Goal: Task Accomplishment & Management: Manage account settings

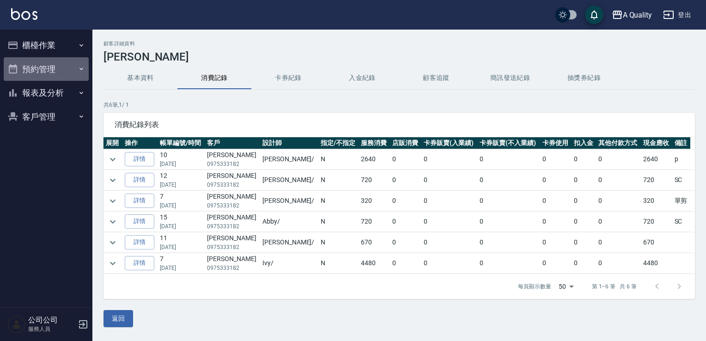
click at [42, 71] on button "預約管理" at bounding box center [46, 69] width 85 height 24
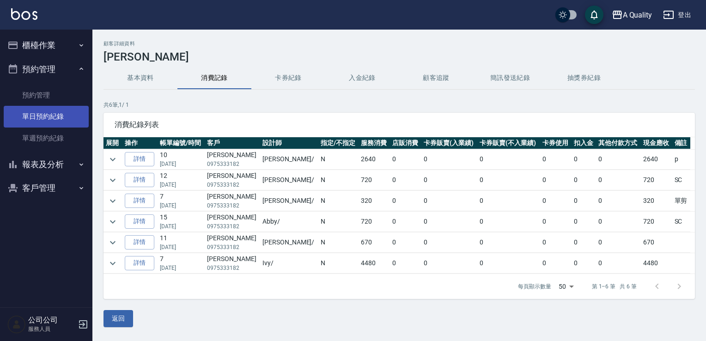
click at [62, 121] on link "單日預約紀錄" at bounding box center [46, 116] width 85 height 21
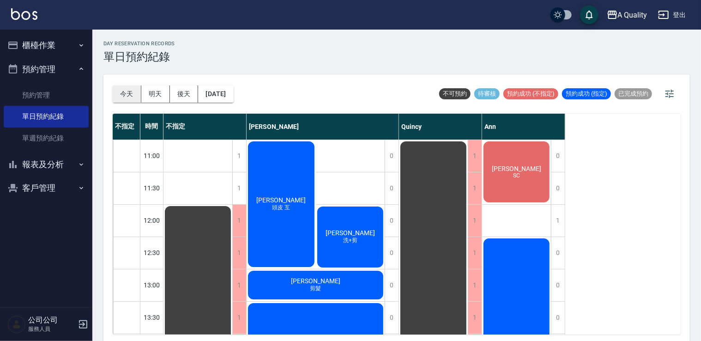
click at [128, 101] on button "今天" at bounding box center [127, 93] width 29 height 17
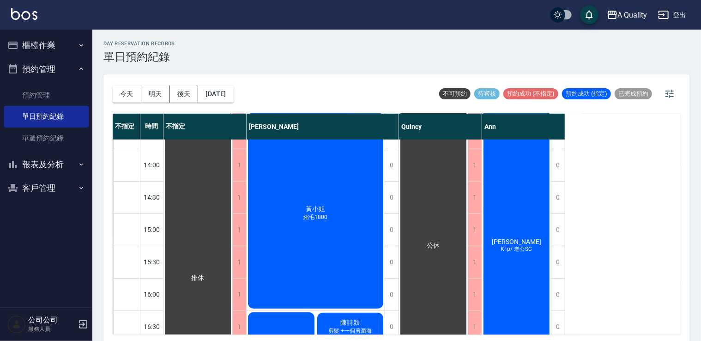
scroll to position [459, 0]
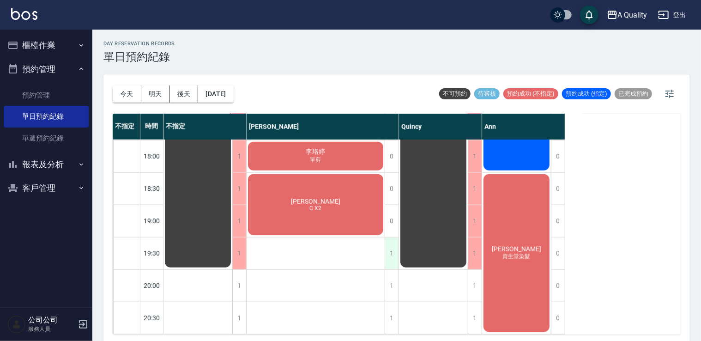
click at [393, 245] on div "1" at bounding box center [392, 253] width 14 height 32
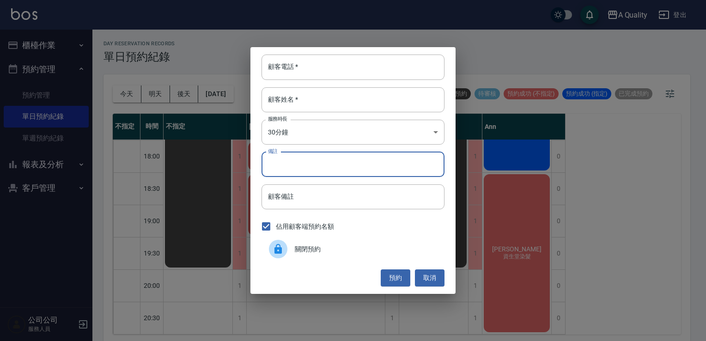
click at [390, 166] on input "備註" at bounding box center [352, 164] width 183 height 25
type input "C"
click at [377, 66] on input "顧客電話   *" at bounding box center [352, 67] width 183 height 25
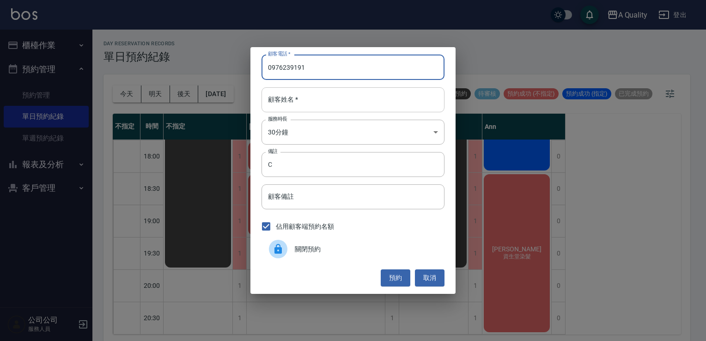
type input "0976239191"
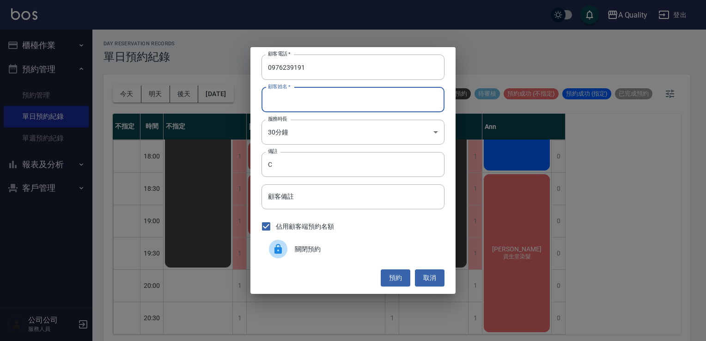
click at [334, 102] on input "顧客姓名   *" at bounding box center [352, 99] width 183 height 25
type input "X"
type input "李"
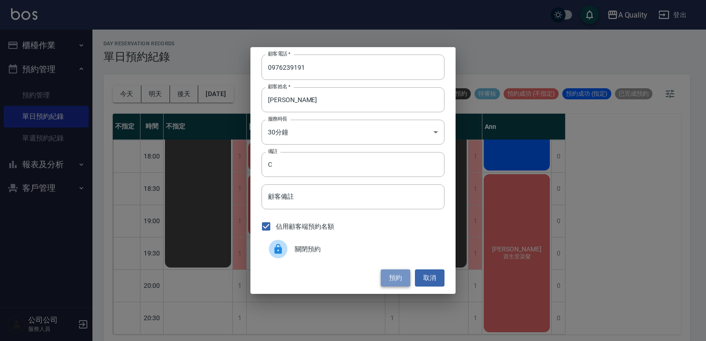
click at [385, 281] on button "預約" at bounding box center [396, 277] width 30 height 17
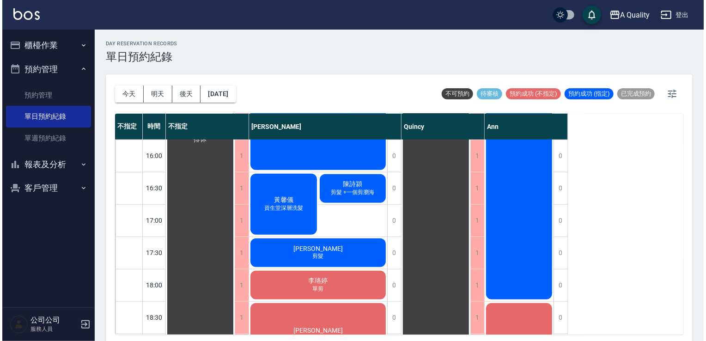
scroll to position [320, 0]
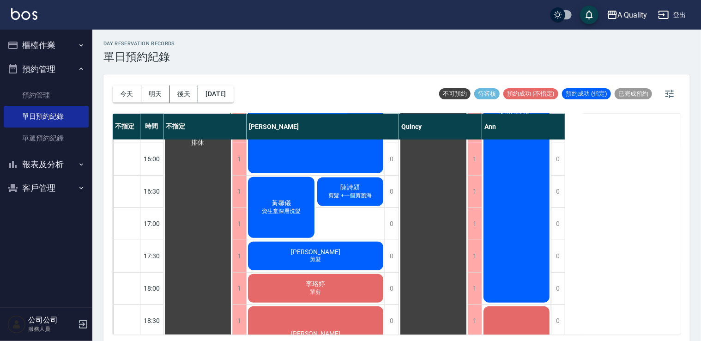
click at [61, 45] on button "櫃檯作業" at bounding box center [46, 45] width 85 height 24
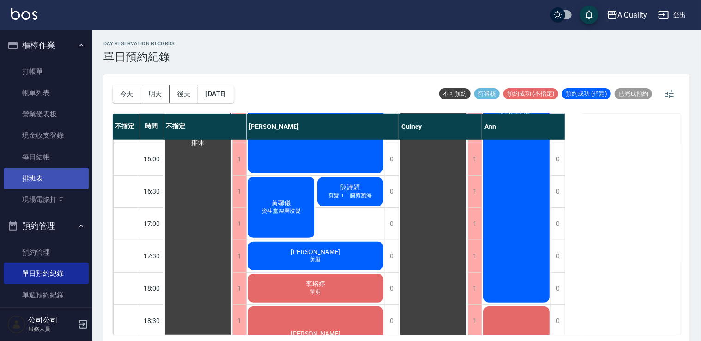
click at [71, 183] on link "排班表" at bounding box center [46, 178] width 85 height 21
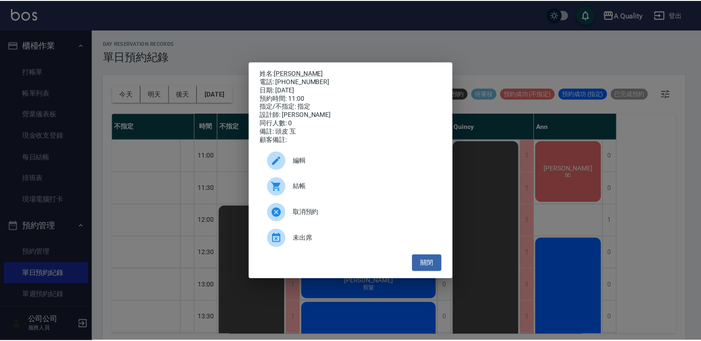
scroll to position [61, 0]
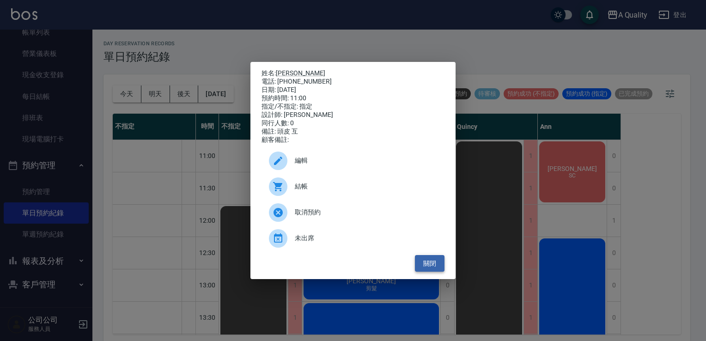
click at [421, 272] on button "關閉" at bounding box center [430, 263] width 30 height 17
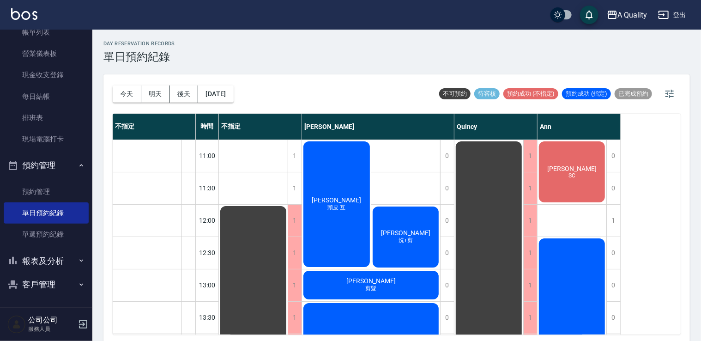
click at [576, 176] on span "SC" at bounding box center [572, 175] width 11 height 6
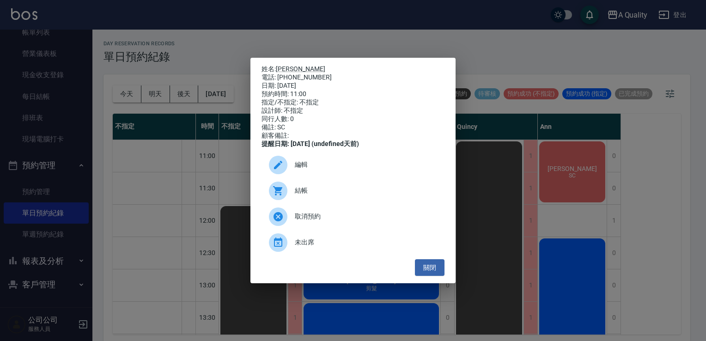
click at [627, 245] on div "姓名: 林R 電話: 0988830679 日期: 2025/10/12 預約時間: 11:00 指定/不指定: 不指定 設計師: 不指定 同行人數: 0 備…" at bounding box center [353, 170] width 706 height 341
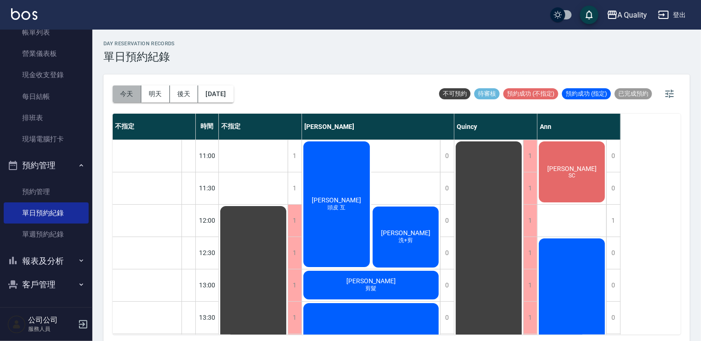
click at [124, 91] on button "今天" at bounding box center [127, 93] width 29 height 17
click at [226, 99] on button "[DATE]" at bounding box center [215, 93] width 35 height 17
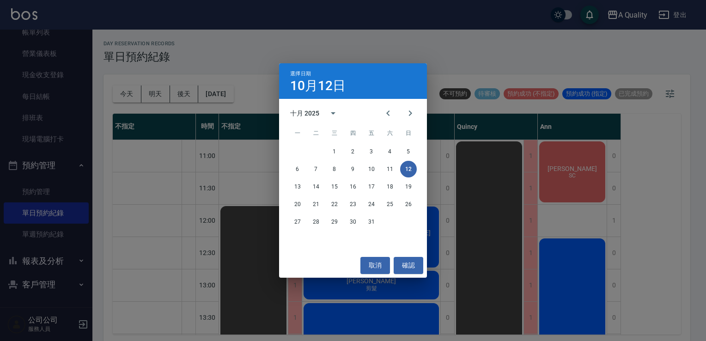
click at [593, 245] on div "選擇日期 10月12日 十月 2025 一 二 三 四 五 六 日 1 2 3 4 5 6 7 8 9 10 11 12 13 14 15 16 17 18 …" at bounding box center [353, 170] width 706 height 341
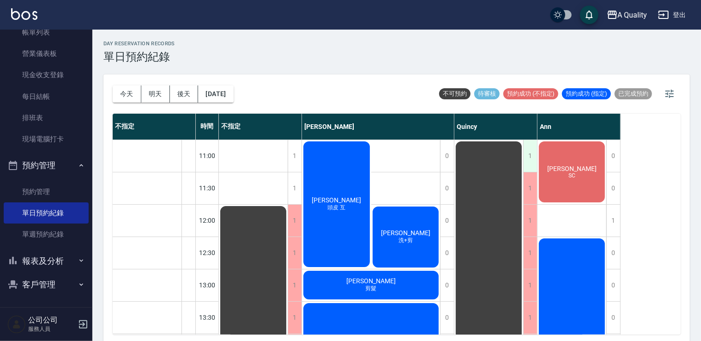
click at [528, 170] on div "1" at bounding box center [530, 156] width 14 height 32
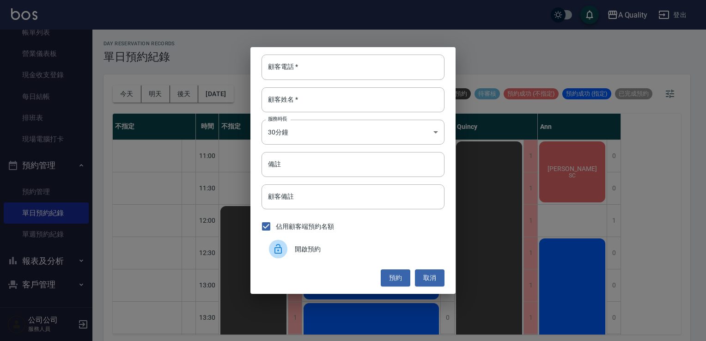
click at [562, 171] on div "顧客電話   * 顧客電話   * 顧客姓名   * 顧客姓名   * 服務時長 30分鐘 1 服務時長 備註 備註 顧客備註 顧客備註 佔用顧客端預約名額 …" at bounding box center [353, 170] width 706 height 341
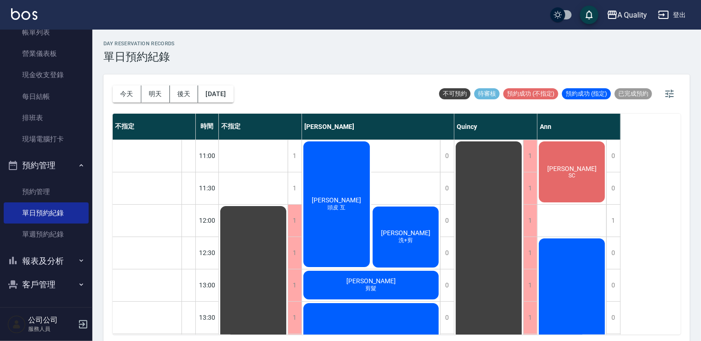
click at [562, 171] on div "林R SC" at bounding box center [572, 172] width 69 height 64
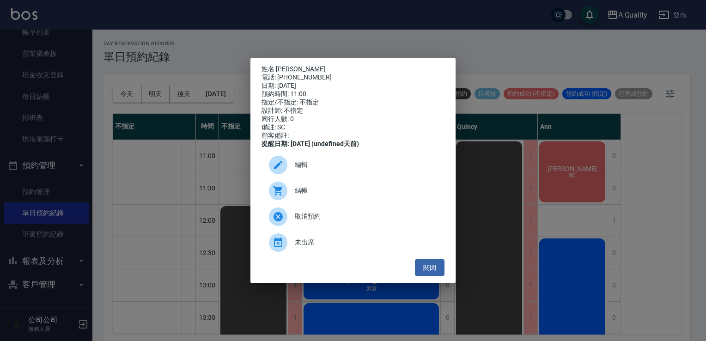
click at [311, 195] on span "結帳" at bounding box center [366, 191] width 142 height 10
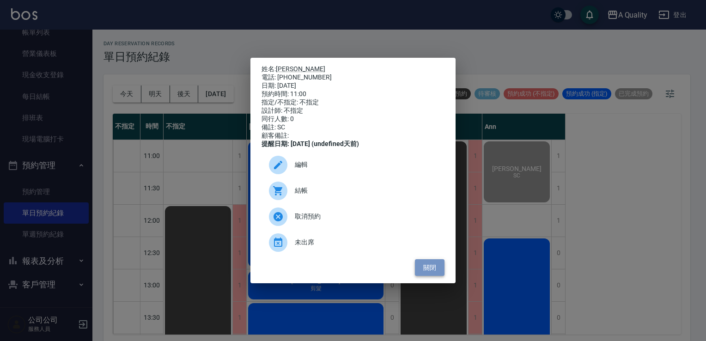
click at [434, 267] on button "關閉" at bounding box center [430, 267] width 30 height 17
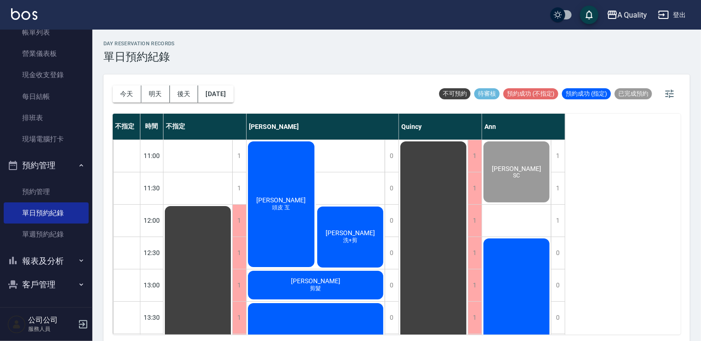
click at [357, 231] on span "Trista[PERSON_NAME]" at bounding box center [350, 232] width 53 height 7
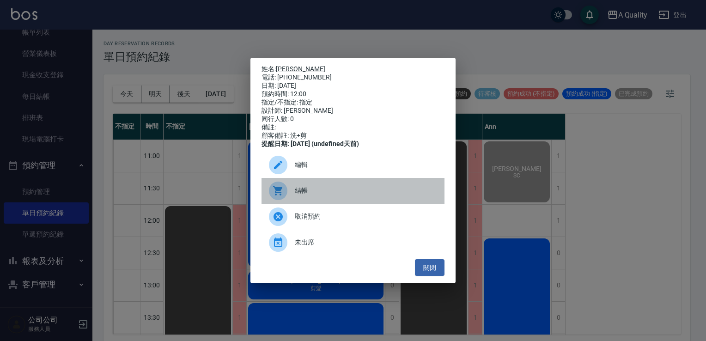
click at [358, 189] on div "結帳" at bounding box center [352, 191] width 183 height 26
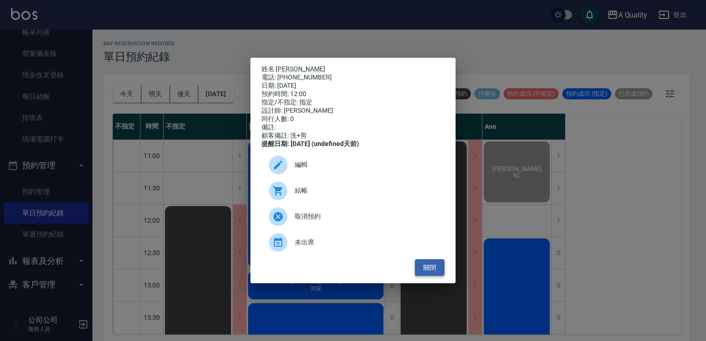
click at [422, 267] on button "關閉" at bounding box center [430, 267] width 30 height 17
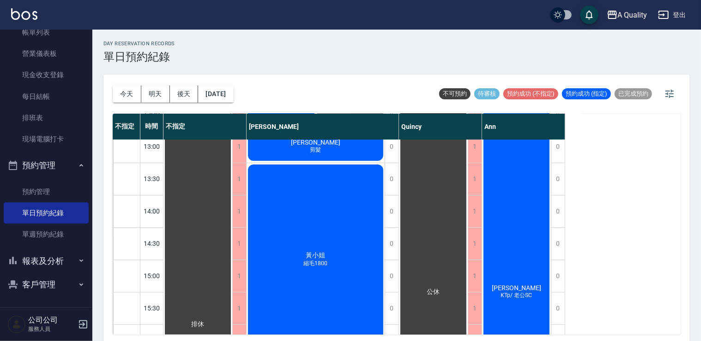
scroll to position [46, 0]
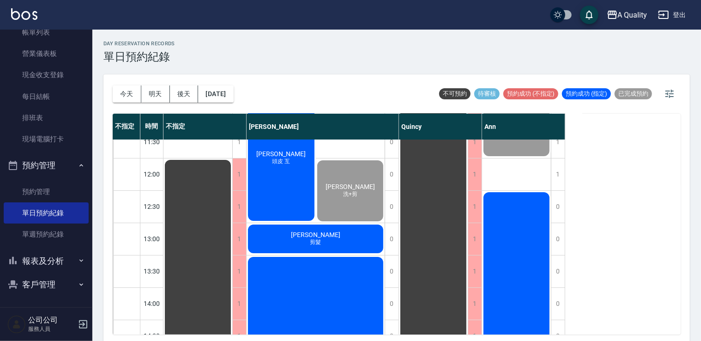
click at [267, 156] on div "[PERSON_NAME]均 頭皮 互" at bounding box center [281, 158] width 69 height 128
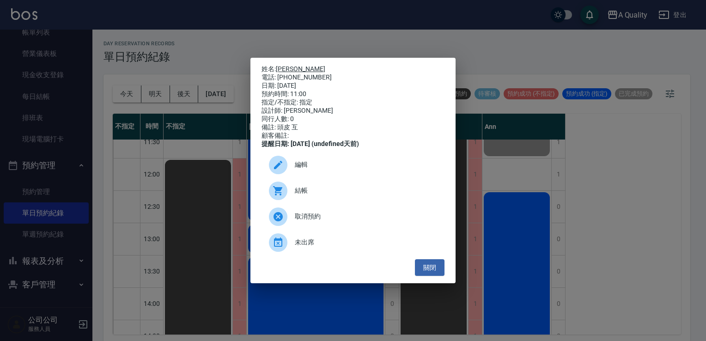
click at [287, 67] on link "[PERSON_NAME]" at bounding box center [300, 68] width 49 height 7
click at [432, 276] on button "關閉" at bounding box center [430, 267] width 30 height 17
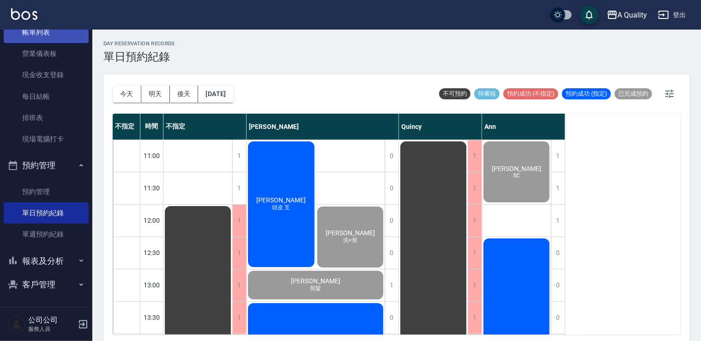
scroll to position [0, 0]
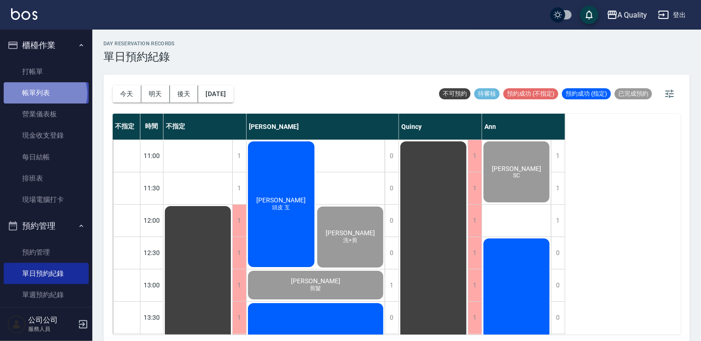
click at [44, 94] on link "帳單列表" at bounding box center [46, 92] width 85 height 21
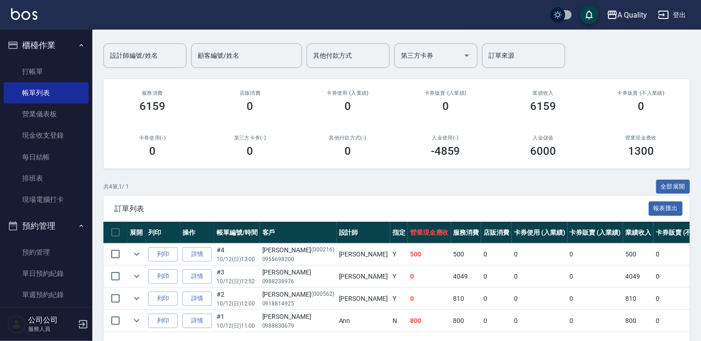
scroll to position [97, 0]
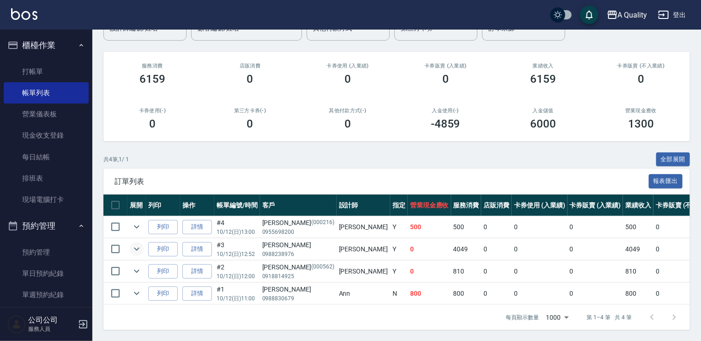
click at [139, 243] on icon "expand row" at bounding box center [136, 248] width 11 height 11
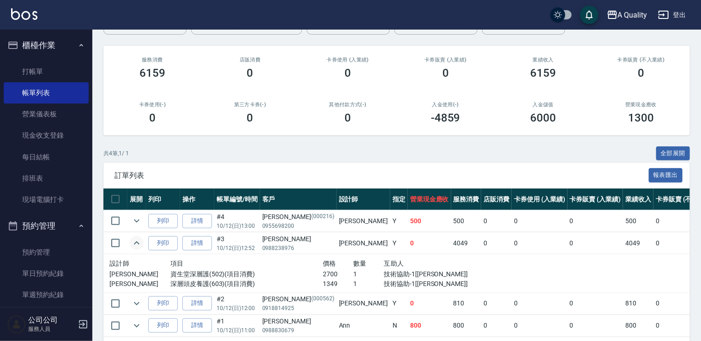
click at [136, 246] on icon "expand row" at bounding box center [136, 242] width 11 height 11
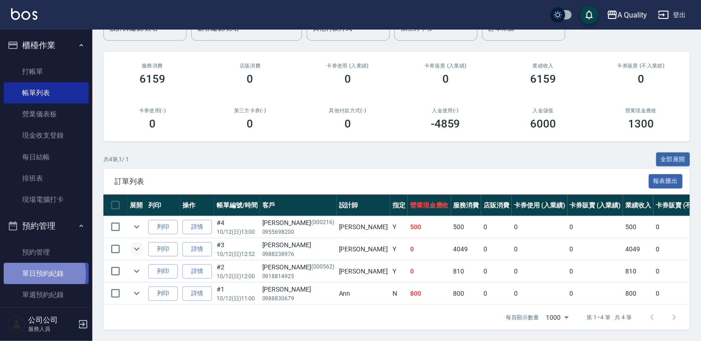
click at [31, 274] on link "單日預約紀錄" at bounding box center [46, 273] width 85 height 21
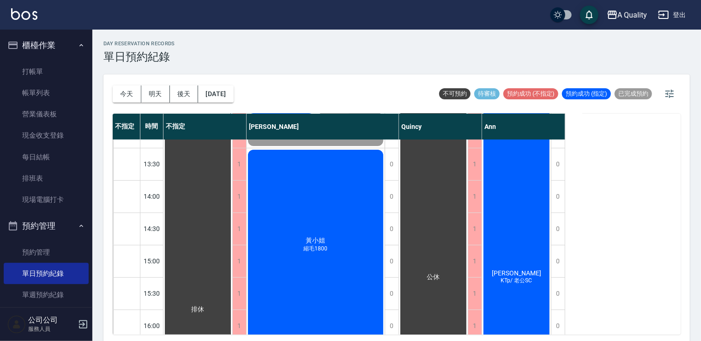
scroll to position [139, 0]
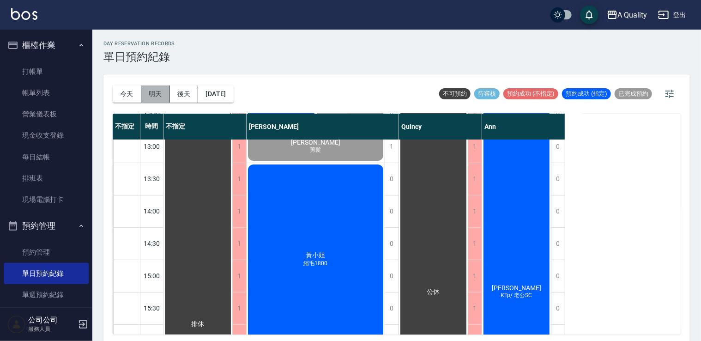
click at [161, 92] on button "明天" at bounding box center [155, 93] width 29 height 17
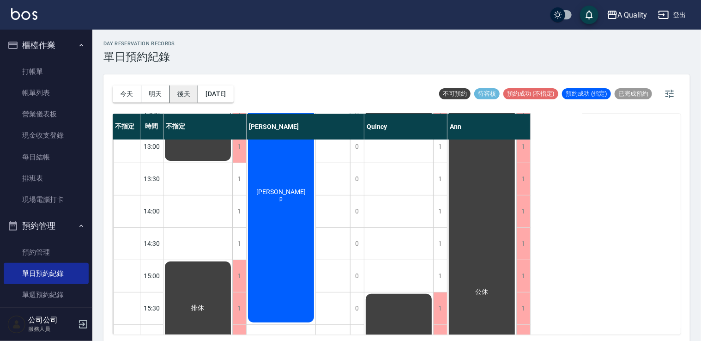
click at [185, 93] on button "後天" at bounding box center [184, 93] width 29 height 17
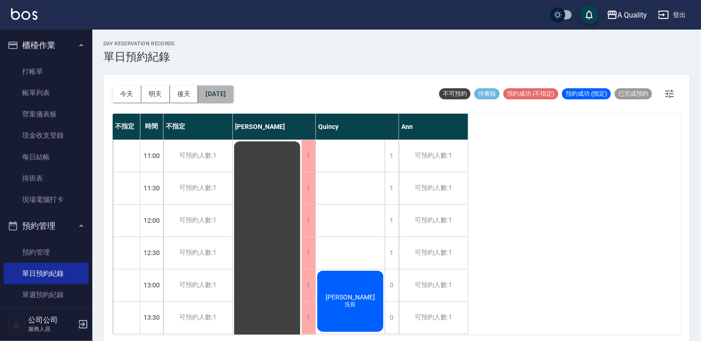
click at [215, 92] on button "2025/10/14" at bounding box center [215, 93] width 35 height 17
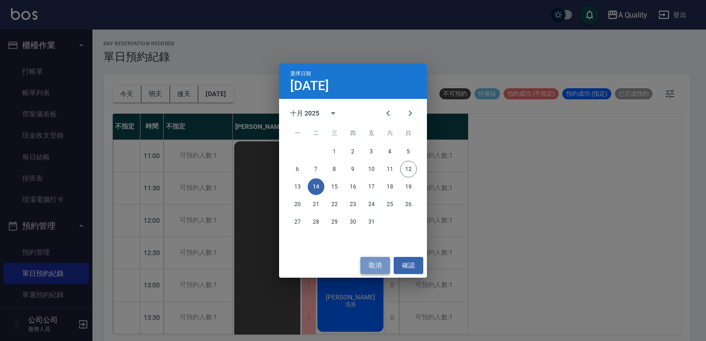
click at [370, 265] on button "取消" at bounding box center [375, 265] width 30 height 17
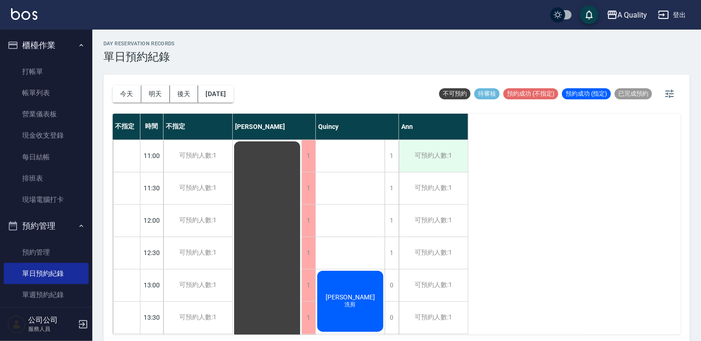
click at [442, 161] on div "可預約人數:1" at bounding box center [433, 156] width 69 height 32
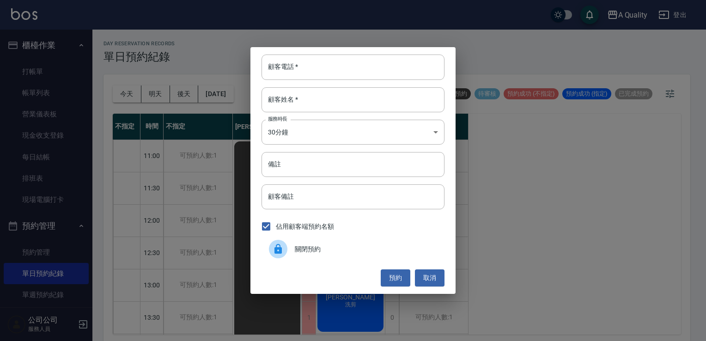
drag, startPoint x: 525, startPoint y: 221, endPoint x: 504, endPoint y: 223, distance: 20.9
click at [524, 221] on div "顧客電話   * 顧客電話   * 顧客姓名   * 顧客姓名   * 服務時長 30分鐘 1 服務時長 備註 備註 顧客備註 顧客備註 佔用顧客端預約名額 …" at bounding box center [353, 170] width 706 height 341
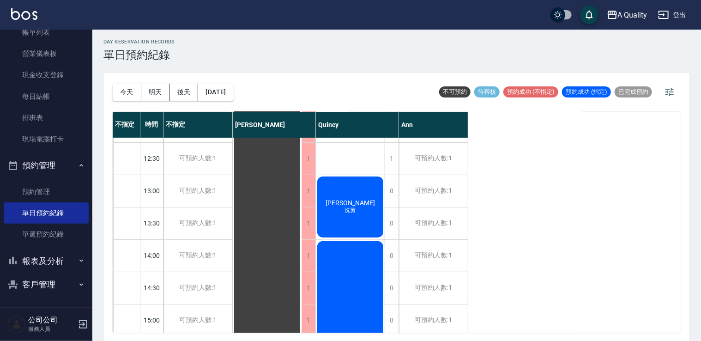
scroll to position [2, 0]
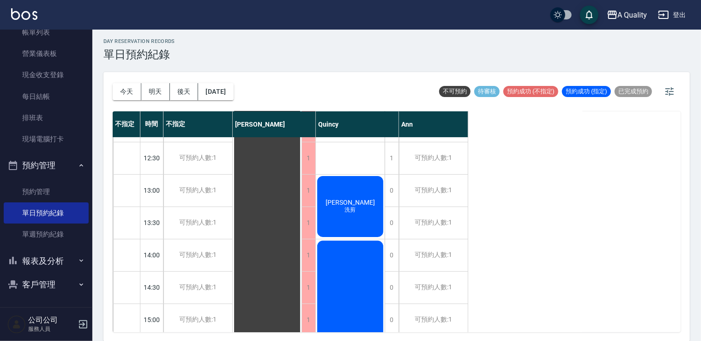
click at [45, 284] on button "客戶管理" at bounding box center [46, 285] width 85 height 24
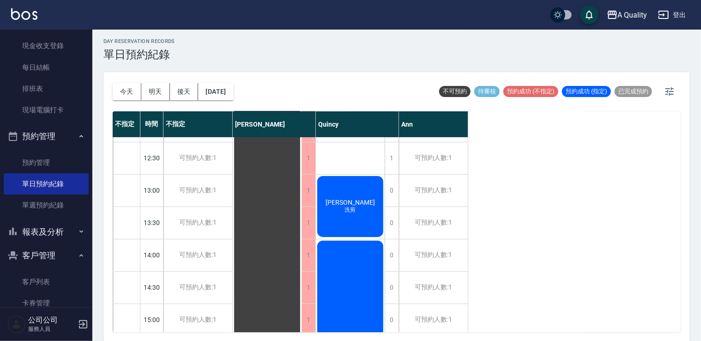
scroll to position [132, 0]
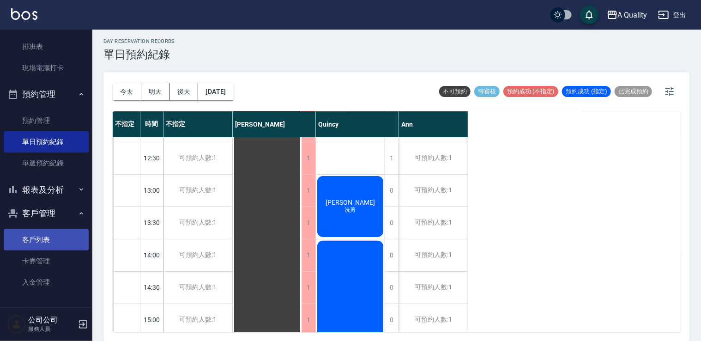
click at [57, 243] on link "客戶列表" at bounding box center [46, 239] width 85 height 21
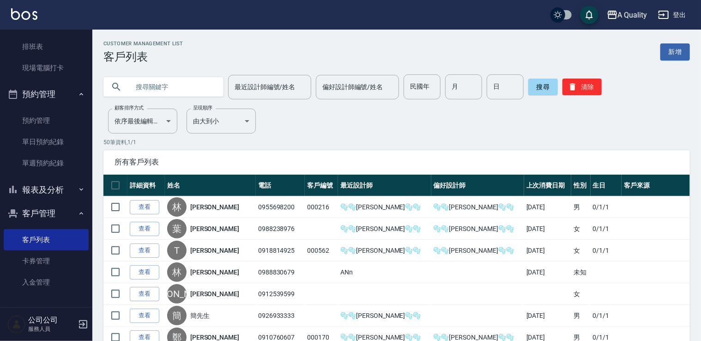
click at [153, 88] on input "text" at bounding box center [172, 86] width 87 height 25
type input "0963637552"
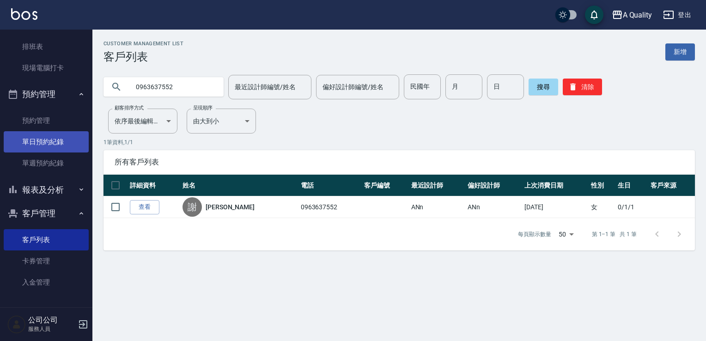
click at [40, 146] on link "單日預約紀錄" at bounding box center [46, 141] width 85 height 21
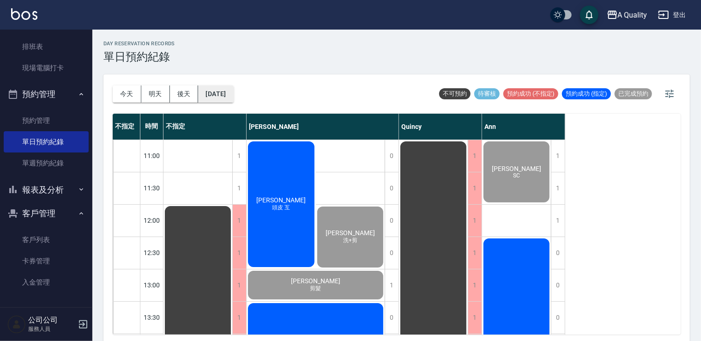
click at [225, 90] on button "[DATE]" at bounding box center [215, 93] width 35 height 17
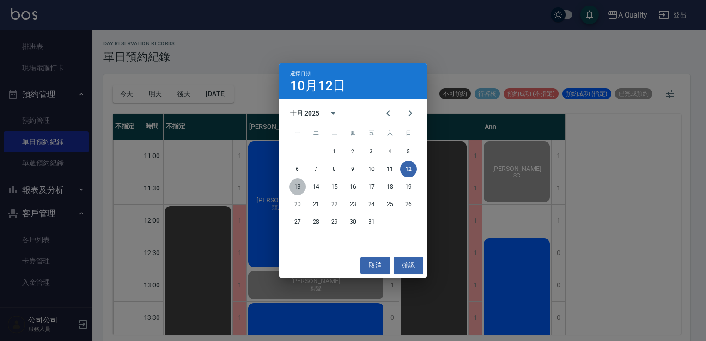
click at [294, 186] on button "13" at bounding box center [297, 186] width 17 height 17
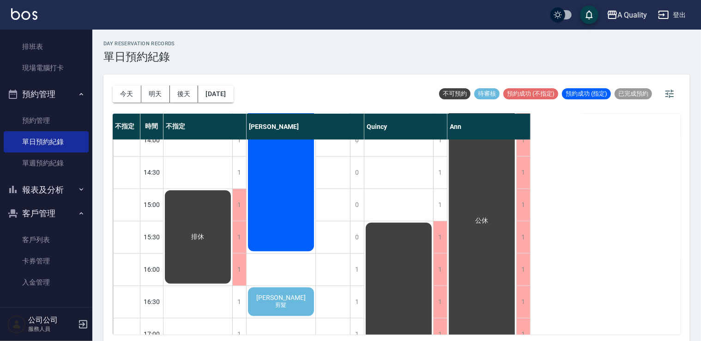
scroll to position [209, 0]
click at [233, 100] on button "2025/10/13" at bounding box center [215, 93] width 35 height 17
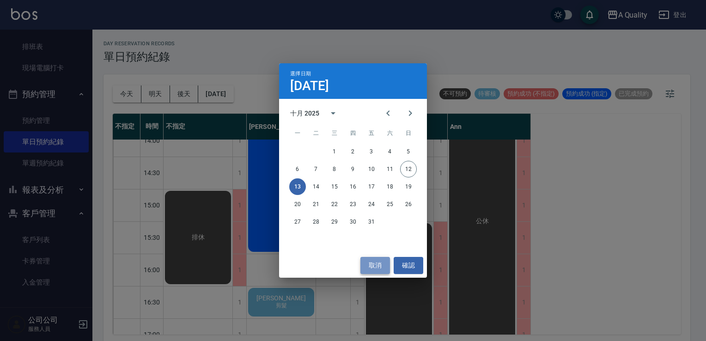
click at [384, 263] on button "取消" at bounding box center [375, 265] width 30 height 17
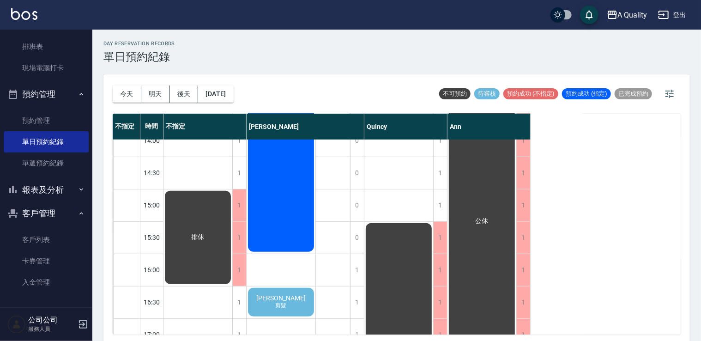
scroll to position [394, 0]
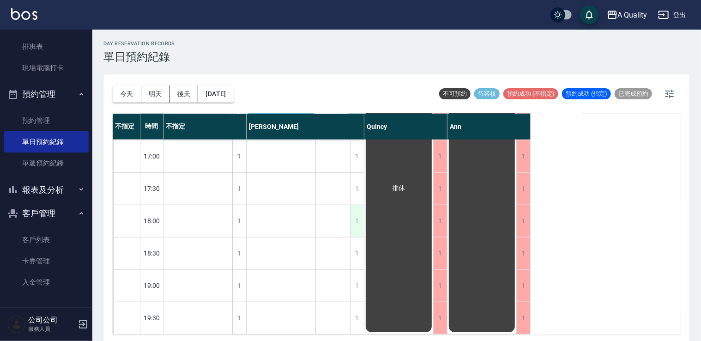
click at [356, 212] on div "1" at bounding box center [357, 221] width 14 height 32
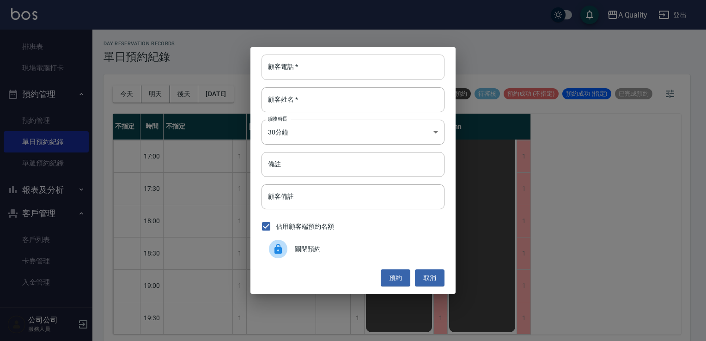
click at [318, 71] on input "顧客電話   *" at bounding box center [352, 67] width 183 height 25
type input "0963637552"
click at [305, 99] on input "顧客姓名   *" at bounding box center [352, 99] width 183 height 25
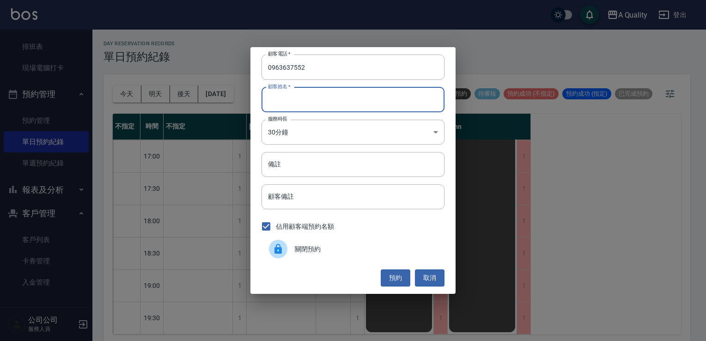
click at [273, 97] on input "顧客姓名   *" at bounding box center [352, 99] width 183 height 25
type input "V"
type input "系"
type input "謝"
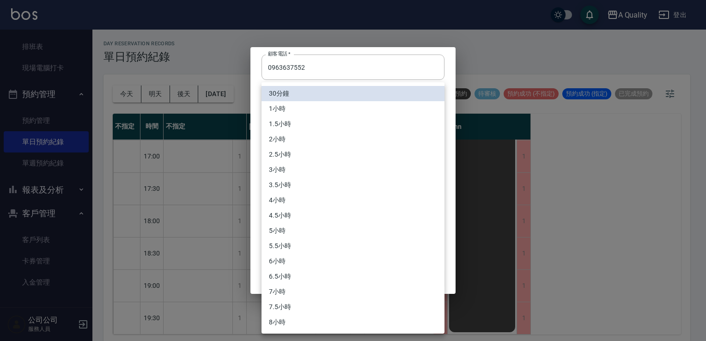
click at [329, 128] on body "A Quality 登出 櫃檯作業 打帳單 帳單列表 營業儀表板 現金收支登錄 每日結帳 排班表 現場電腦打卡 預約管理 預約管理 單日預約紀錄 單週預約紀錄…" at bounding box center [353, 172] width 706 height 344
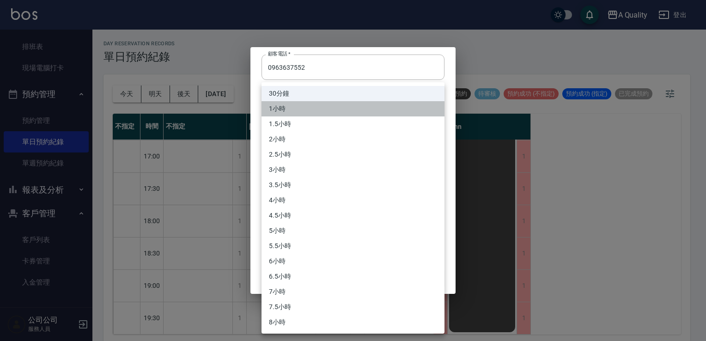
click at [305, 109] on li "1小時" at bounding box center [352, 108] width 183 height 15
type input "2"
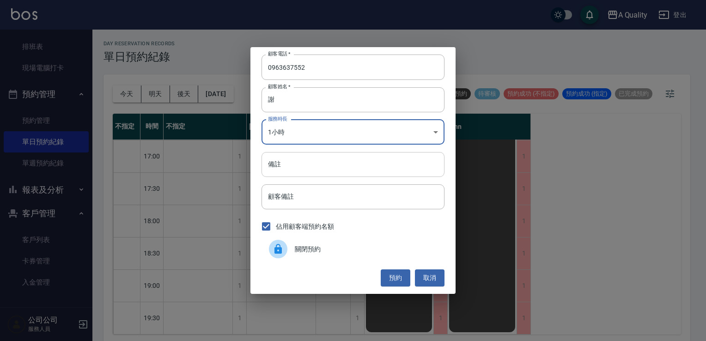
click at [291, 167] on input "備註" at bounding box center [352, 164] width 183 height 25
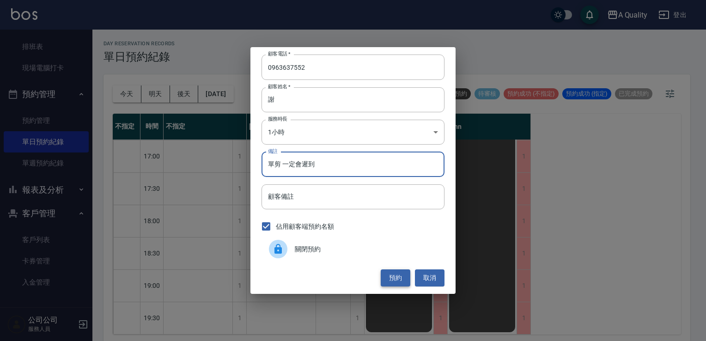
type input "單剪 一定會遲到"
click at [394, 275] on button "預約" at bounding box center [396, 277] width 30 height 17
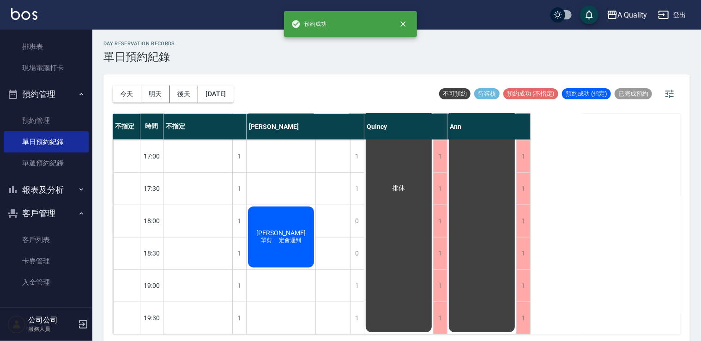
click at [274, 229] on span "謝西" at bounding box center [281, 232] width 53 height 7
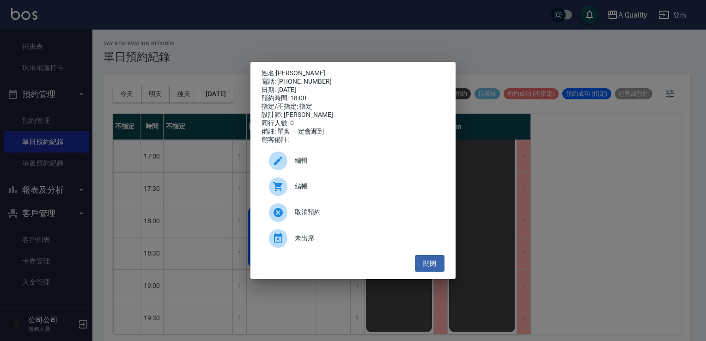
click at [326, 163] on span "編輯" at bounding box center [366, 161] width 142 height 10
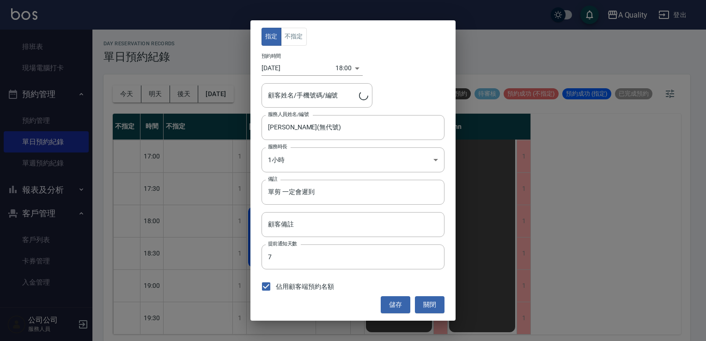
type input "謝西/0963637552"
drag, startPoint x: 299, startPoint y: 48, endPoint x: 297, endPoint y: 42, distance: 6.0
click at [298, 47] on div "指定 不指定 預約時間 2025/10/13 18:00 1760349600000 顧客姓名/手機號碼/編號 謝西/0963637552 顧客姓名/手機號碼…" at bounding box center [352, 170] width 205 height 300
drag, startPoint x: 296, startPoint y: 42, endPoint x: 357, endPoint y: 95, distance: 80.5
click at [296, 42] on button "不指定" at bounding box center [294, 37] width 26 height 18
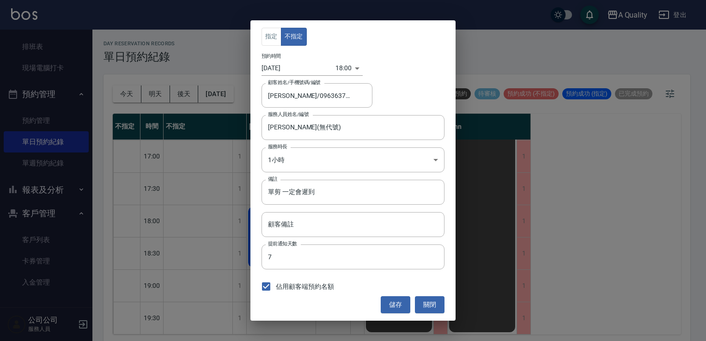
click at [397, 301] on button "儲存" at bounding box center [396, 304] width 30 height 17
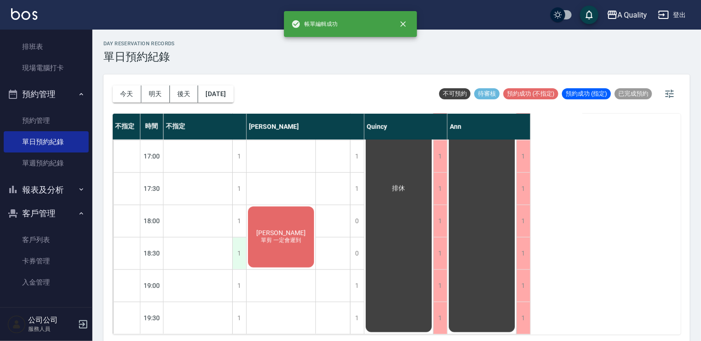
click at [241, 248] on div "1" at bounding box center [239, 253] width 14 height 32
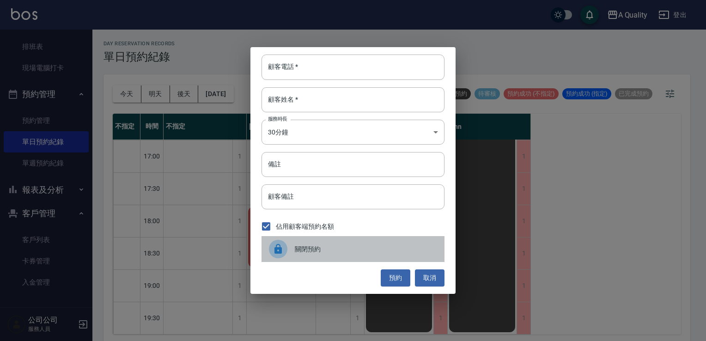
drag, startPoint x: 303, startPoint y: 250, endPoint x: 292, endPoint y: 247, distance: 10.8
click at [302, 249] on span "關閉預約" at bounding box center [366, 249] width 142 height 10
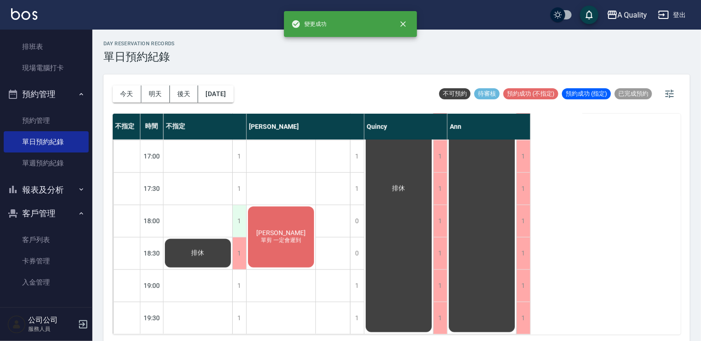
click at [241, 211] on div "1" at bounding box center [239, 221] width 14 height 32
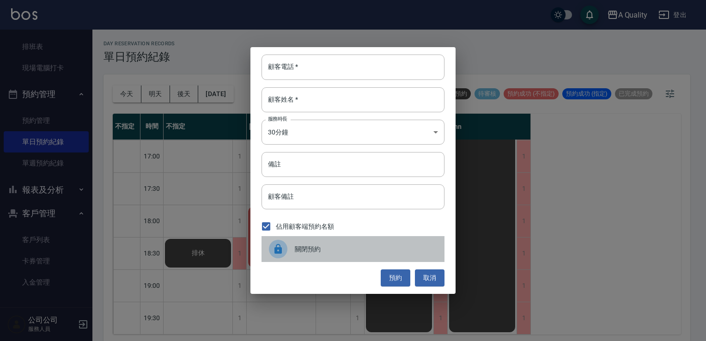
click at [295, 248] on span "關閉預約" at bounding box center [366, 249] width 142 height 10
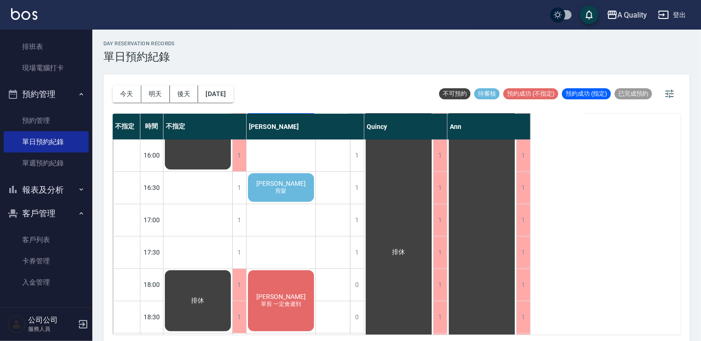
scroll to position [209, 0]
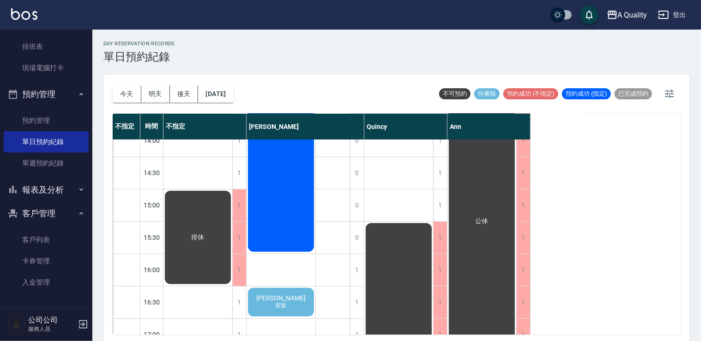
click at [296, 297] on div "蘇冠中 剪髮" at bounding box center [281, 301] width 69 height 31
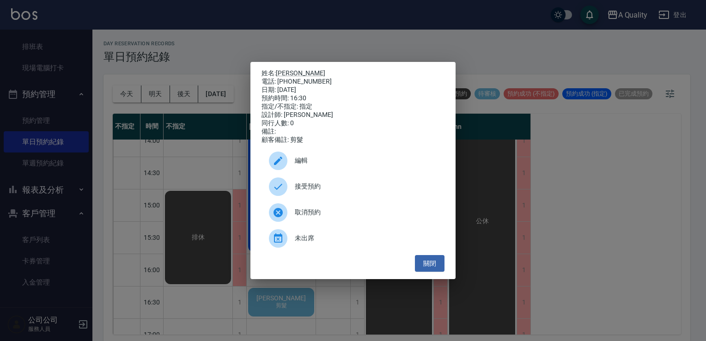
click at [304, 198] on div "接受預約" at bounding box center [352, 187] width 183 height 26
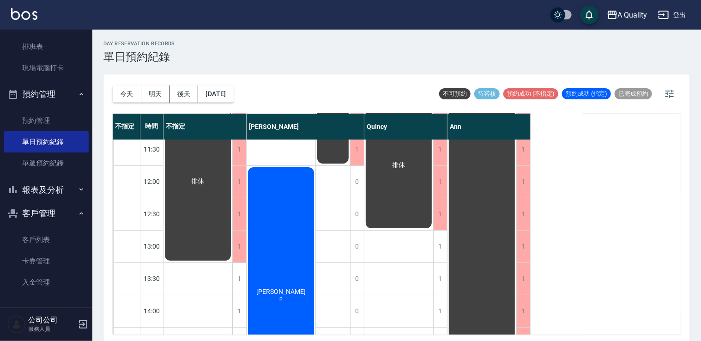
scroll to position [92, 0]
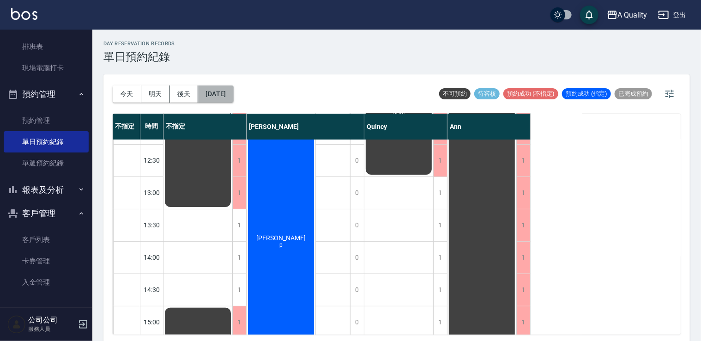
click at [233, 93] on button "2025/10/13" at bounding box center [215, 93] width 35 height 17
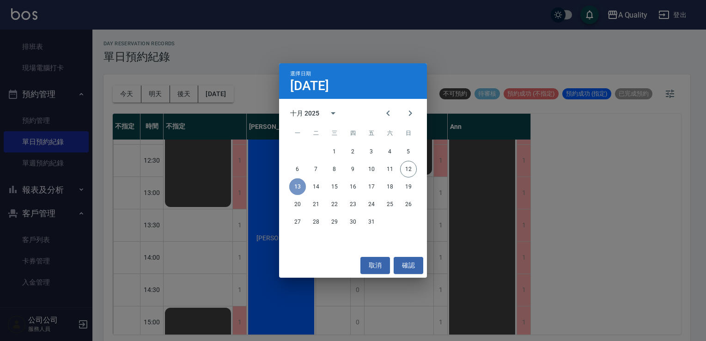
click at [303, 191] on button "13" at bounding box center [297, 186] width 17 height 17
click at [311, 184] on button "14" at bounding box center [316, 186] width 17 height 17
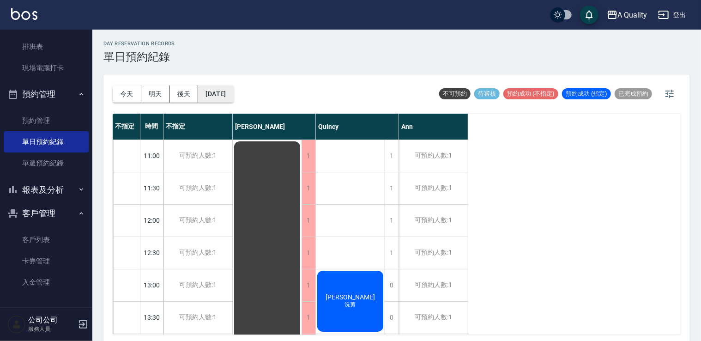
click at [215, 97] on button "2025/10/14" at bounding box center [215, 93] width 35 height 17
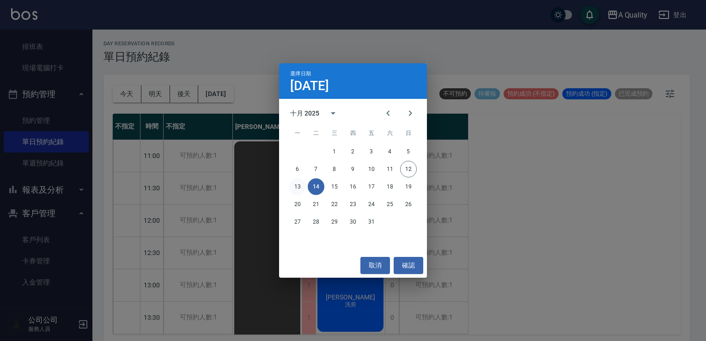
click at [298, 184] on button "13" at bounding box center [297, 186] width 17 height 17
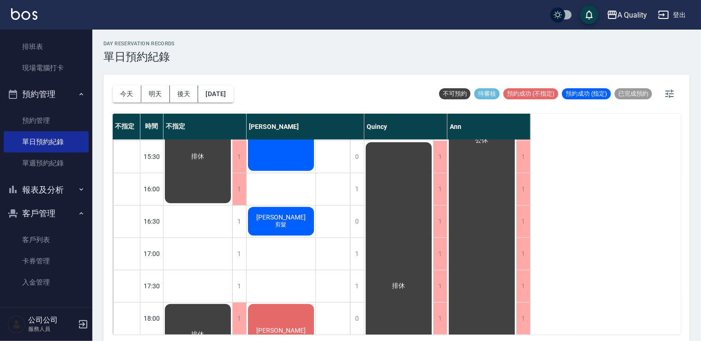
scroll to position [370, 0]
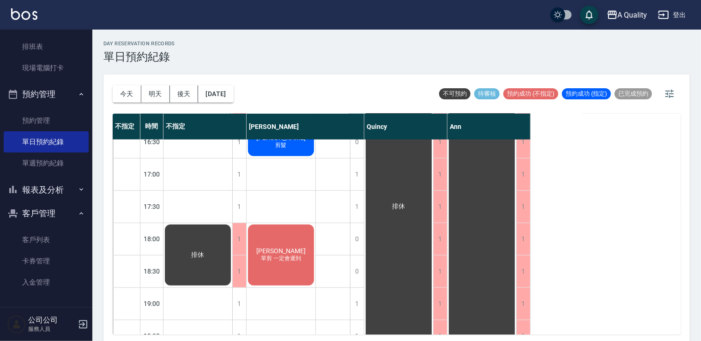
click at [293, 240] on div "謝西 單剪 一定會遲到" at bounding box center [281, 255] width 69 height 64
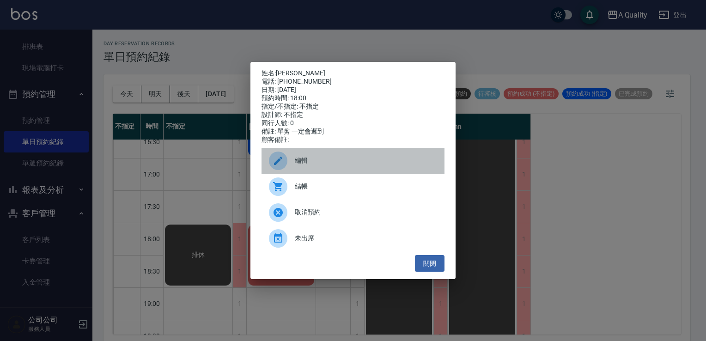
click at [309, 164] on span "編輯" at bounding box center [366, 161] width 142 height 10
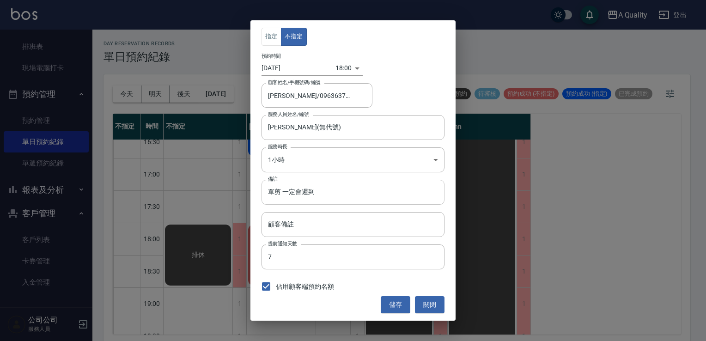
click at [326, 193] on input "單剪 一定會遲到" at bounding box center [352, 192] width 183 height 25
type input "單剪 一定會遲到 或是不來"
click at [395, 311] on button "儲存" at bounding box center [396, 304] width 30 height 17
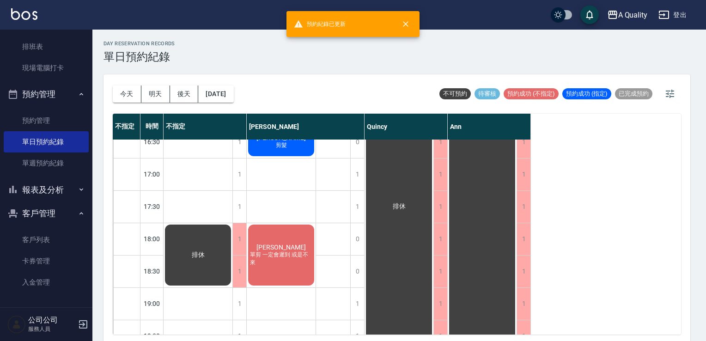
click at [395, 308] on div "儲存 關閉" at bounding box center [352, 304] width 183 height 17
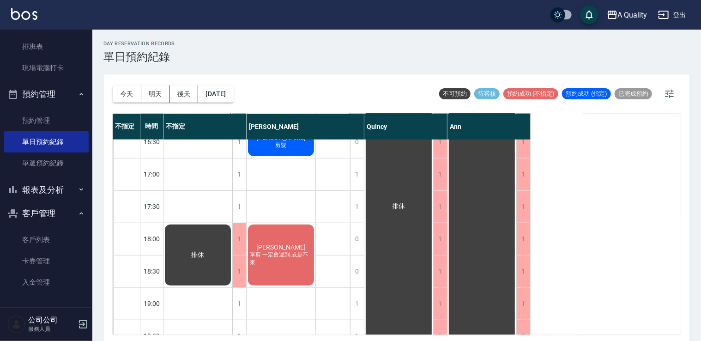
click at [270, 243] on div "謝西 單剪 一定會遲到 或是不來" at bounding box center [281, 255] width 69 height 64
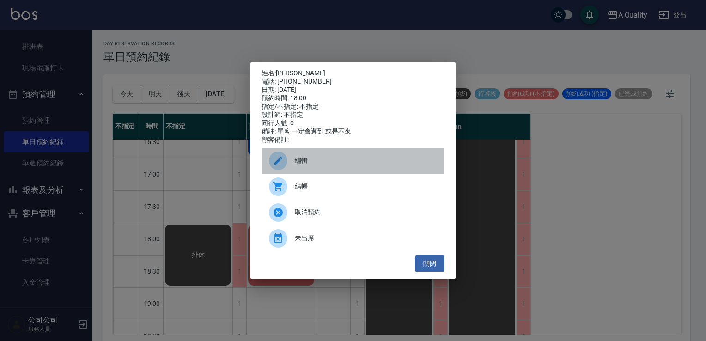
click at [285, 164] on div at bounding box center [278, 161] width 18 height 18
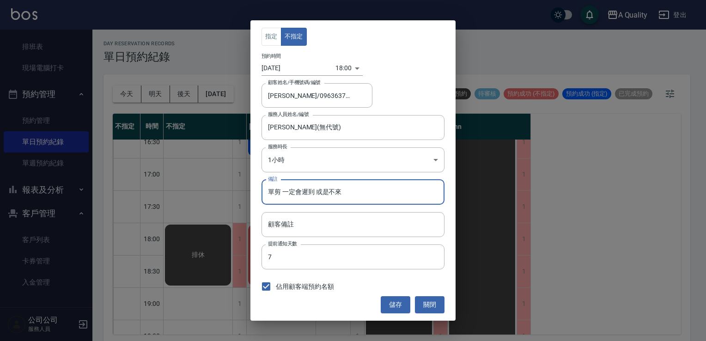
click at [268, 196] on input "單剪 一定會遲到 或是不來" at bounding box center [352, 192] width 183 height 25
type input "學生單剪 一定會遲到 或是不來"
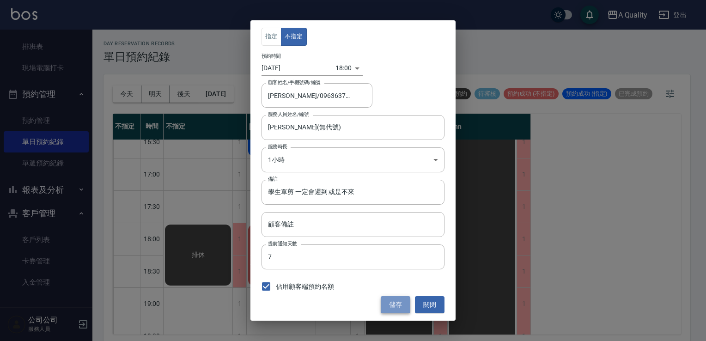
click at [401, 298] on button "儲存" at bounding box center [396, 304] width 30 height 17
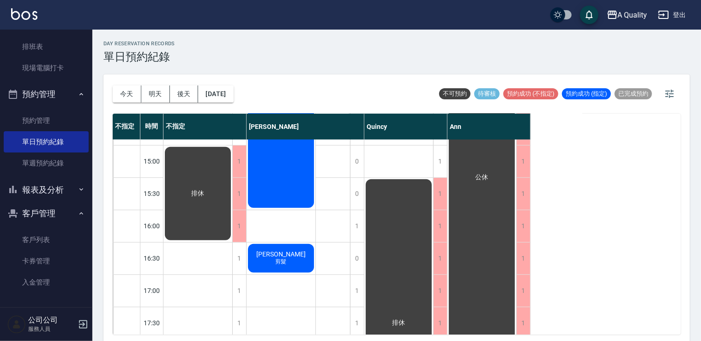
scroll to position [323, 0]
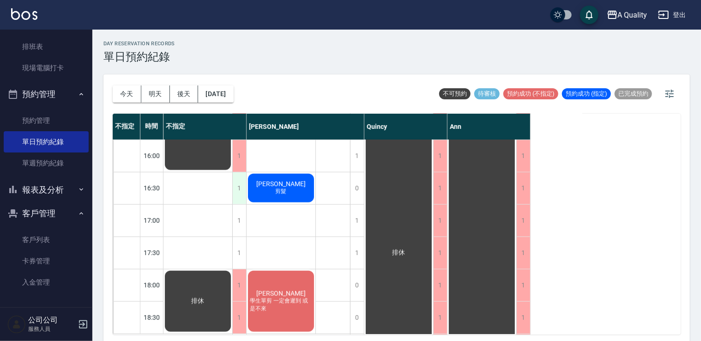
click at [245, 188] on div "1" at bounding box center [239, 188] width 14 height 32
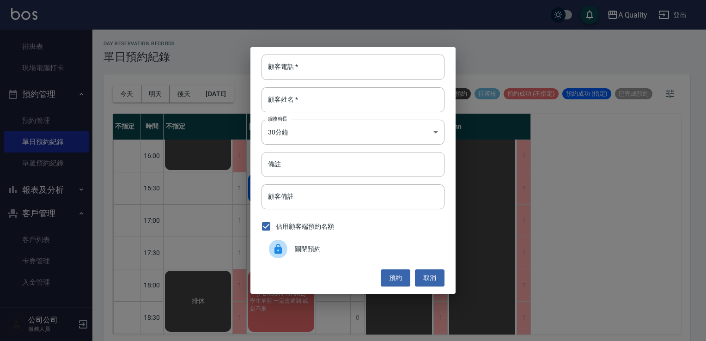
drag, startPoint x: 316, startPoint y: 242, endPoint x: 309, endPoint y: 236, distance: 9.2
click at [316, 242] on div "關閉預約" at bounding box center [352, 249] width 183 height 26
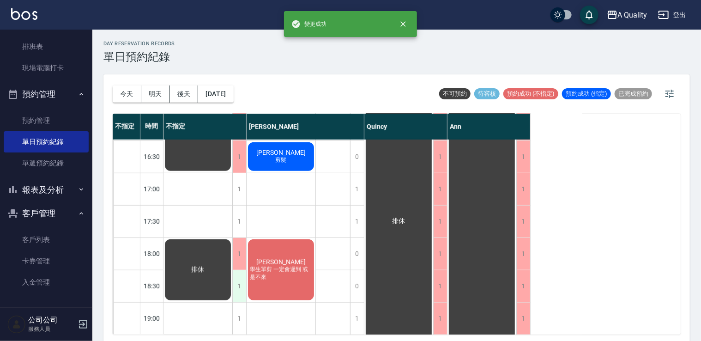
scroll to position [394, 0]
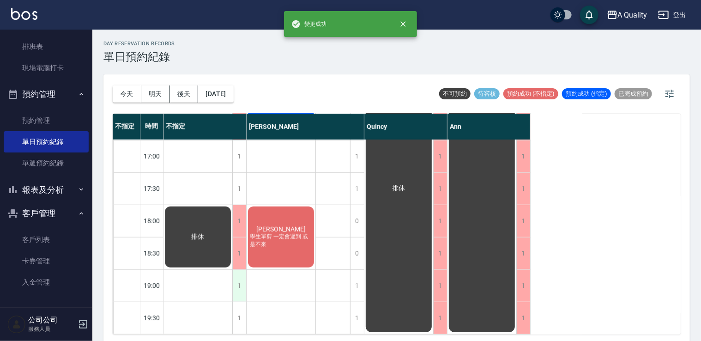
click at [239, 283] on div "1" at bounding box center [239, 286] width 14 height 32
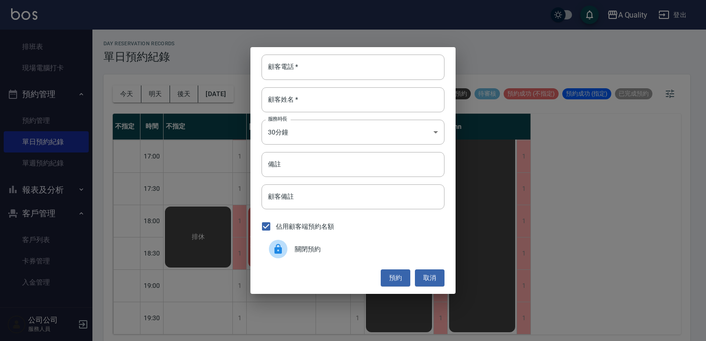
click at [285, 247] on div at bounding box center [278, 249] width 18 height 18
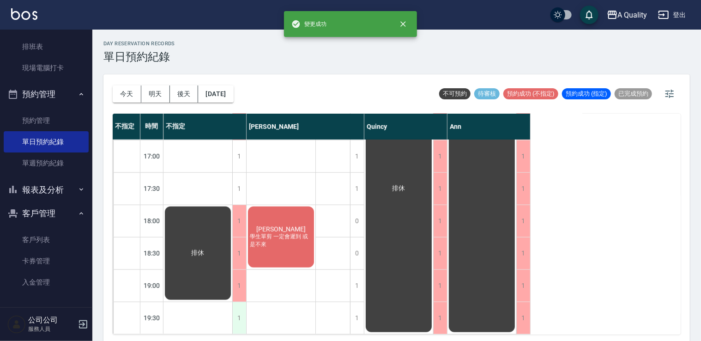
click at [237, 304] on div "1" at bounding box center [239, 318] width 14 height 32
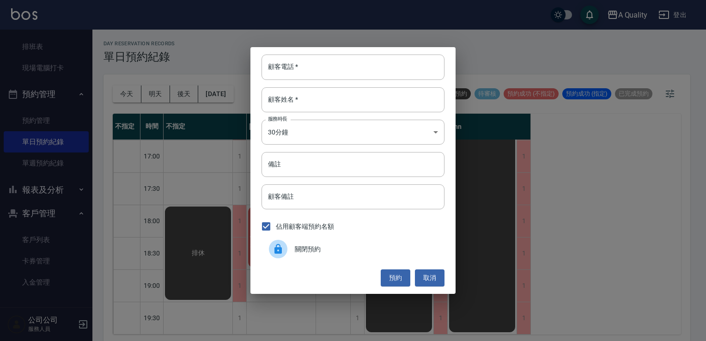
click at [291, 250] on div at bounding box center [282, 249] width 26 height 18
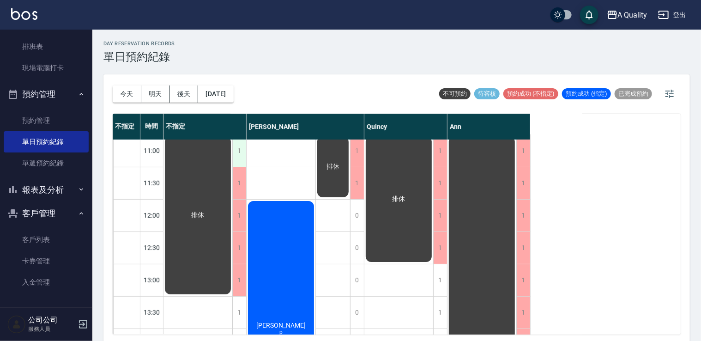
scroll to position [0, 0]
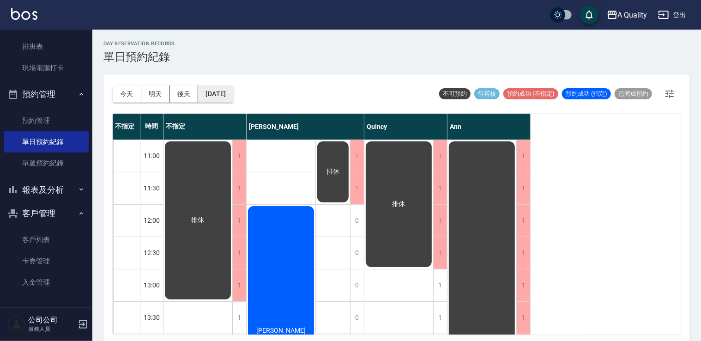
click at [222, 94] on button "2025/10/13" at bounding box center [215, 93] width 35 height 17
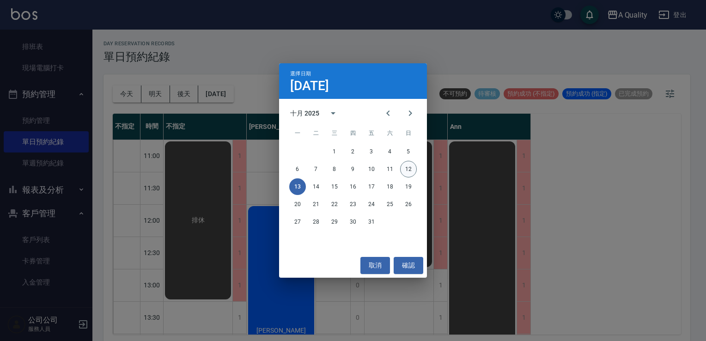
click at [405, 164] on button "12" at bounding box center [408, 169] width 17 height 17
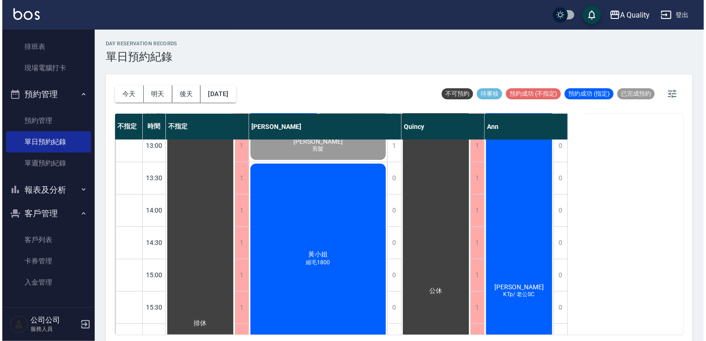
scroll to position [139, 0]
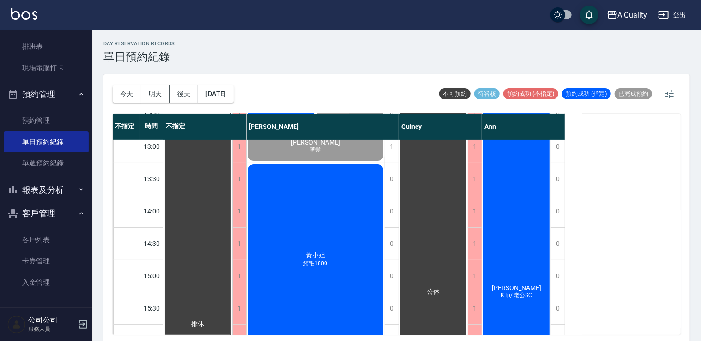
click at [320, 245] on div "黃小姐 縮毛1800" at bounding box center [316, 259] width 138 height 193
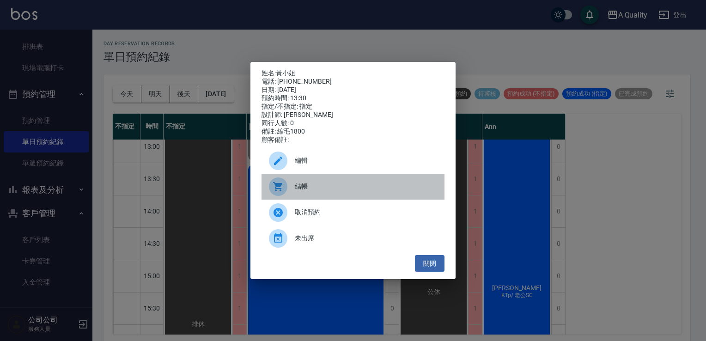
click at [342, 188] on span "結帳" at bounding box center [366, 187] width 142 height 10
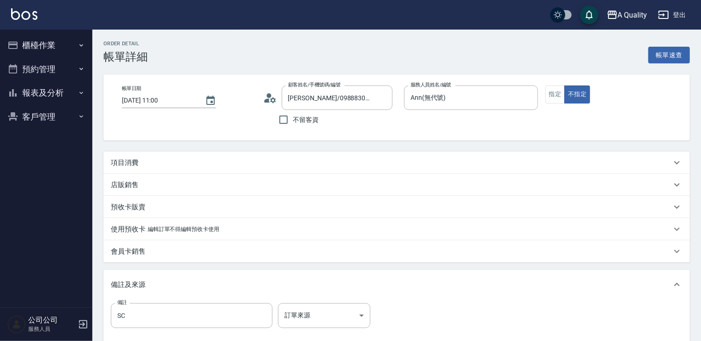
click at [118, 162] on p "項目消費" at bounding box center [125, 163] width 28 height 10
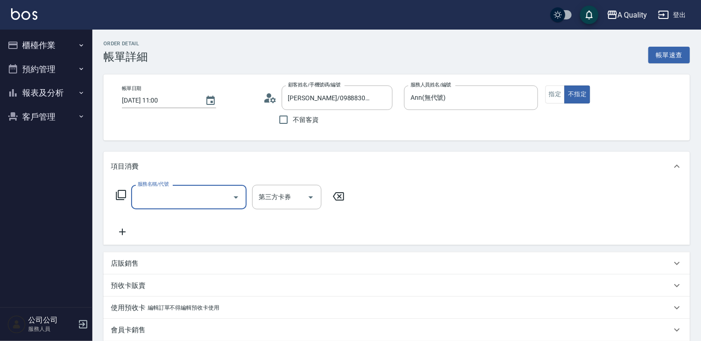
click at [201, 201] on input "服務名稱/代號" at bounding box center [181, 197] width 93 height 16
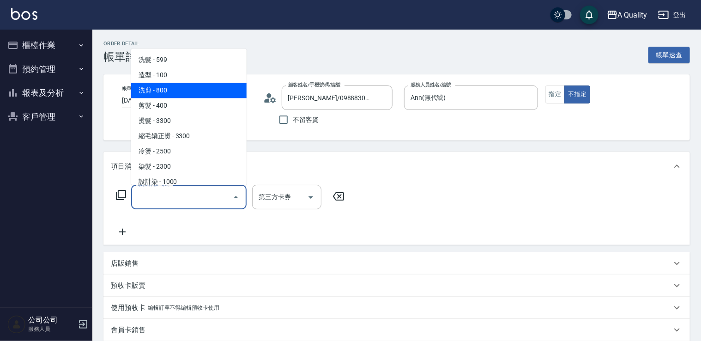
click at [178, 93] on span "洗剪 - 800" at bounding box center [188, 90] width 115 height 15
type input "洗剪(103)"
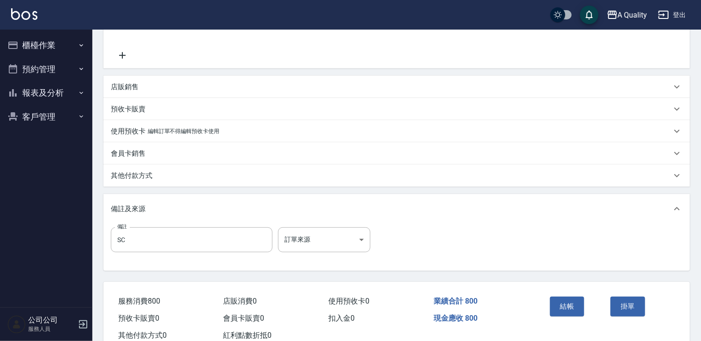
scroll to position [224, 0]
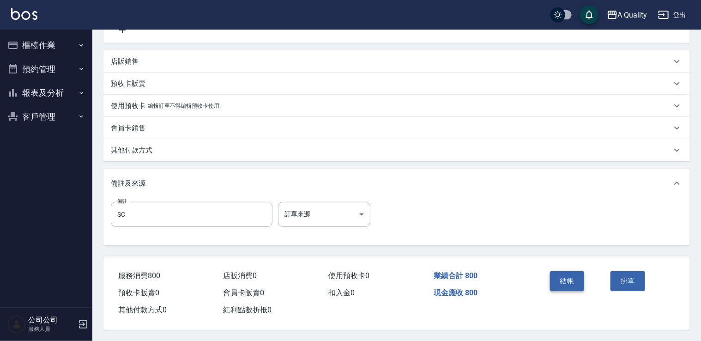
click at [581, 281] on button "結帳" at bounding box center [567, 280] width 35 height 19
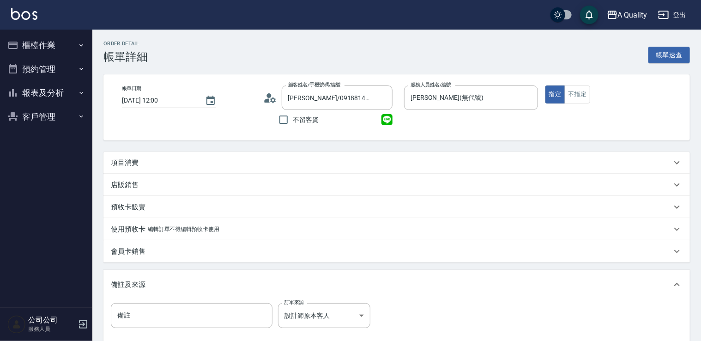
click at [128, 161] on p "項目消費" at bounding box center [125, 163] width 28 height 10
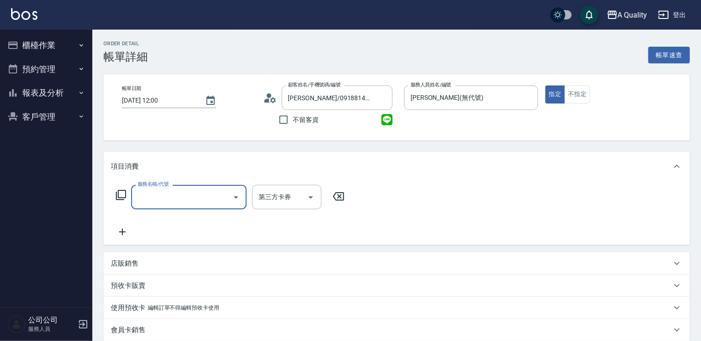
click at [235, 198] on icon "Open" at bounding box center [235, 197] width 11 height 11
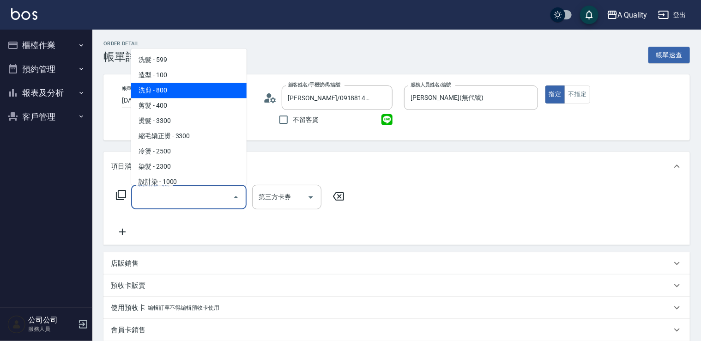
click at [203, 95] on span "洗剪 - 800" at bounding box center [188, 90] width 115 height 15
type input "洗剪(103)"
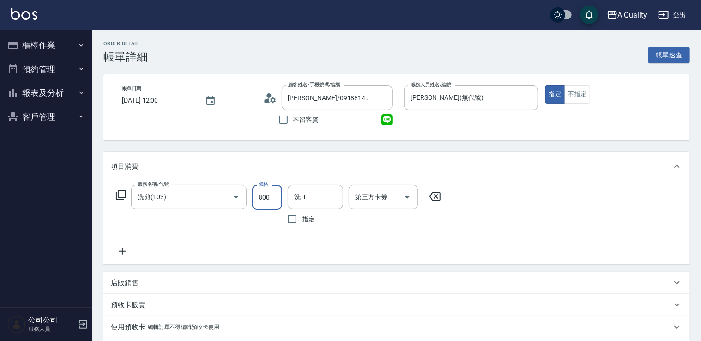
click at [267, 194] on input "800" at bounding box center [267, 197] width 30 height 25
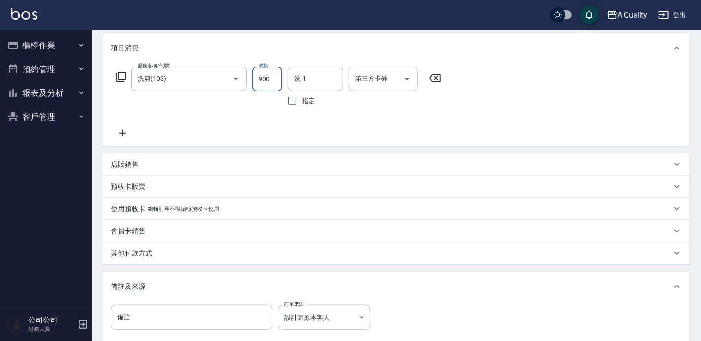
scroll to position [139, 0]
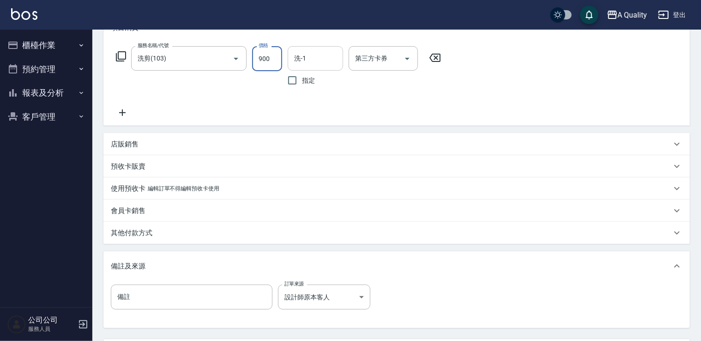
type input "900"
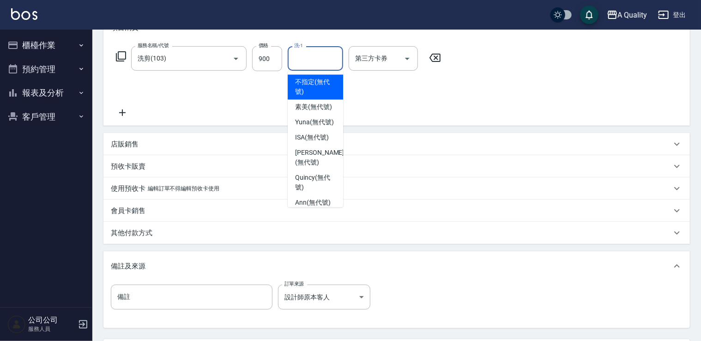
click at [327, 53] on input "洗-1" at bounding box center [315, 58] width 47 height 16
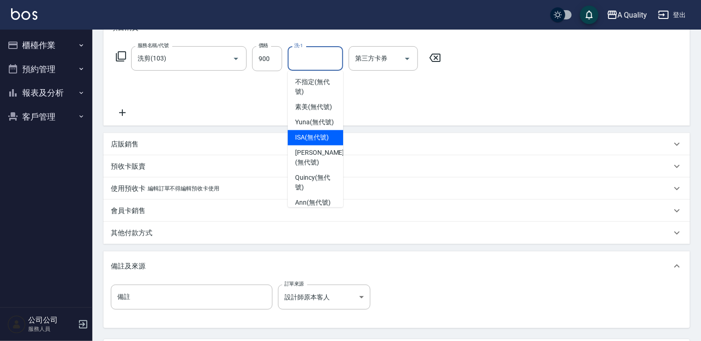
click at [307, 146] on div "ISA (無代號)" at bounding box center [315, 137] width 55 height 15
type input "ISA(無代號)"
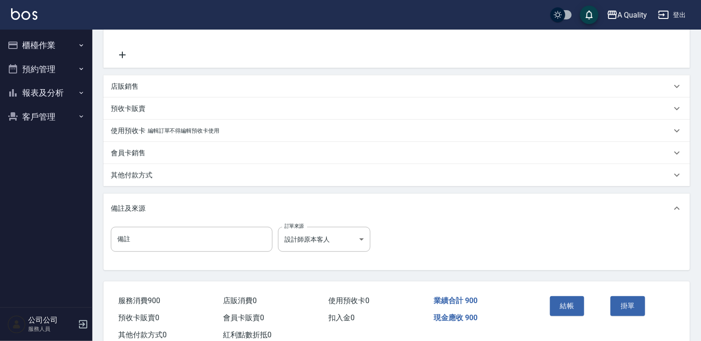
scroll to position [224, 0]
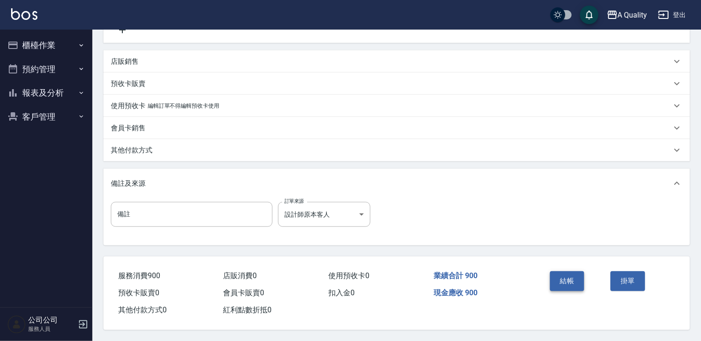
click at [571, 283] on button "結帳" at bounding box center [567, 280] width 35 height 19
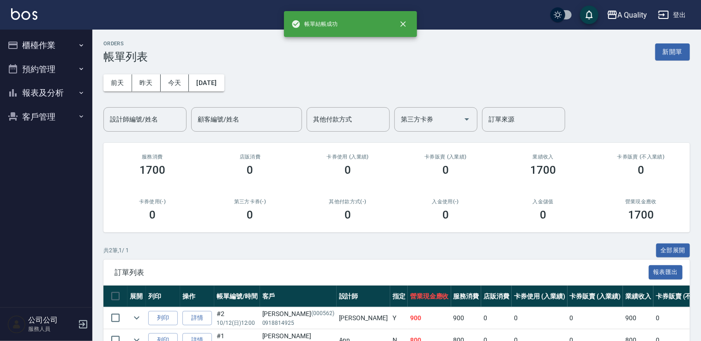
scroll to position [46, 0]
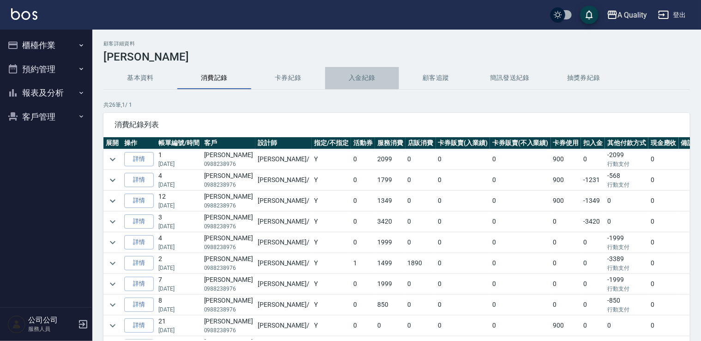
click at [350, 78] on button "入金紀錄" at bounding box center [362, 78] width 74 height 22
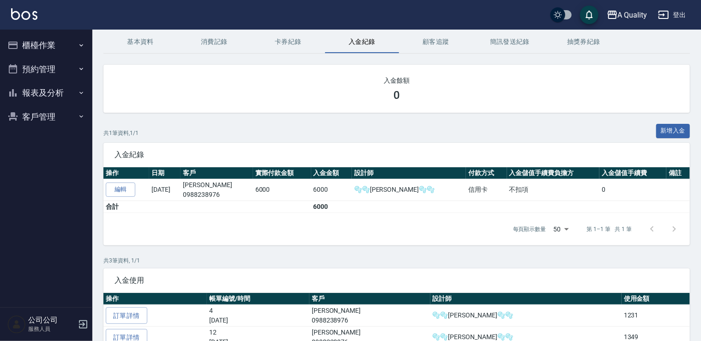
scroll to position [92, 0]
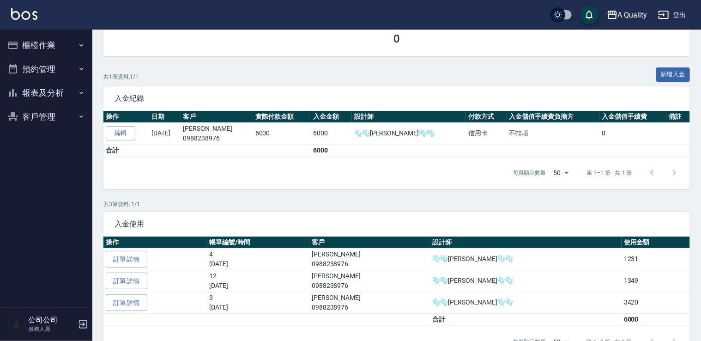
drag, startPoint x: 49, startPoint y: 40, endPoint x: 42, endPoint y: 38, distance: 7.1
click at [49, 40] on button "櫃檯作業" at bounding box center [46, 45] width 85 height 24
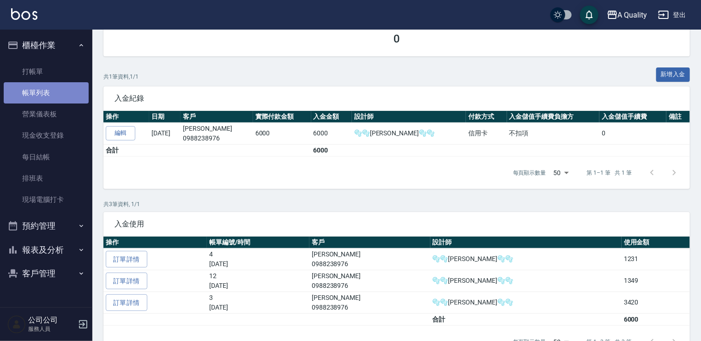
click at [49, 92] on link "帳單列表" at bounding box center [46, 92] width 85 height 21
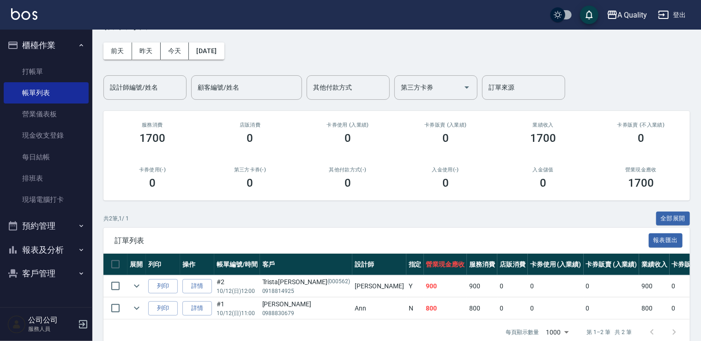
scroll to position [53, 0]
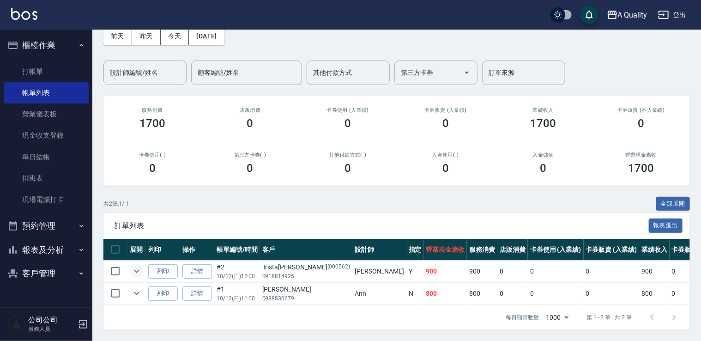
click at [137, 266] on icon "expand row" at bounding box center [136, 271] width 11 height 11
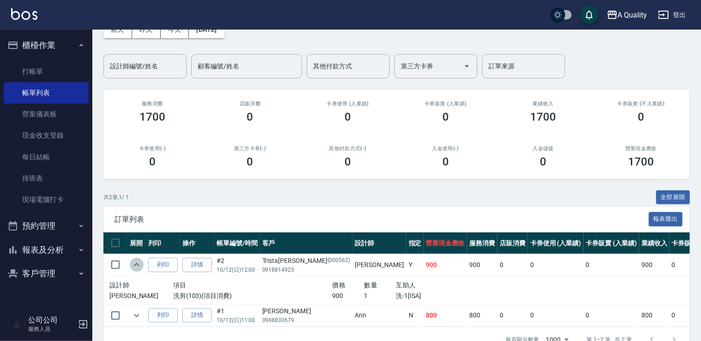
click at [137, 266] on icon "expand row" at bounding box center [136, 264] width 11 height 11
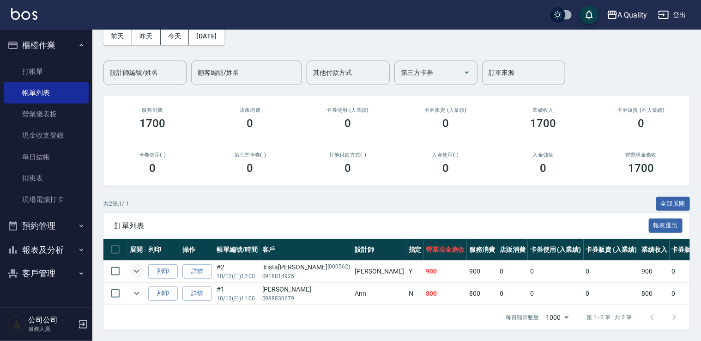
click at [50, 229] on button "預約管理" at bounding box center [46, 226] width 85 height 24
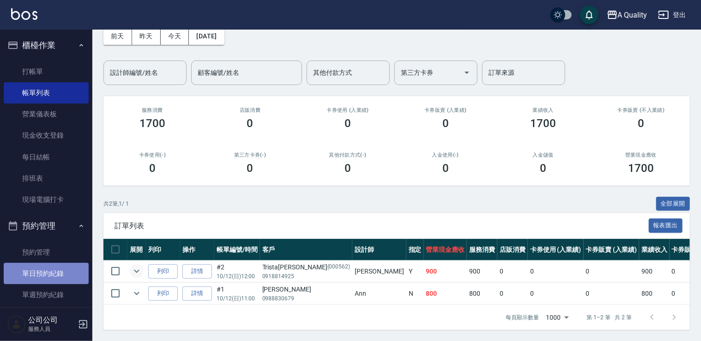
drag, startPoint x: 49, startPoint y: 279, endPoint x: 52, endPoint y: 274, distance: 4.8
click at [49, 279] on link "單日預約紀錄" at bounding box center [46, 273] width 85 height 21
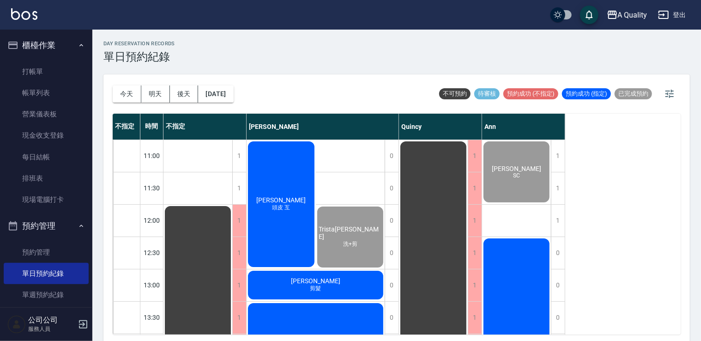
click at [296, 195] on div "[PERSON_NAME]均 頭皮 互" at bounding box center [281, 204] width 69 height 128
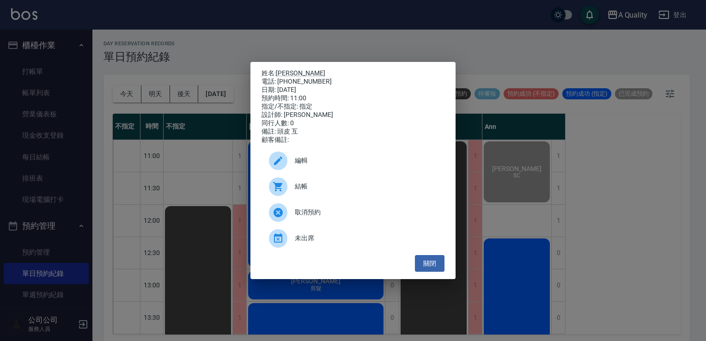
click at [299, 191] on span "結帳" at bounding box center [366, 187] width 142 height 10
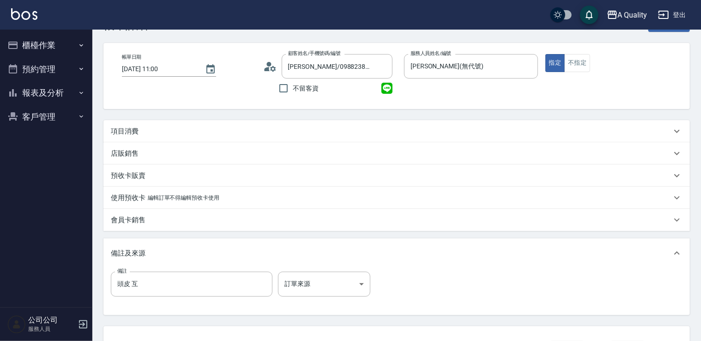
scroll to position [104, 0]
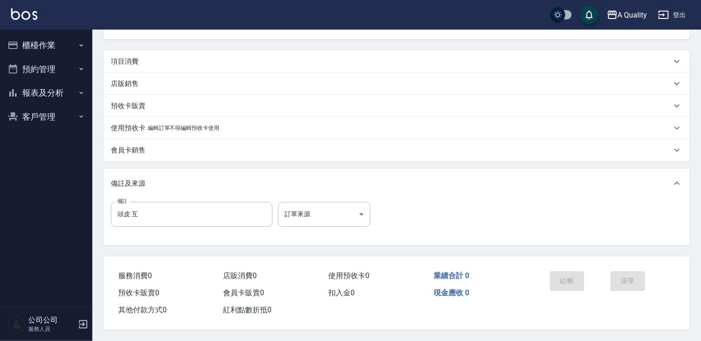
click at [135, 147] on p "會員卡銷售" at bounding box center [128, 151] width 35 height 10
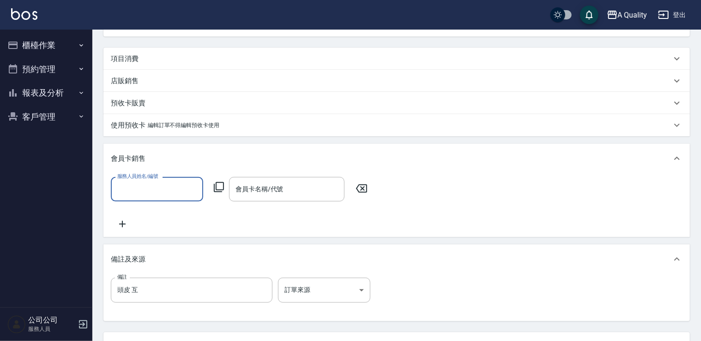
scroll to position [0, 0]
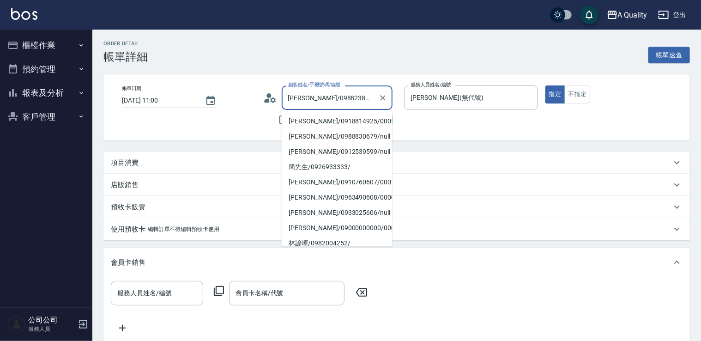
drag, startPoint x: 310, startPoint y: 97, endPoint x: 345, endPoint y: 96, distance: 34.7
click at [345, 96] on input "[PERSON_NAME]/0988238976/" at bounding box center [330, 98] width 89 height 16
drag, startPoint x: 43, startPoint y: 45, endPoint x: 51, endPoint y: 58, distance: 15.0
click at [44, 45] on button "櫃檯作業" at bounding box center [46, 45] width 85 height 24
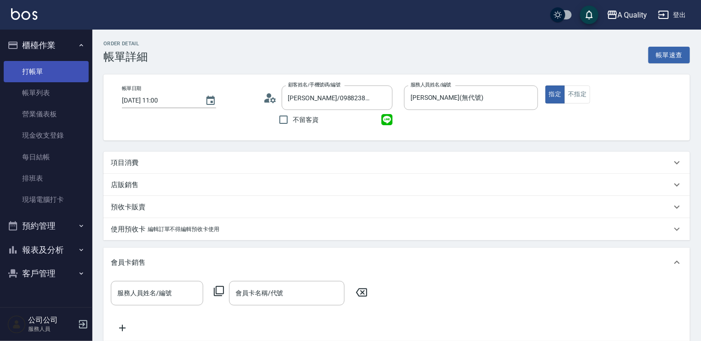
click at [61, 75] on link "打帳單" at bounding box center [46, 71] width 85 height 21
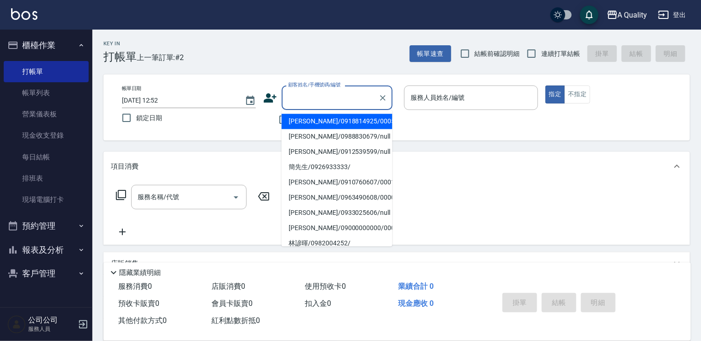
click at [305, 93] on input "顧客姓名/手機號碼/編號" at bounding box center [330, 98] width 89 height 16
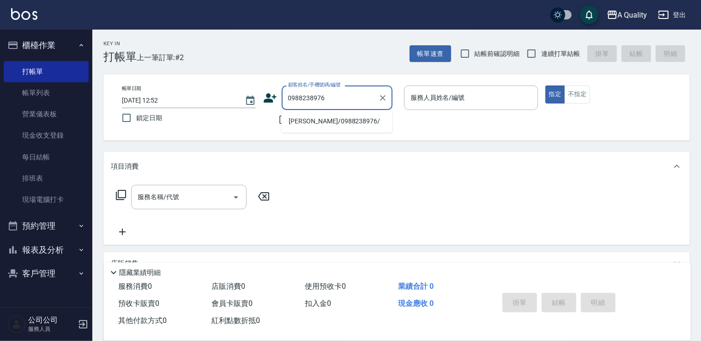
click at [319, 119] on li "[PERSON_NAME]/0988238976/" at bounding box center [337, 121] width 111 height 15
type input "[PERSON_NAME]/0988238976/"
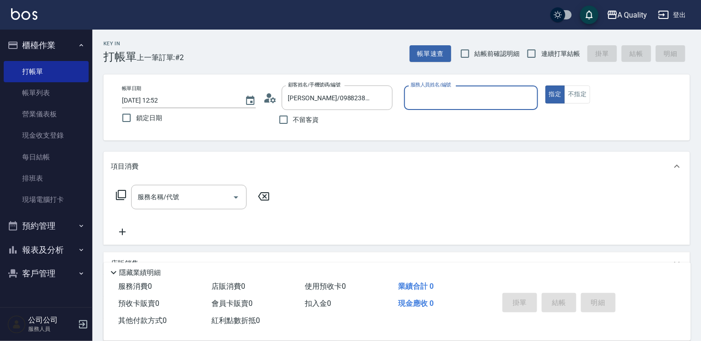
type input "[PERSON_NAME](無代號)"
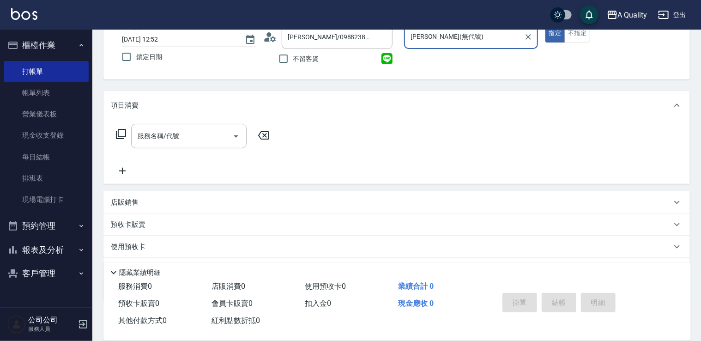
scroll to position [109, 0]
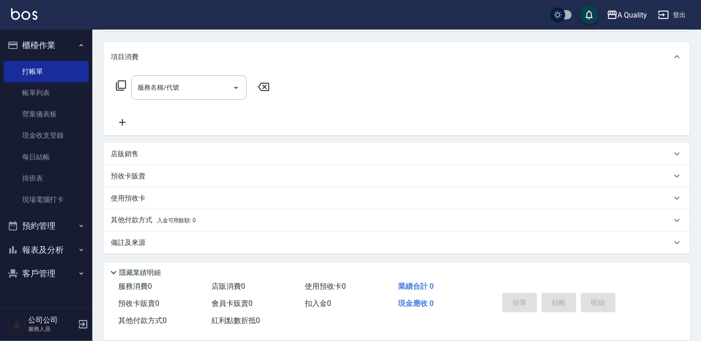
click at [173, 213] on div "其他付款方式 入金可用餘額: 0" at bounding box center [396, 220] width 587 height 22
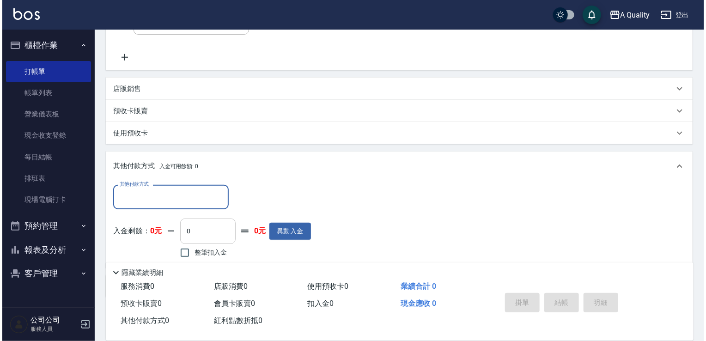
scroll to position [202, 0]
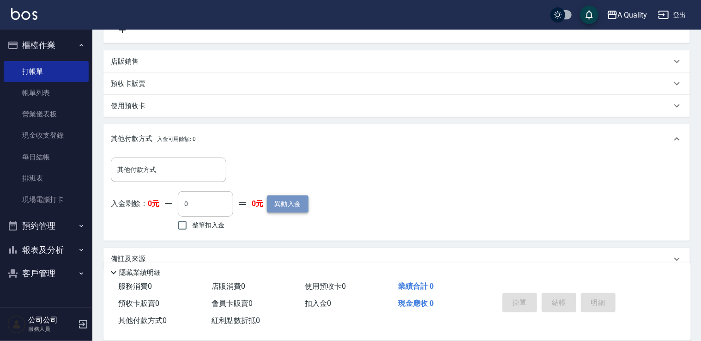
click at [298, 200] on button "異動入金" at bounding box center [288, 203] width 42 height 17
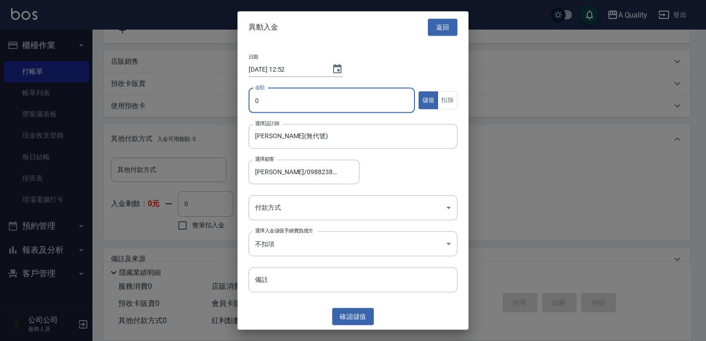
click at [279, 101] on input "0" at bounding box center [332, 100] width 166 height 25
type input "6000"
click at [288, 212] on body "A Quality 登出 櫃檯作業 打帳單 帳單列表 營業儀表板 現金收支登錄 每日結帳 排班表 現場電腦打卡 預約管理 預約管理 單日預約紀錄 單週預約紀錄…" at bounding box center [353, 78] width 706 height 560
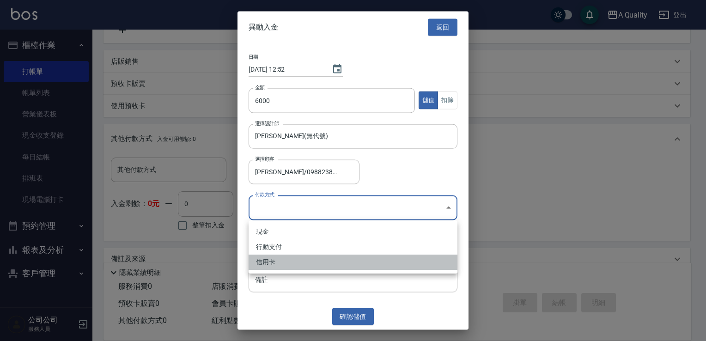
click at [272, 267] on li "信用卡" at bounding box center [353, 262] width 209 height 15
type input "信用卡"
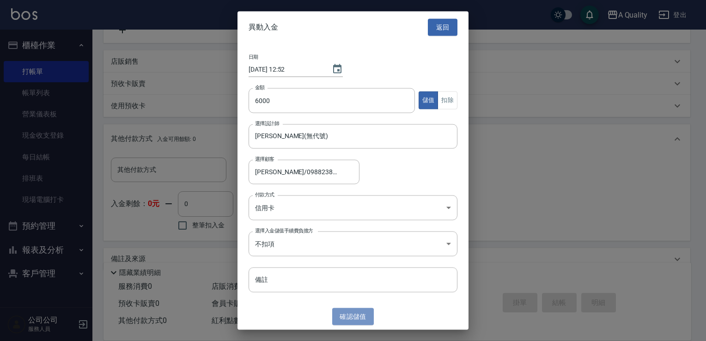
click at [336, 315] on button "確認 儲值" at bounding box center [353, 316] width 42 height 17
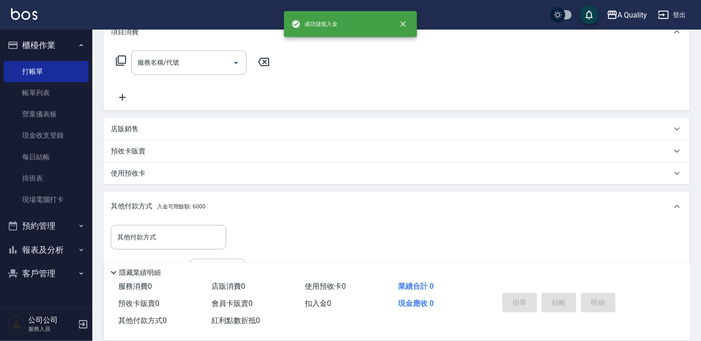
scroll to position [17, 0]
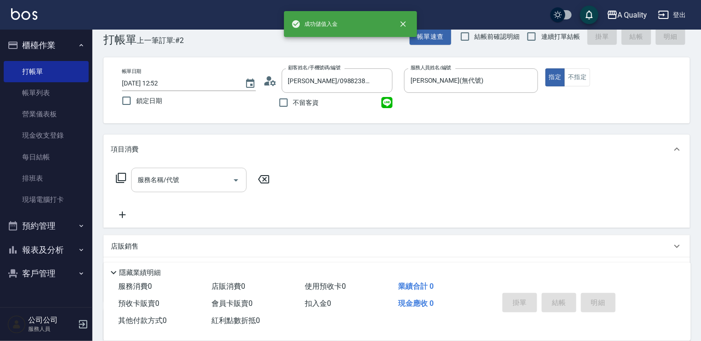
click at [146, 182] on input "服務名稱/代號" at bounding box center [181, 180] width 93 height 16
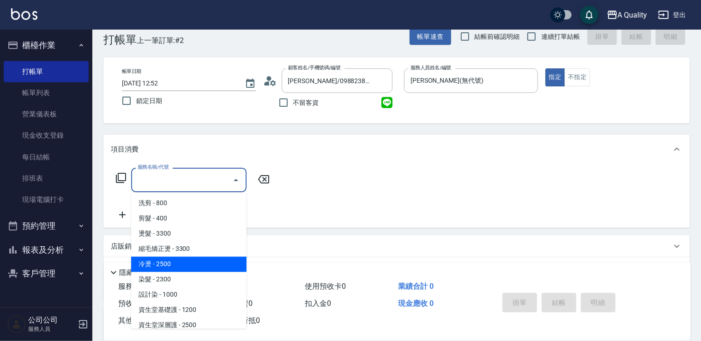
scroll to position [92, 0]
drag, startPoint x: 170, startPoint y: 261, endPoint x: 266, endPoint y: 234, distance: 99.6
click at [175, 260] on span "資生堂深層護 - 2500" at bounding box center [188, 263] width 115 height 15
type input "資生堂深層護(502)"
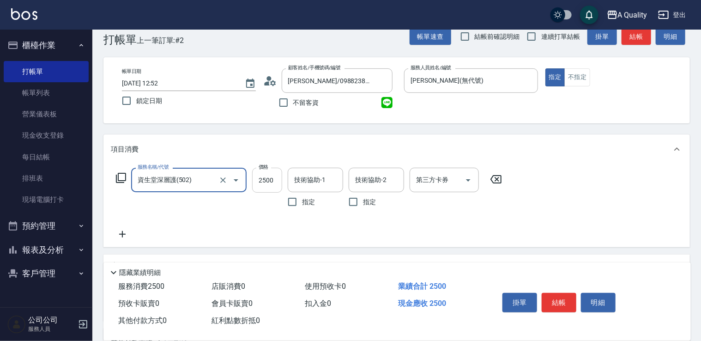
click at [266, 177] on input "2500" at bounding box center [267, 180] width 30 height 25
type input "2700"
click at [303, 182] on input "技術協助-1" at bounding box center [315, 180] width 47 height 16
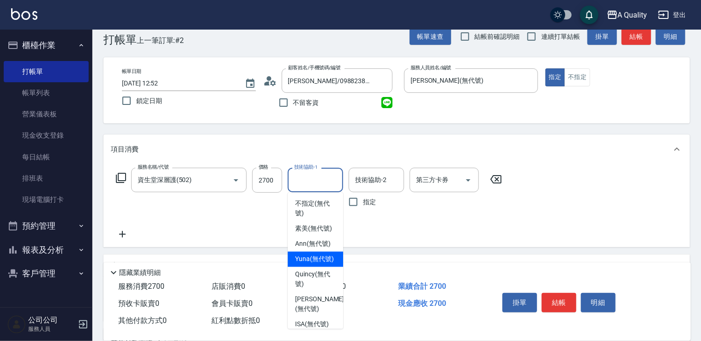
click at [306, 264] on span "Yuna (無代號)" at bounding box center [314, 260] width 39 height 10
type input "Yuna(無代號)"
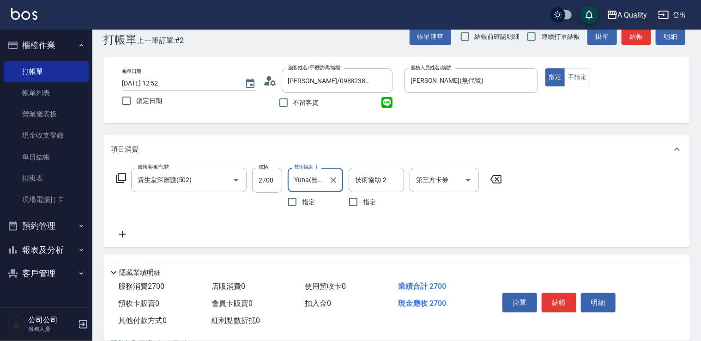
click at [127, 235] on icon at bounding box center [122, 234] width 23 height 11
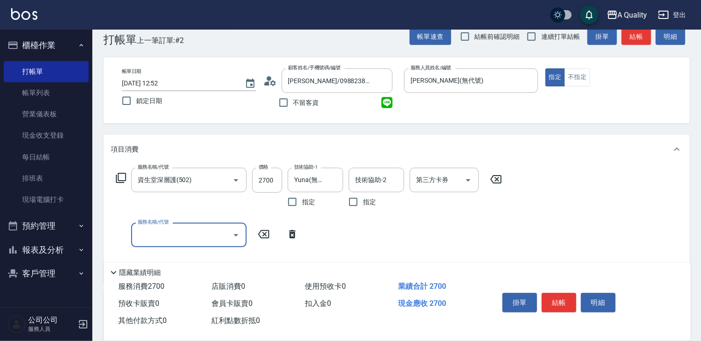
click at [171, 237] on input "服務名稱/代號" at bounding box center [181, 235] width 93 height 16
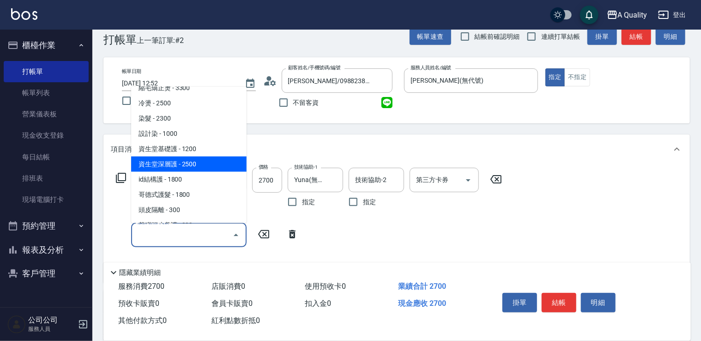
scroll to position [130, 0]
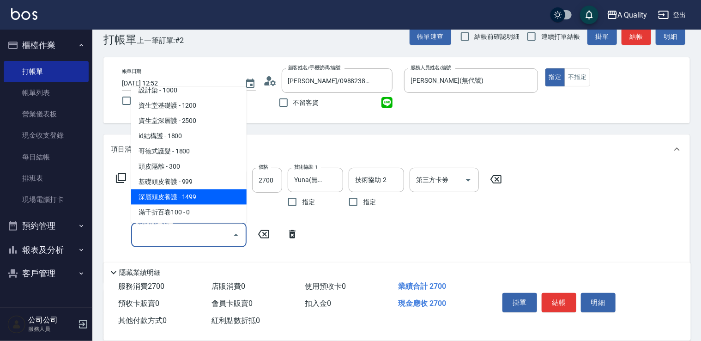
drag, startPoint x: 185, startPoint y: 193, endPoint x: 203, endPoint y: 204, distance: 20.9
click at [185, 193] on span "深層頭皮養護 - 1499" at bounding box center [188, 196] width 115 height 15
type input "深層頭皮養護(603)"
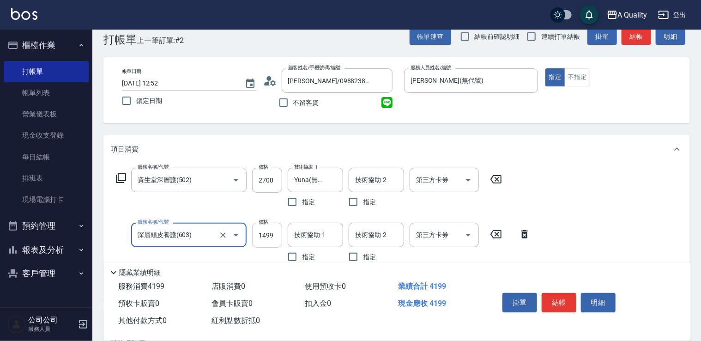
click at [272, 230] on input "1499" at bounding box center [267, 235] width 30 height 25
type input "1349"
click at [316, 232] on input "技術協助-1" at bounding box center [315, 235] width 47 height 16
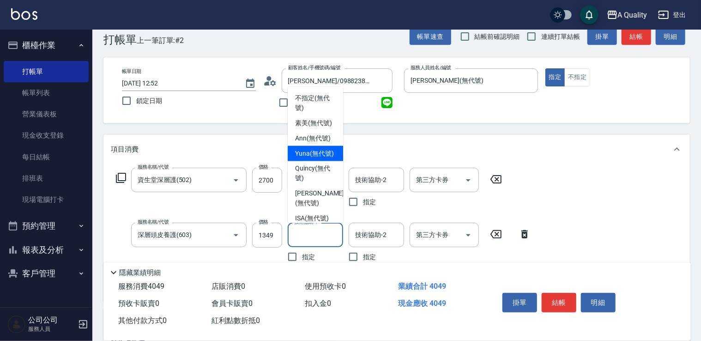
click at [303, 158] on span "Yuna (無代號)" at bounding box center [314, 153] width 39 height 10
type input "Yuna(無代號)"
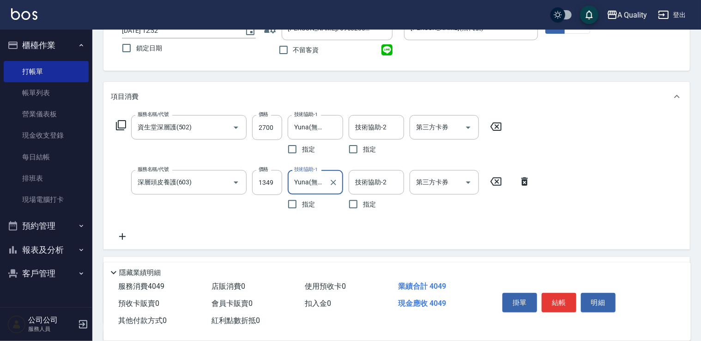
scroll to position [248, 0]
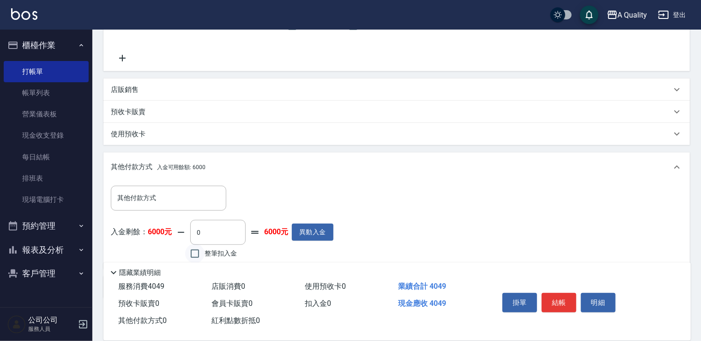
click at [196, 252] on input "整筆扣入金" at bounding box center [194, 253] width 19 height 19
checkbox input "true"
type input "4049"
click at [558, 301] on button "結帳" at bounding box center [559, 302] width 35 height 19
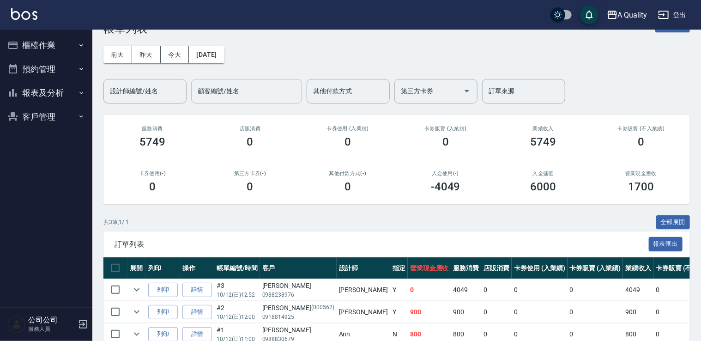
scroll to position [29, 0]
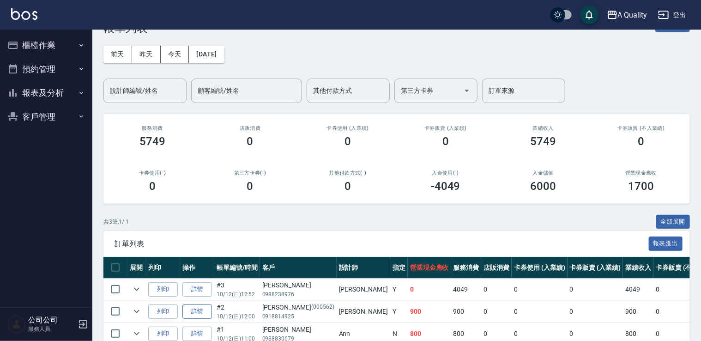
click at [192, 310] on link "詳情" at bounding box center [197, 311] width 30 height 14
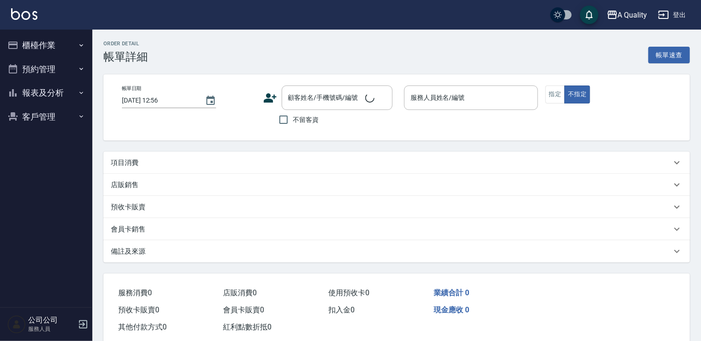
type input "[DATE] 12:00"
type input "[PERSON_NAME](無代號)"
type input "設計師原本客人"
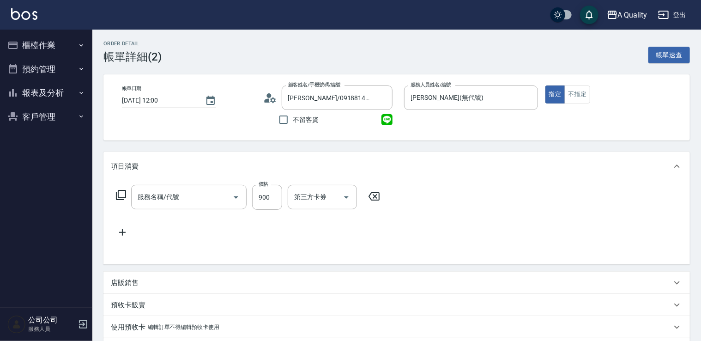
type input "[PERSON_NAME]/0918814925/000562"
type input "洗剪(103)"
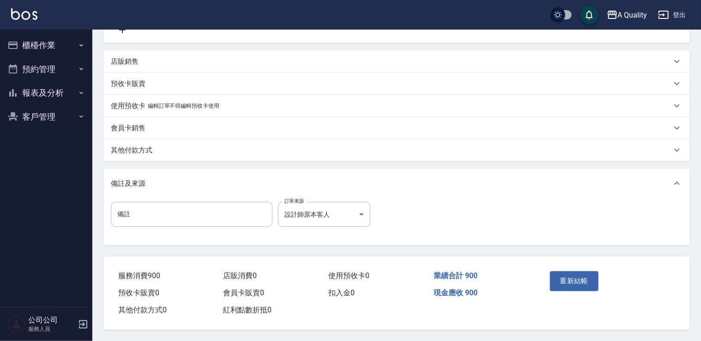
click at [162, 150] on div "其他付款方式" at bounding box center [391, 151] width 561 height 10
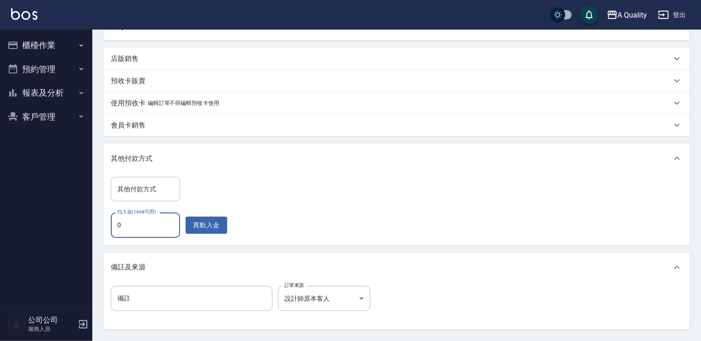
click at [135, 220] on input "0" at bounding box center [145, 224] width 69 height 25
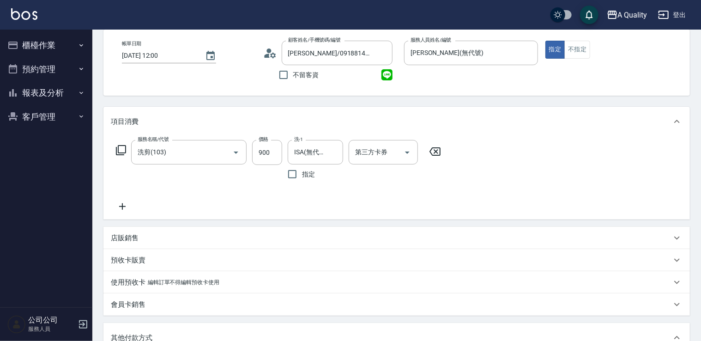
scroll to position [46, 0]
click at [275, 143] on input "900" at bounding box center [267, 151] width 30 height 25
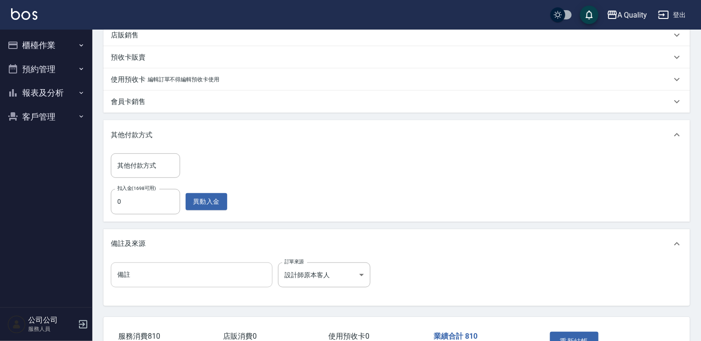
scroll to position [310, 0]
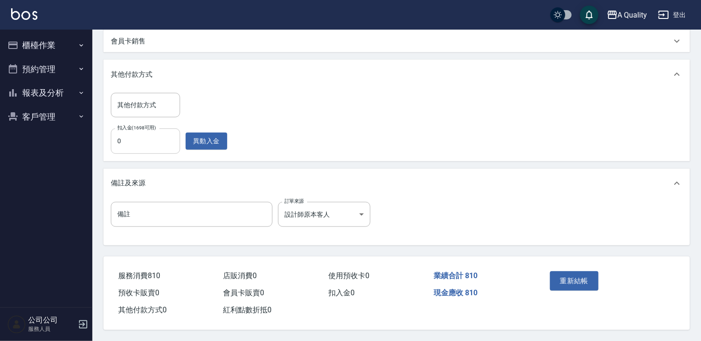
type input "810"
click at [151, 131] on input "0" at bounding box center [145, 140] width 69 height 25
type input "810"
click at [578, 271] on button "重新結帳" at bounding box center [574, 280] width 49 height 19
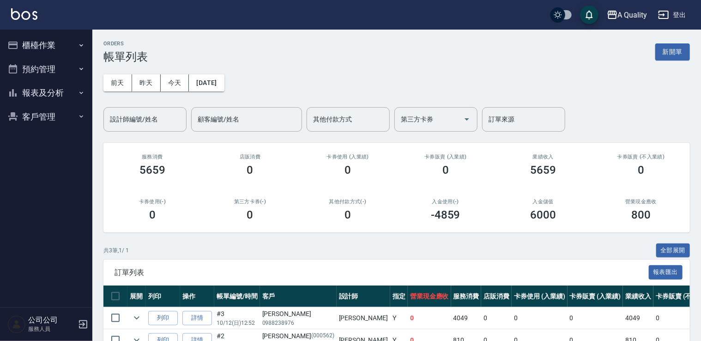
scroll to position [58, 0]
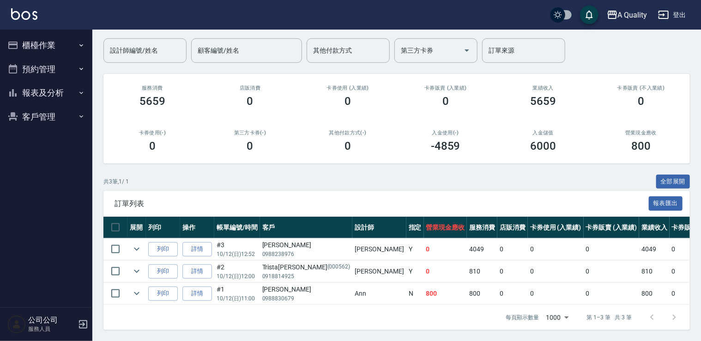
scroll to position [75, 0]
click at [135, 292] on icon "expand row" at bounding box center [137, 293] width 6 height 3
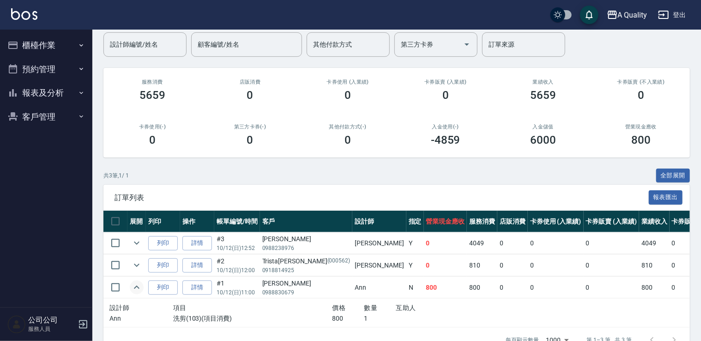
click at [135, 286] on icon "expand row" at bounding box center [137, 286] width 6 height 3
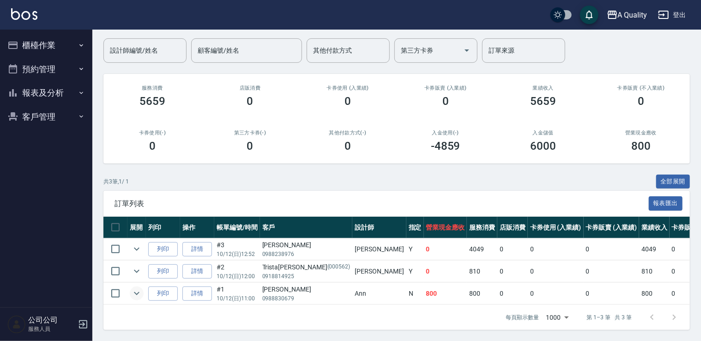
click at [135, 292] on icon "expand row" at bounding box center [137, 293] width 6 height 3
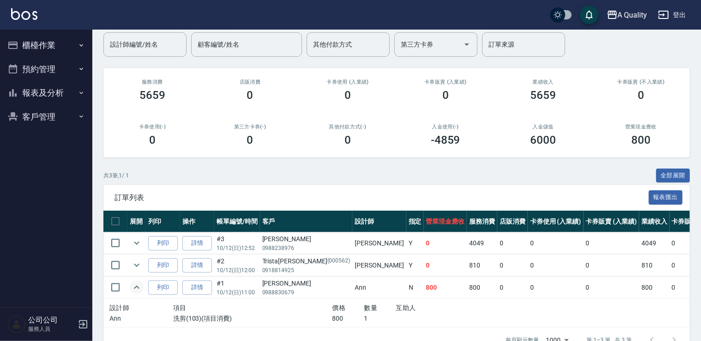
click at [135, 286] on icon "expand row" at bounding box center [137, 286] width 6 height 3
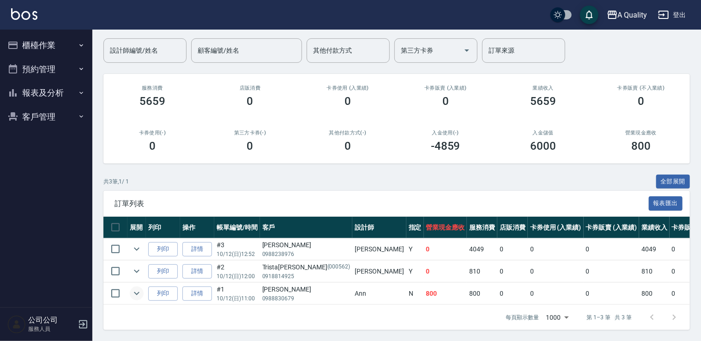
click at [69, 59] on button "預約管理" at bounding box center [46, 69] width 85 height 24
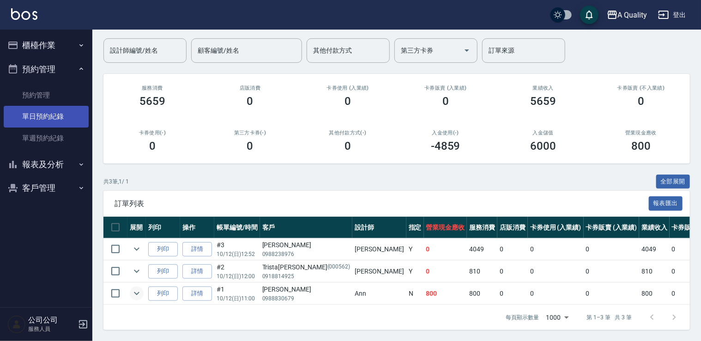
click at [59, 115] on link "單日預約紀錄" at bounding box center [46, 116] width 85 height 21
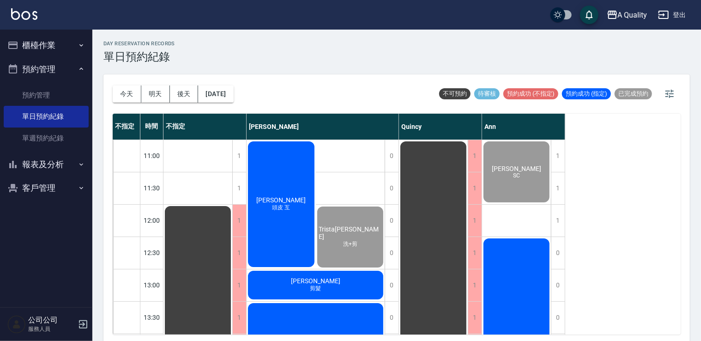
click at [333, 282] on div "林彥文 剪髮" at bounding box center [316, 284] width 138 height 31
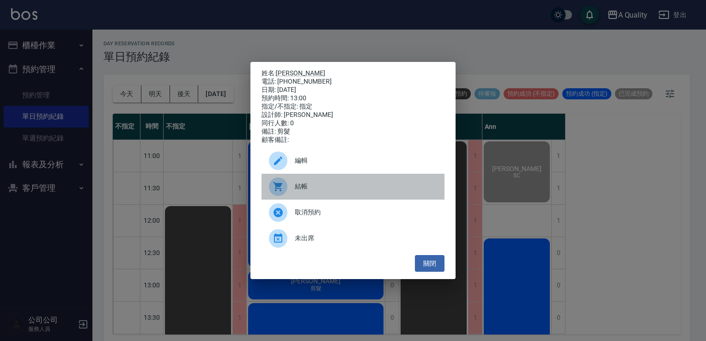
click at [307, 191] on span "結帳" at bounding box center [366, 187] width 142 height 10
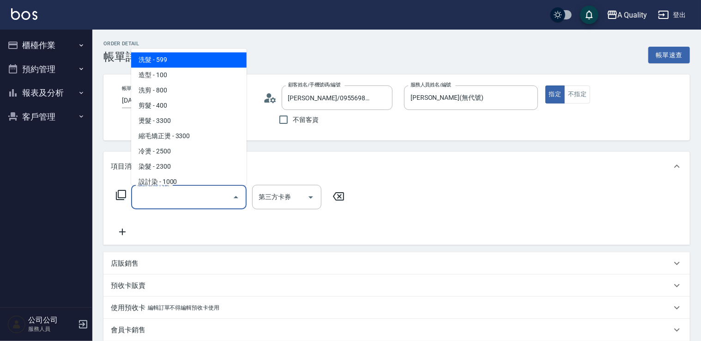
click at [162, 193] on input "服務名稱/代號" at bounding box center [181, 197] width 93 height 16
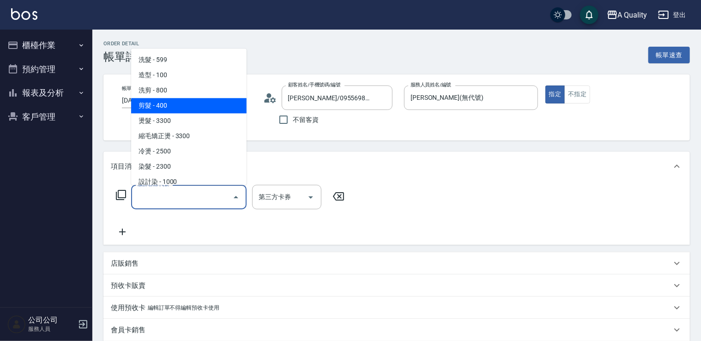
drag, startPoint x: 163, startPoint y: 108, endPoint x: 255, endPoint y: 156, distance: 104.1
click at [164, 108] on span "剪髮 - 400" at bounding box center [188, 105] width 115 height 15
type input "剪髮(201)"
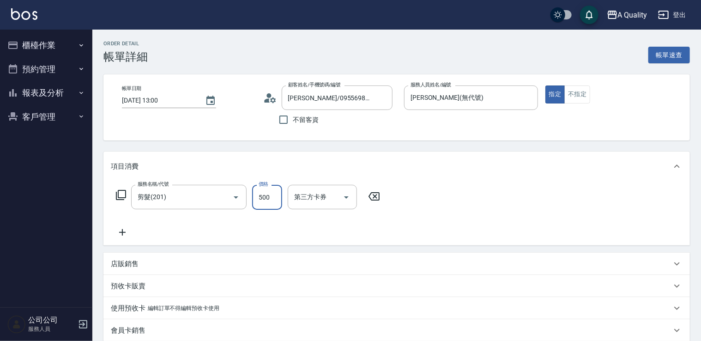
scroll to position [185, 0]
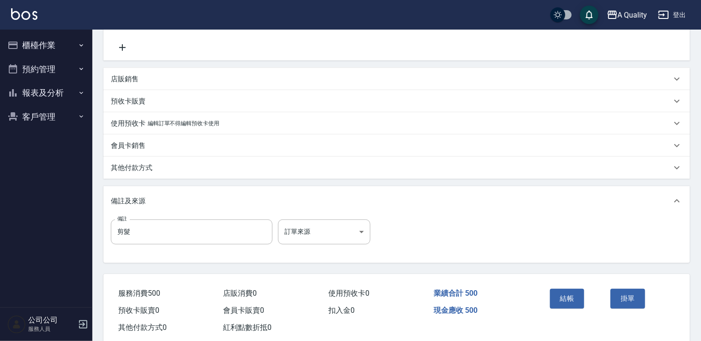
type input "500"
click at [554, 292] on button "結帳" at bounding box center [567, 298] width 35 height 19
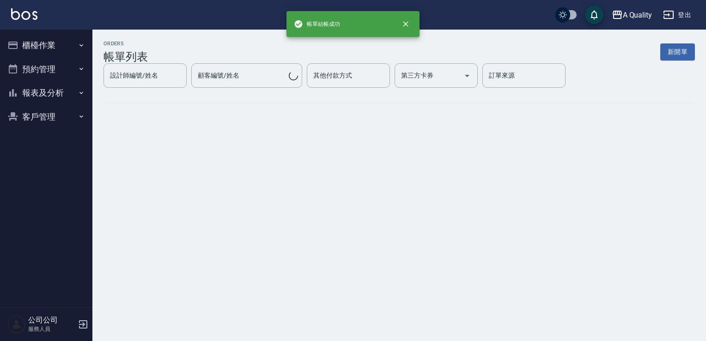
drag, startPoint x: 53, startPoint y: 65, endPoint x: 55, endPoint y: 70, distance: 5.4
click at [53, 66] on button "預約管理" at bounding box center [46, 69] width 85 height 24
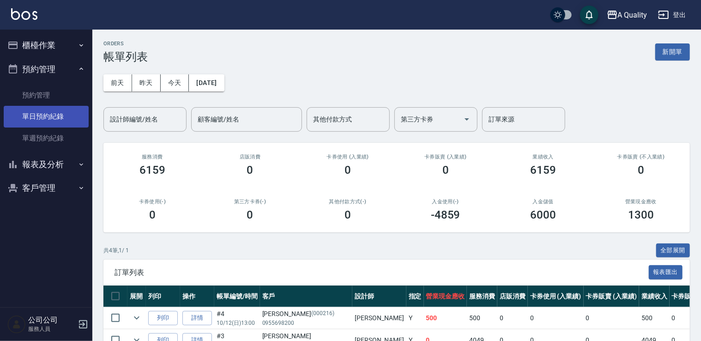
drag, startPoint x: 55, startPoint y: 110, endPoint x: 72, endPoint y: 110, distance: 17.6
click at [55, 111] on link "單日預約紀錄" at bounding box center [46, 116] width 85 height 21
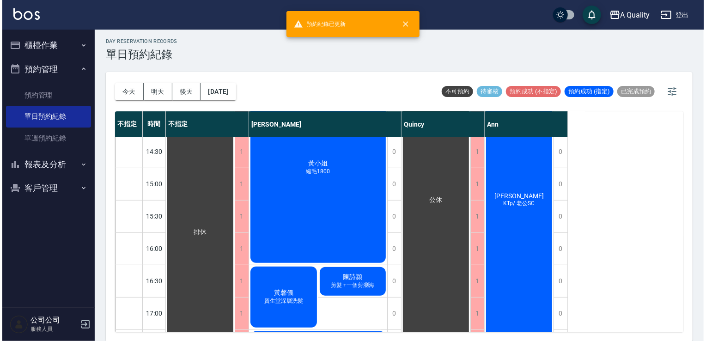
scroll to position [231, 0]
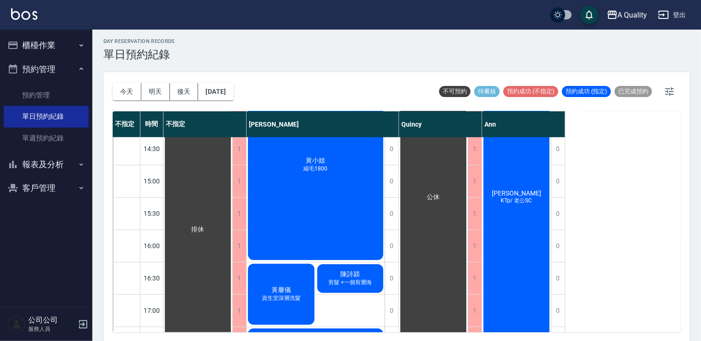
click at [327, 206] on div "黃小姐 縮毛1800" at bounding box center [316, 164] width 138 height 193
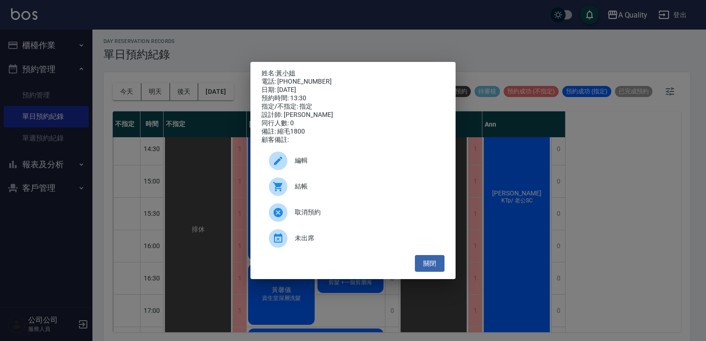
click at [305, 186] on div "結帳" at bounding box center [352, 187] width 183 height 26
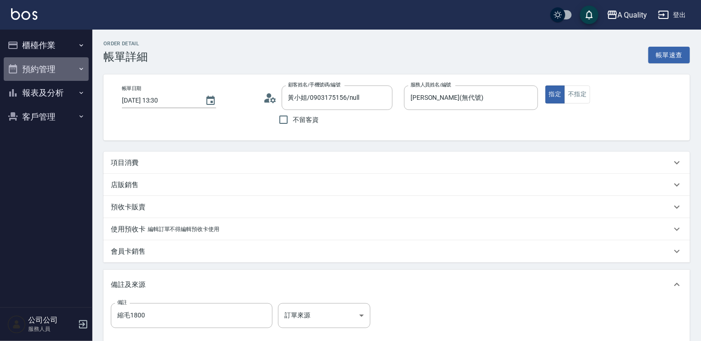
drag, startPoint x: 40, startPoint y: 67, endPoint x: 42, endPoint y: 84, distance: 17.7
click at [40, 67] on button "預約管理" at bounding box center [46, 69] width 85 height 24
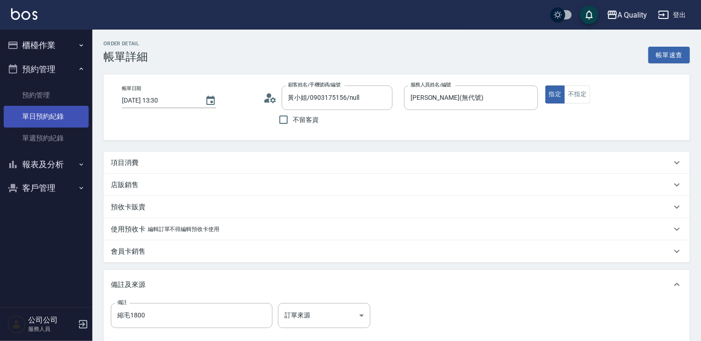
click at [46, 121] on link "單日預約紀錄" at bounding box center [46, 116] width 85 height 21
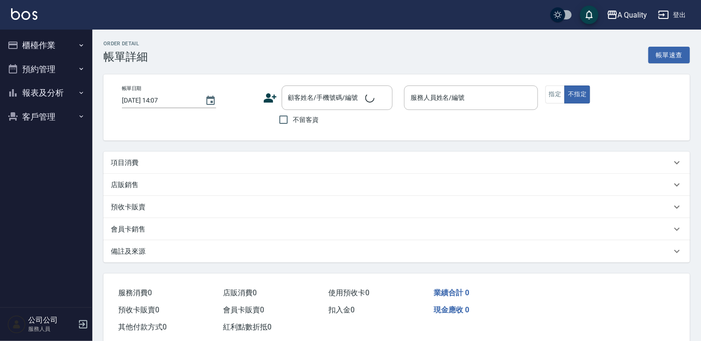
type input "[DATE] 13:30"
type input "[PERSON_NAME](無代號)"
type input "縮毛1800"
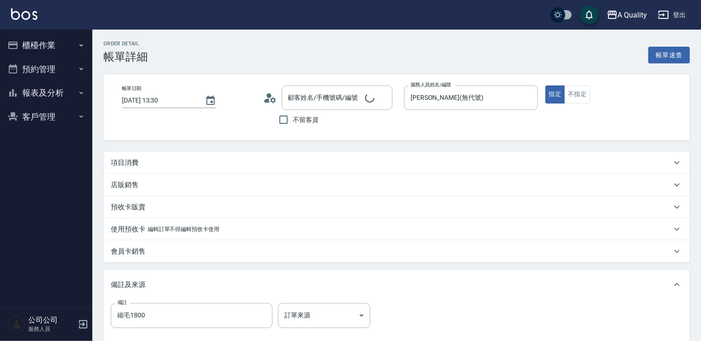
click at [201, 170] on div "項目消費" at bounding box center [396, 163] width 587 height 22
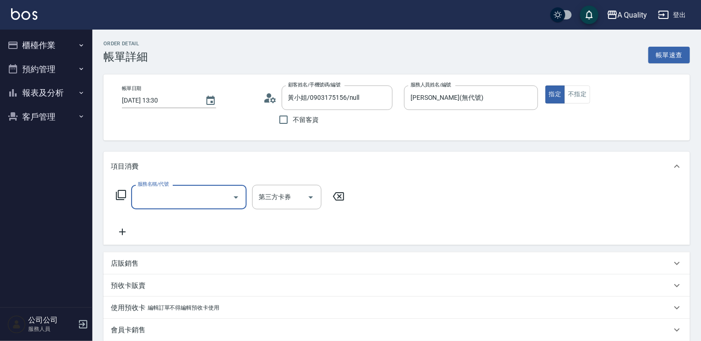
type input "黃小姐/0903175156/null"
drag, startPoint x: 205, startPoint y: 193, endPoint x: 205, endPoint y: 186, distance: 6.9
click at [205, 191] on input "服務名稱/代號" at bounding box center [181, 197] width 93 height 16
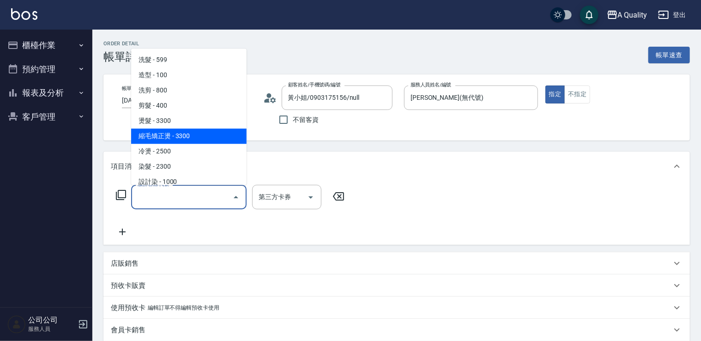
click at [174, 136] on span "縮毛矯正燙 - 3300" at bounding box center [188, 135] width 115 height 15
type input "縮毛矯正燙(302)"
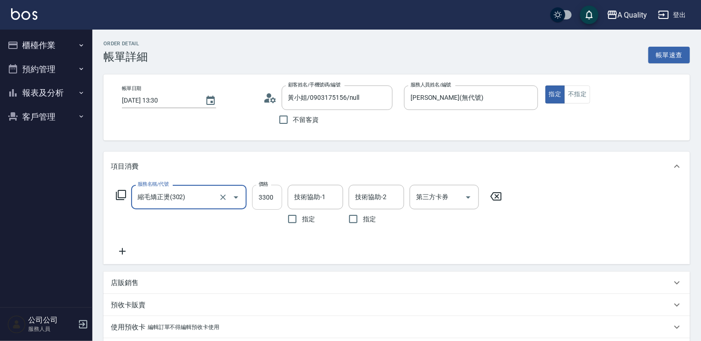
click at [266, 194] on input "3300" at bounding box center [267, 197] width 30 height 25
type input "1800"
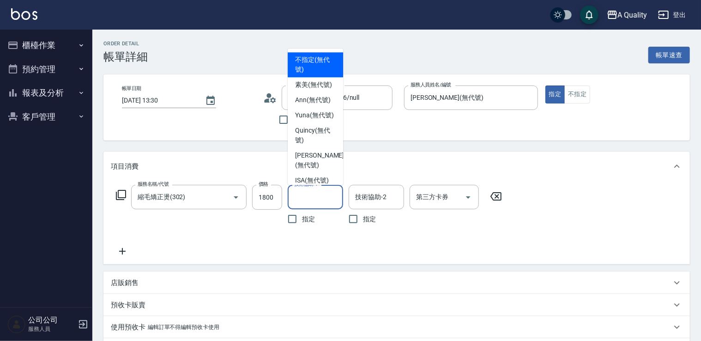
drag, startPoint x: 309, startPoint y: 194, endPoint x: 323, endPoint y: 188, distance: 15.2
click at [310, 194] on input "技術協助-1" at bounding box center [315, 197] width 47 height 16
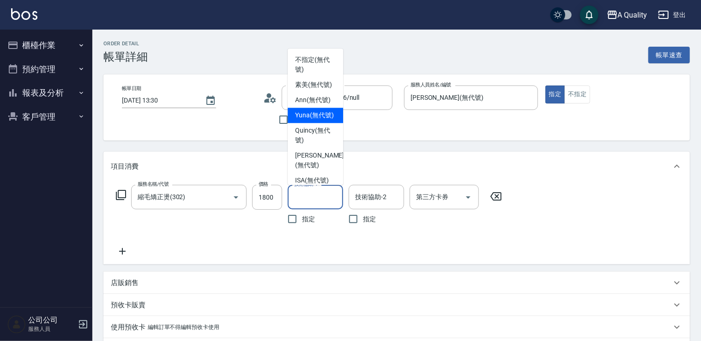
click at [320, 120] on span "Yuna (無代號)" at bounding box center [314, 115] width 39 height 10
type input "Yuna(無代號)"
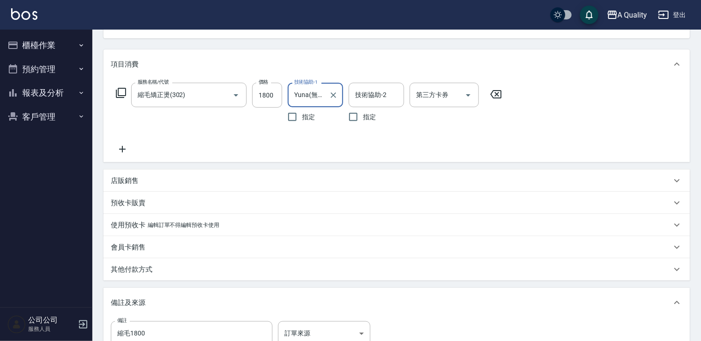
scroll to position [224, 0]
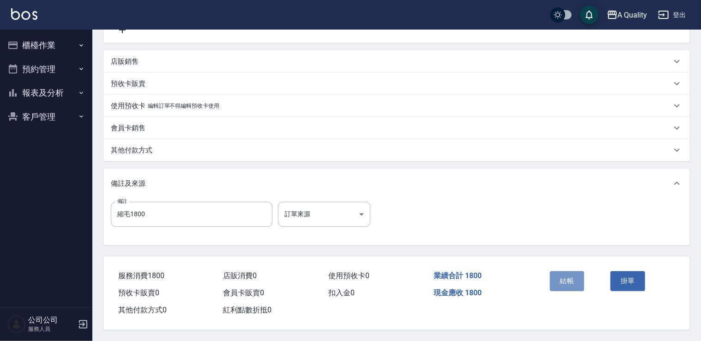
click at [563, 272] on button "結帳" at bounding box center [567, 280] width 35 height 19
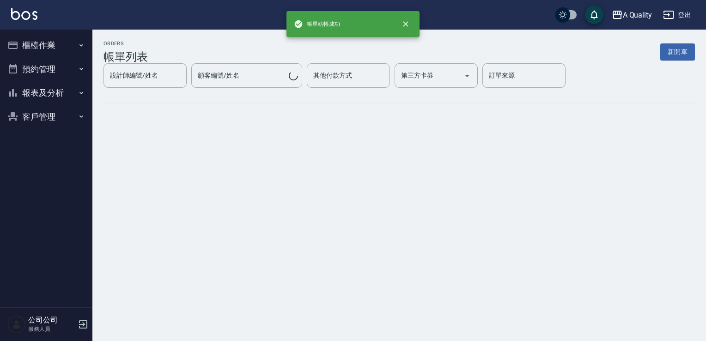
drag, startPoint x: 45, startPoint y: 67, endPoint x: 50, endPoint y: 104, distance: 36.8
click at [45, 68] on button "預約管理" at bounding box center [46, 69] width 85 height 24
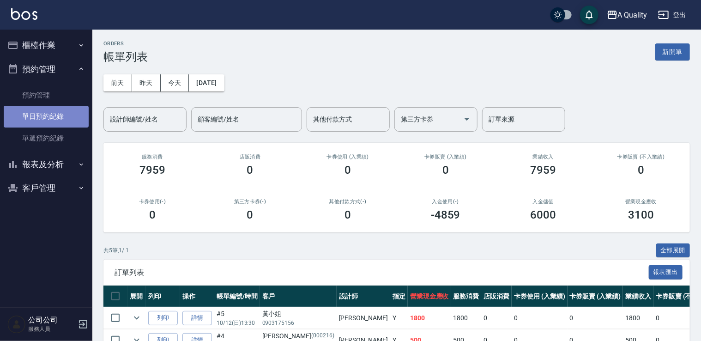
drag, startPoint x: 44, startPoint y: 117, endPoint x: 54, endPoint y: 115, distance: 9.3
click at [44, 117] on link "單日預約紀錄" at bounding box center [46, 116] width 85 height 21
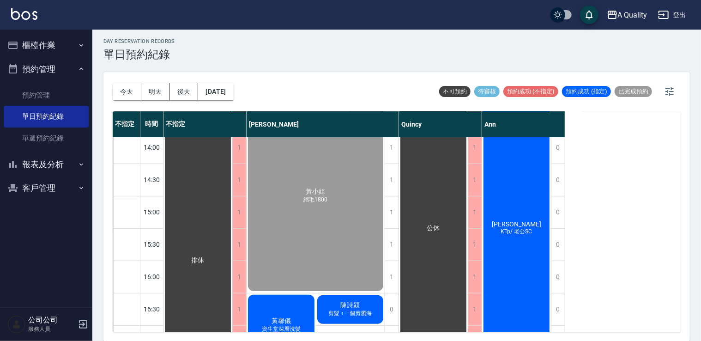
scroll to position [277, 0]
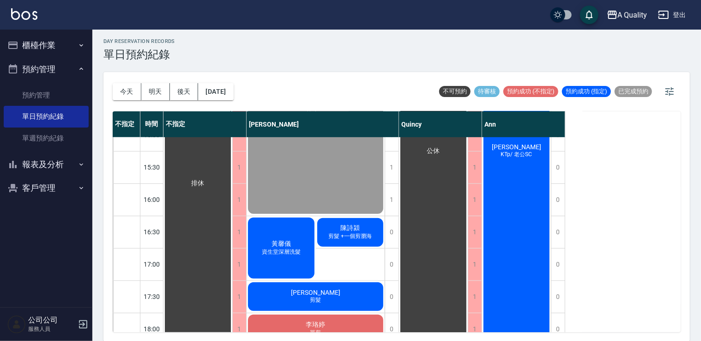
click at [290, 240] on span "黃馨儀" at bounding box center [281, 244] width 23 height 8
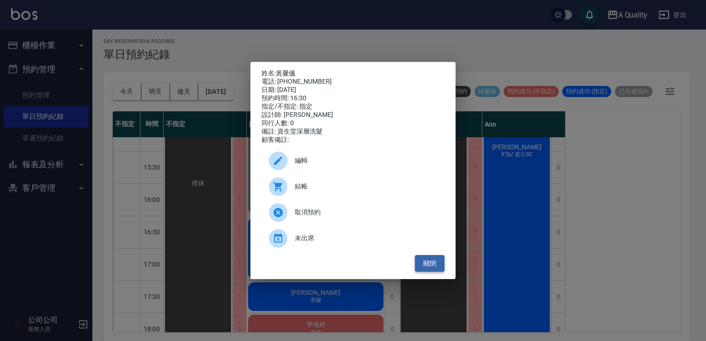
click at [439, 268] on button "關閉" at bounding box center [430, 263] width 30 height 17
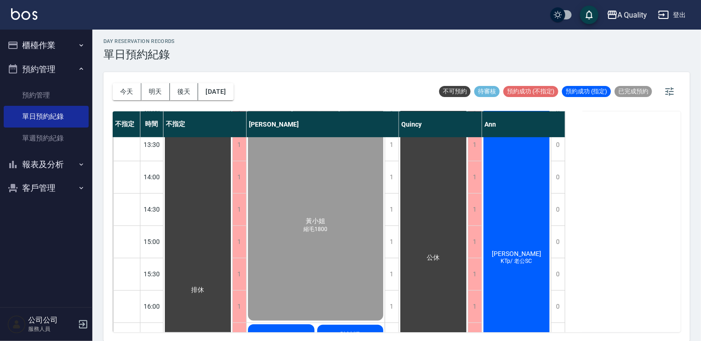
scroll to position [231, 0]
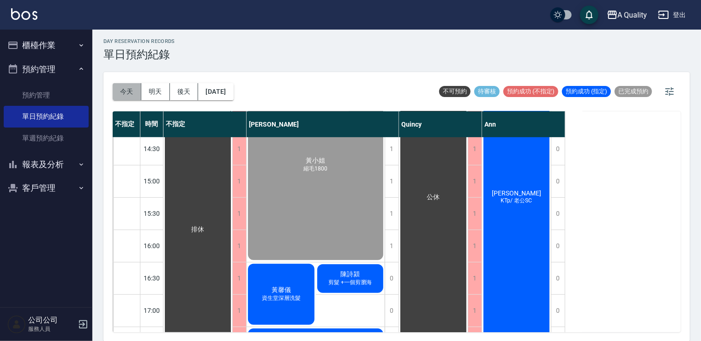
click at [133, 87] on button "今天" at bounding box center [127, 91] width 29 height 17
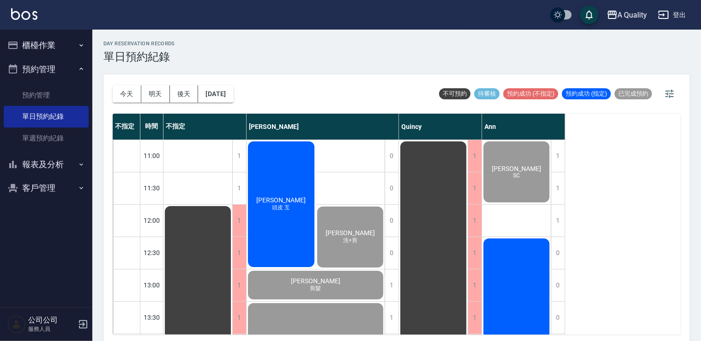
click at [69, 53] on button "櫃檯作業" at bounding box center [46, 45] width 85 height 24
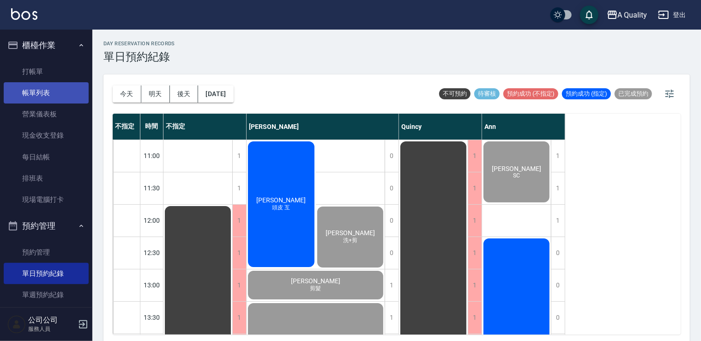
click at [48, 92] on link "帳單列表" at bounding box center [46, 92] width 85 height 21
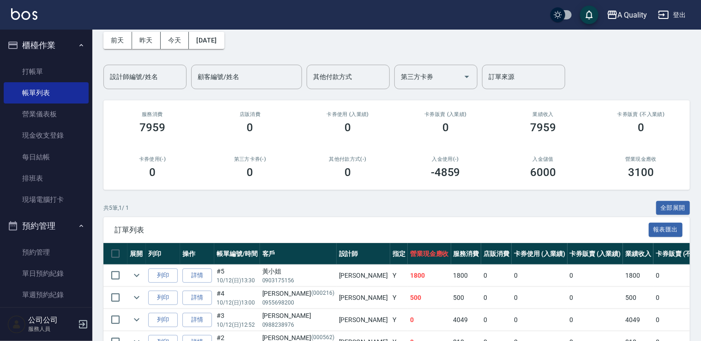
scroll to position [92, 0]
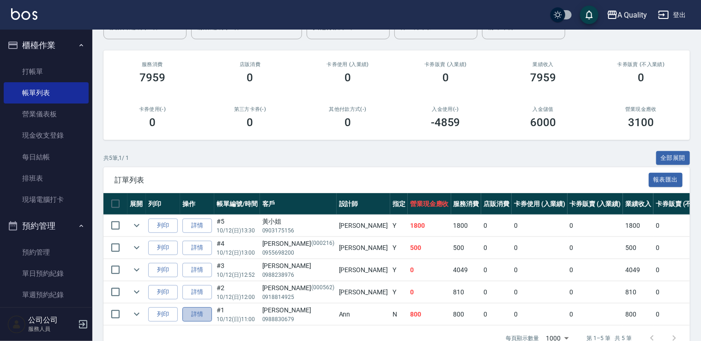
click at [207, 316] on link "詳情" at bounding box center [197, 314] width 30 height 14
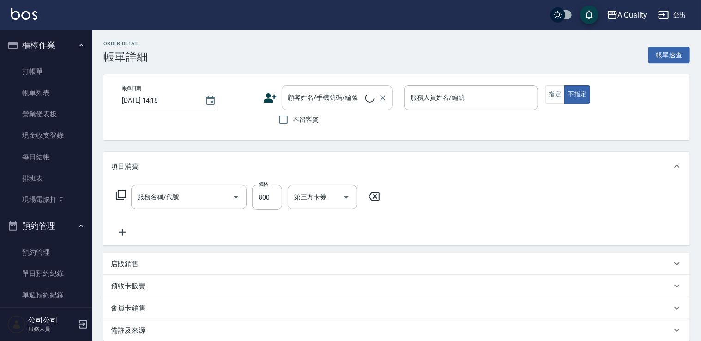
type input "2025/10/12 11:00"
type input "Ann(無代號)"
type input "SC"
type input "洗剪(103)"
type input "林R/0988830679/null"
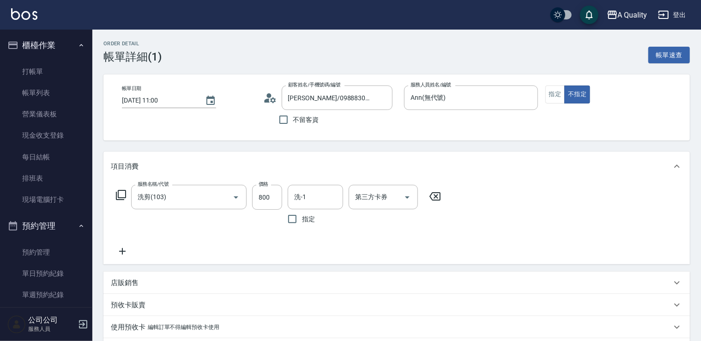
drag, startPoint x: 279, startPoint y: 101, endPoint x: 270, endPoint y: 99, distance: 8.6
click at [275, 101] on div "顧客姓名/手機號碼/編號 林R/0988830679/null 顧客姓名/手機號碼/編號" at bounding box center [330, 97] width 134 height 24
click at [270, 99] on icon at bounding box center [273, 100] width 6 height 6
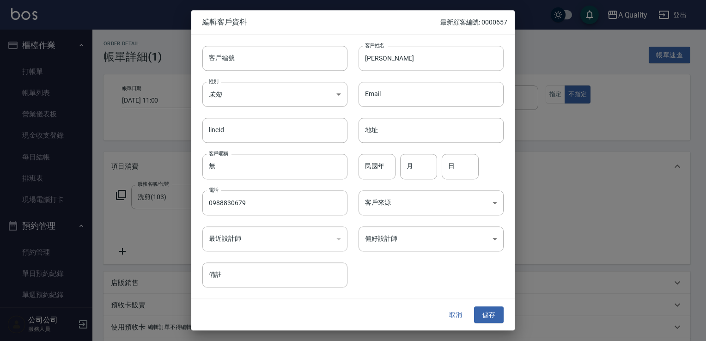
click at [402, 63] on input "林R" at bounding box center [430, 58] width 145 height 25
type input "[PERSON_NAME]"
click at [491, 315] on button "儲存" at bounding box center [489, 314] width 30 height 17
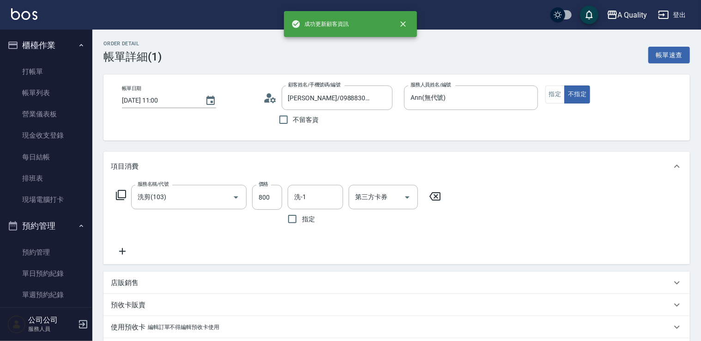
type input "林彥廷/0988830679/"
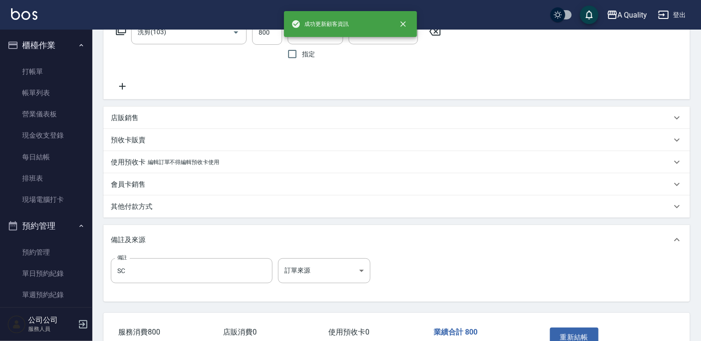
scroll to position [224, 0]
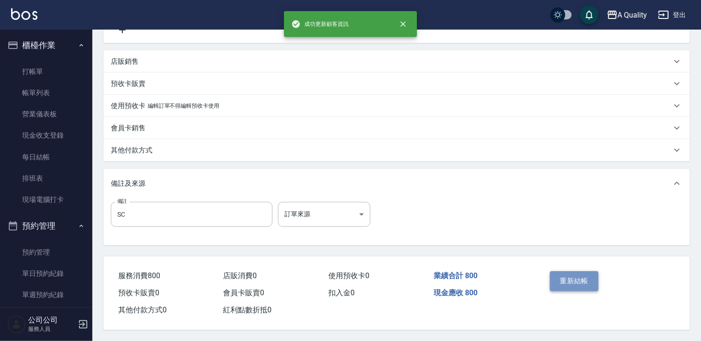
click at [571, 272] on button "重新結帳" at bounding box center [574, 280] width 49 height 19
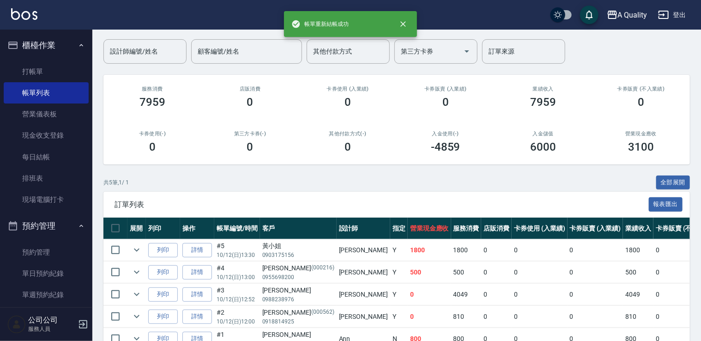
scroll to position [119, 0]
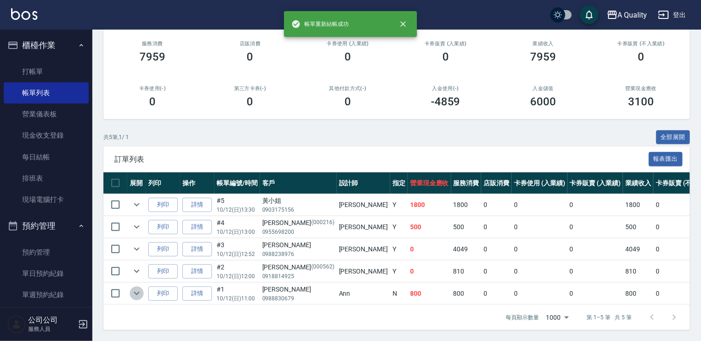
click at [138, 292] on icon "expand row" at bounding box center [137, 293] width 6 height 3
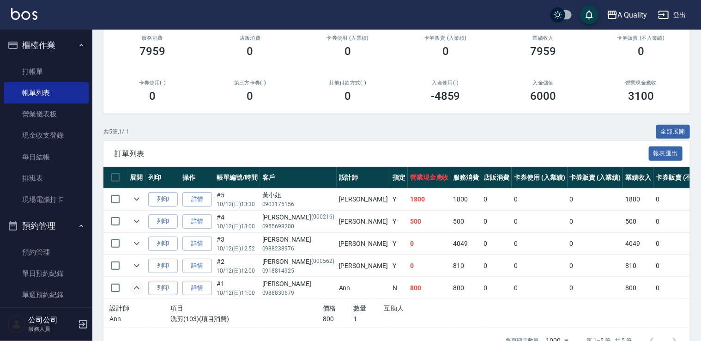
click at [138, 286] on icon "expand row" at bounding box center [137, 287] width 6 height 3
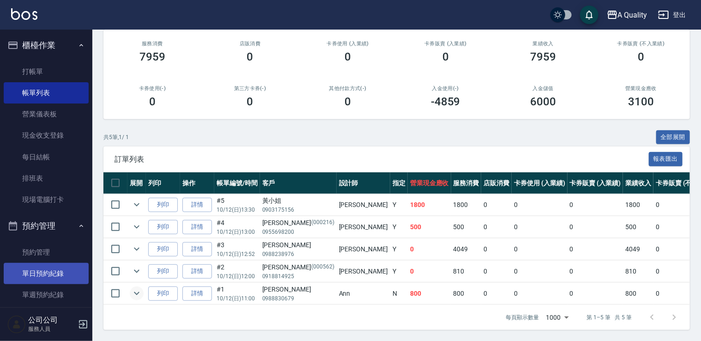
click at [70, 277] on link "單日預約紀錄" at bounding box center [46, 273] width 85 height 21
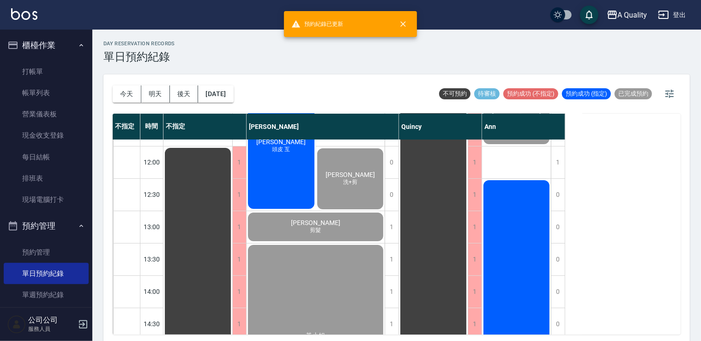
scroll to position [92, 0]
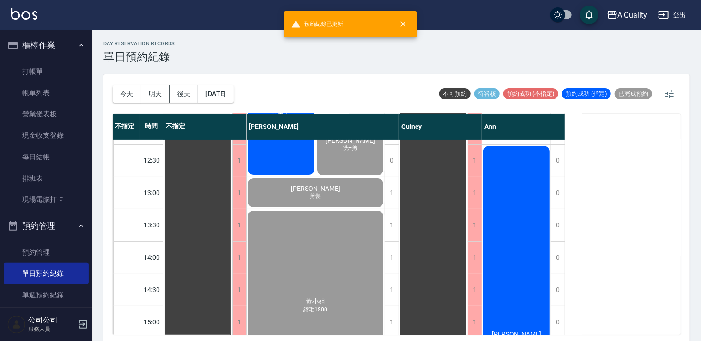
click at [499, 234] on div "許玉玲 KTp/ 老公SC" at bounding box center [516, 338] width 69 height 387
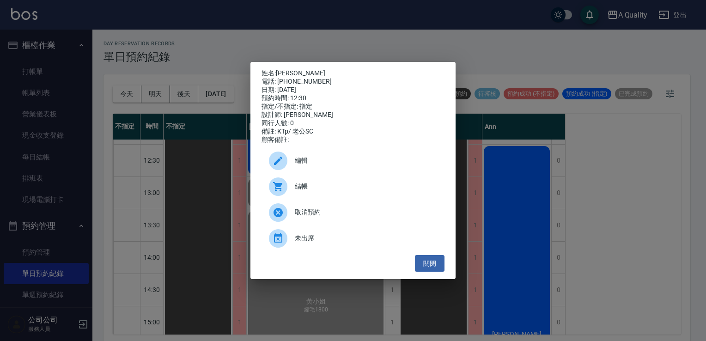
click at [312, 196] on div "結帳" at bounding box center [352, 187] width 183 height 26
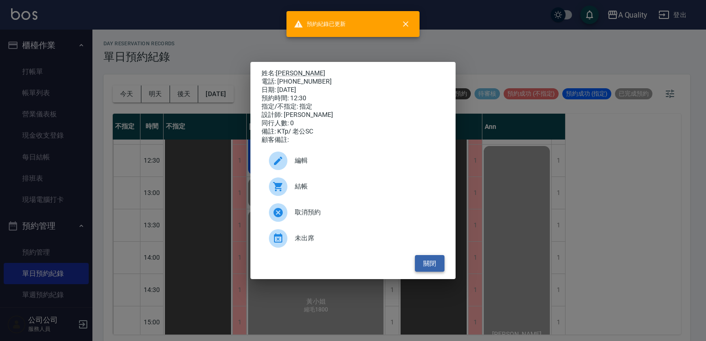
drag, startPoint x: 428, startPoint y: 275, endPoint x: 443, endPoint y: 267, distance: 18.0
click at [428, 272] on button "關閉" at bounding box center [430, 263] width 30 height 17
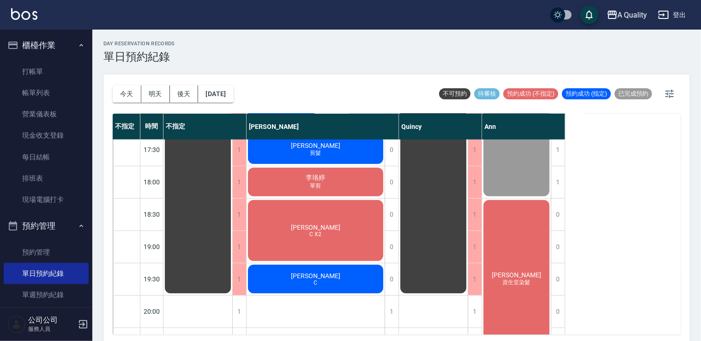
scroll to position [412, 0]
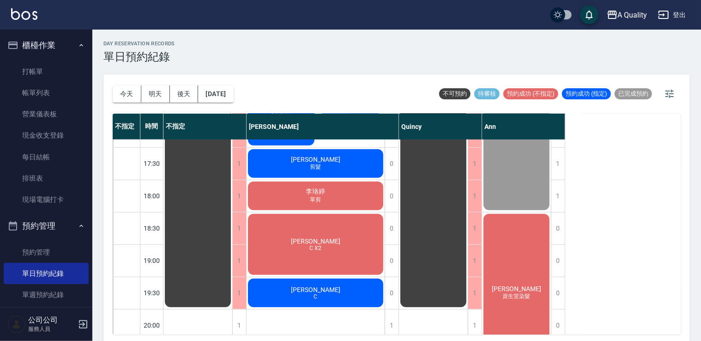
click at [324, 243] on div "梁s C X2" at bounding box center [316, 244] width 138 height 64
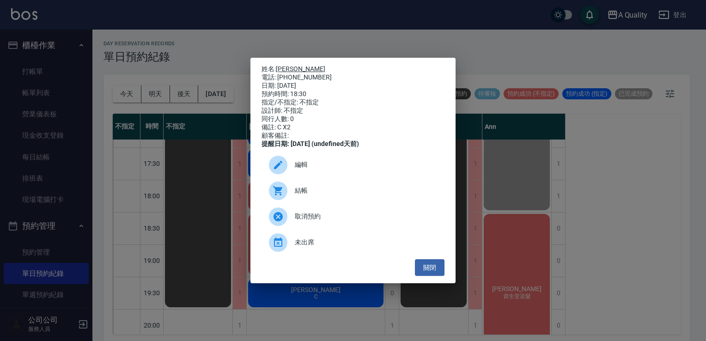
click at [285, 65] on link "[PERSON_NAME]" at bounding box center [300, 68] width 49 height 7
click at [432, 276] on button "關閉" at bounding box center [430, 267] width 30 height 17
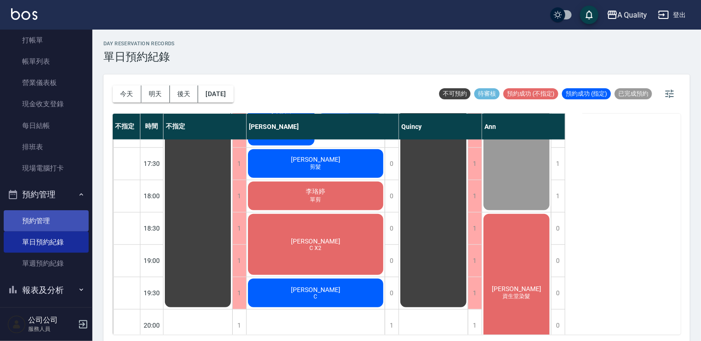
scroll to position [61, 0]
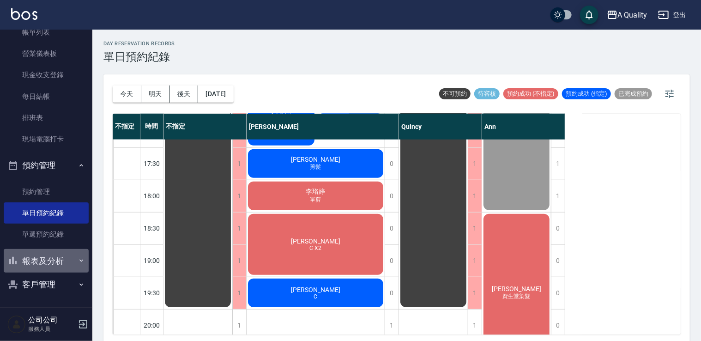
click at [54, 266] on button "報表及分析" at bounding box center [46, 261] width 85 height 24
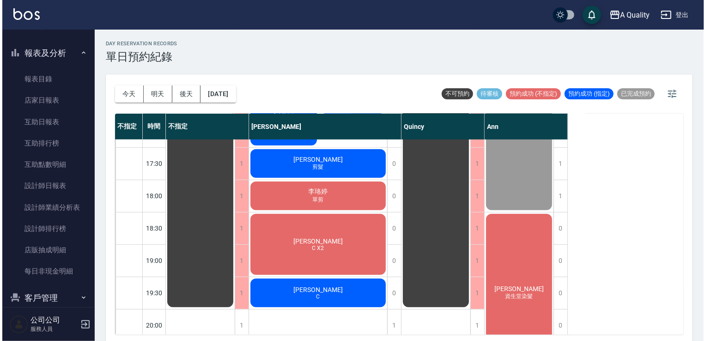
scroll to position [281, 0]
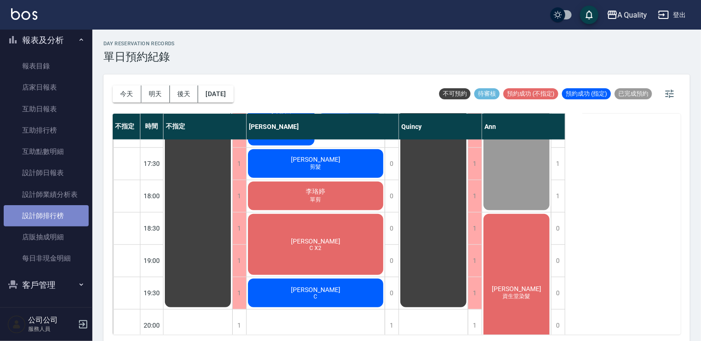
click at [61, 206] on link "設計師排行榜" at bounding box center [46, 215] width 85 height 21
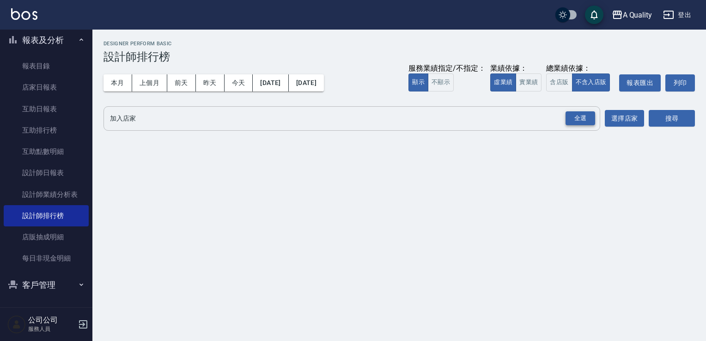
click at [588, 118] on div "全選" at bounding box center [580, 118] width 30 height 14
drag, startPoint x: 688, startPoint y: 119, endPoint x: 682, endPoint y: 120, distance: 6.5
click at [686, 120] on button "搜尋" at bounding box center [672, 118] width 46 height 17
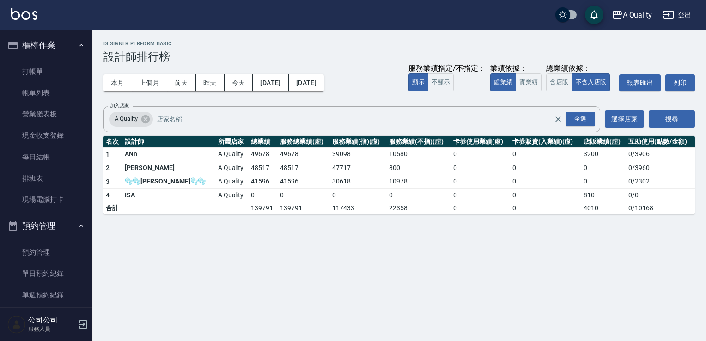
click at [33, 88] on link "帳單列表" at bounding box center [46, 92] width 85 height 21
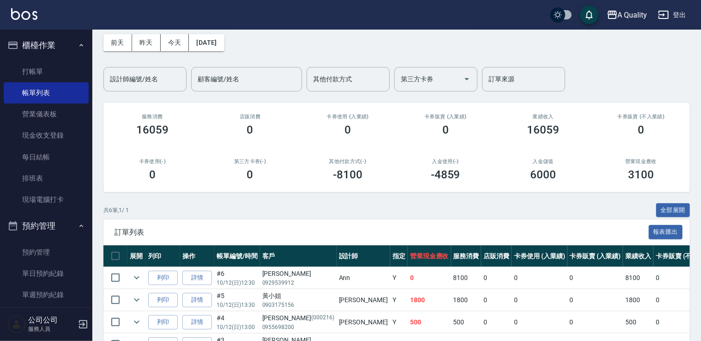
scroll to position [139, 0]
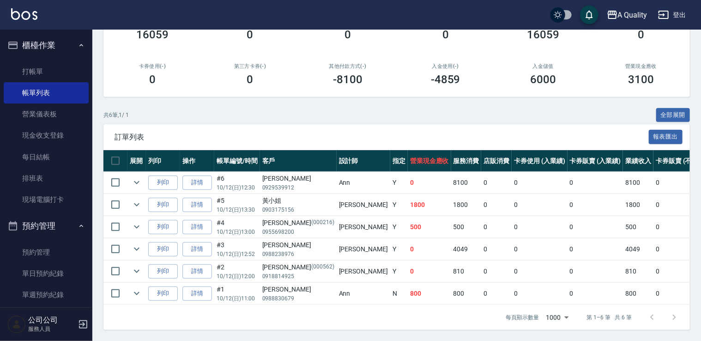
click at [127, 198] on td at bounding box center [115, 205] width 24 height 22
click at [137, 200] on icon "expand row" at bounding box center [136, 204] width 11 height 11
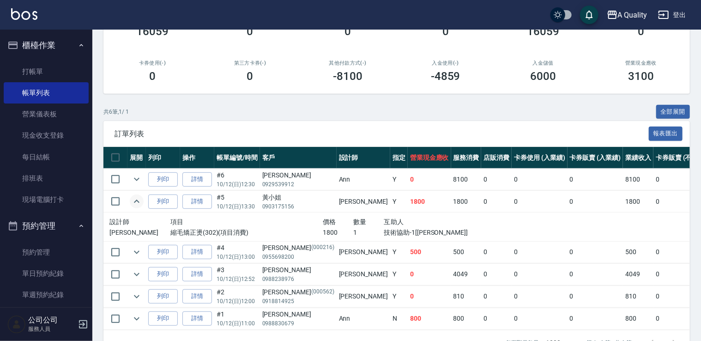
click at [137, 200] on icon "expand row" at bounding box center [137, 201] width 6 height 3
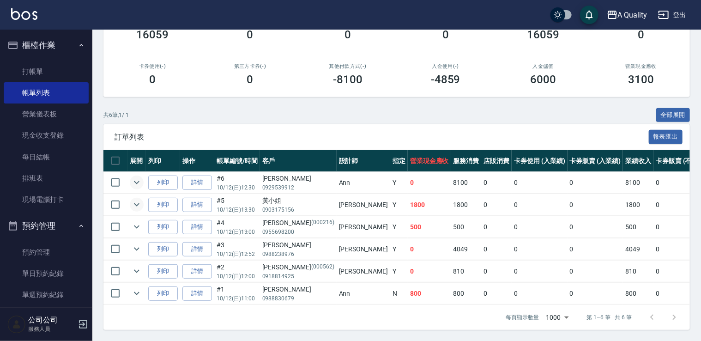
click at [139, 177] on icon "expand row" at bounding box center [136, 182] width 11 height 11
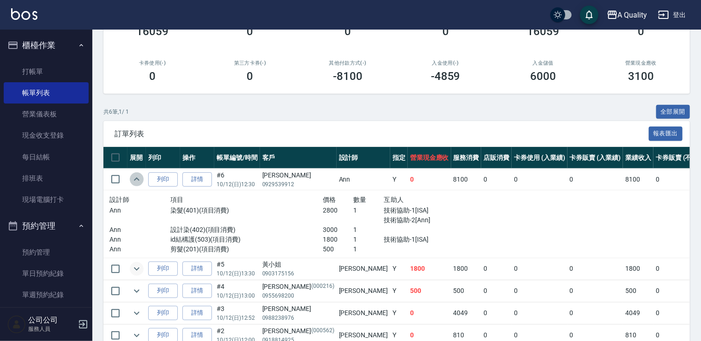
click at [139, 177] on icon "expand row" at bounding box center [136, 179] width 11 height 11
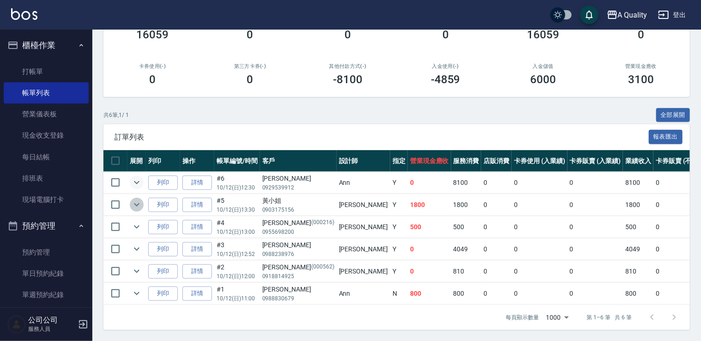
click at [139, 199] on icon "expand row" at bounding box center [136, 204] width 11 height 11
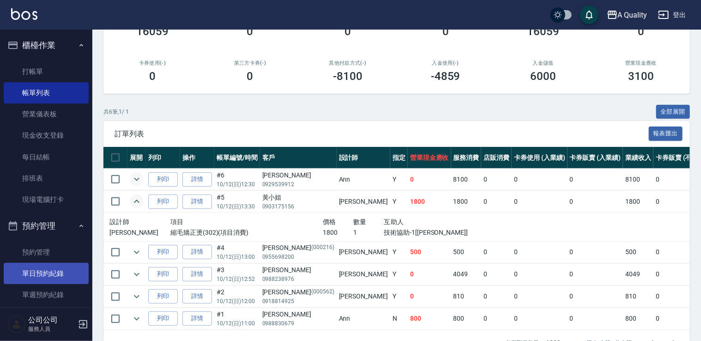
click at [55, 270] on link "單日預約紀錄" at bounding box center [46, 273] width 85 height 21
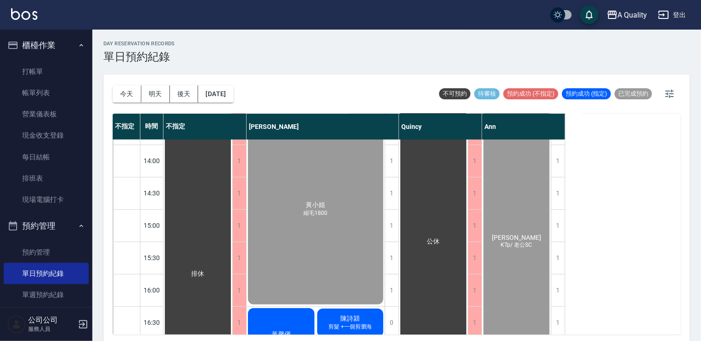
scroll to position [185, 0]
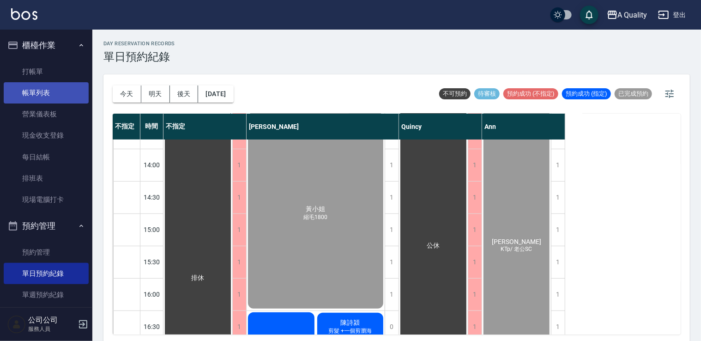
click at [65, 99] on link "帳單列表" at bounding box center [46, 92] width 85 height 21
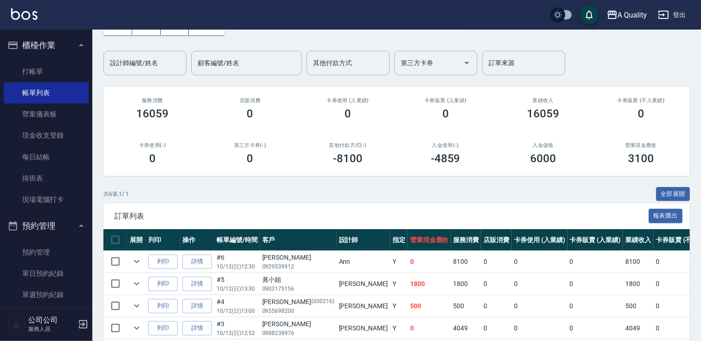
scroll to position [139, 0]
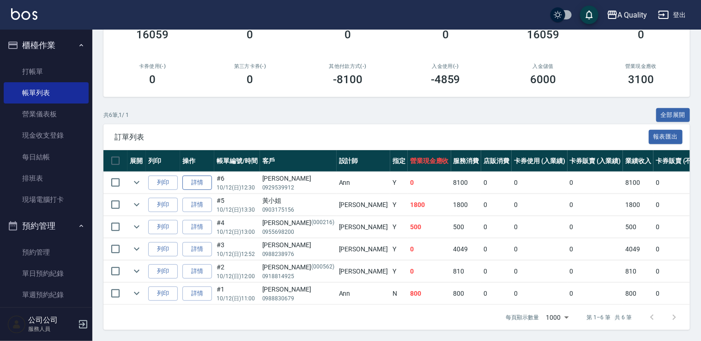
click at [189, 185] on link "詳情" at bounding box center [197, 183] width 30 height 14
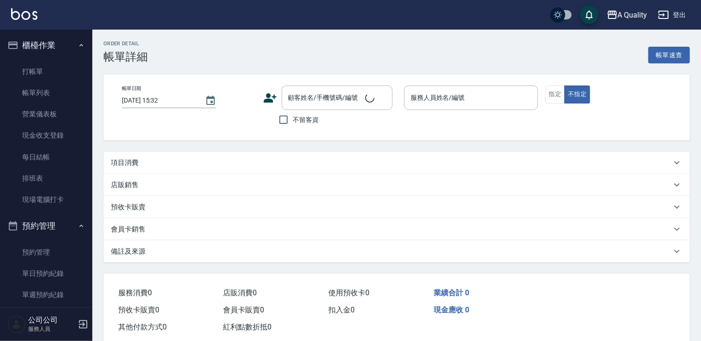
type input "2025/10/12 12:30"
type input "Ann(無代號)"
type input "KTp/ 老公SC"
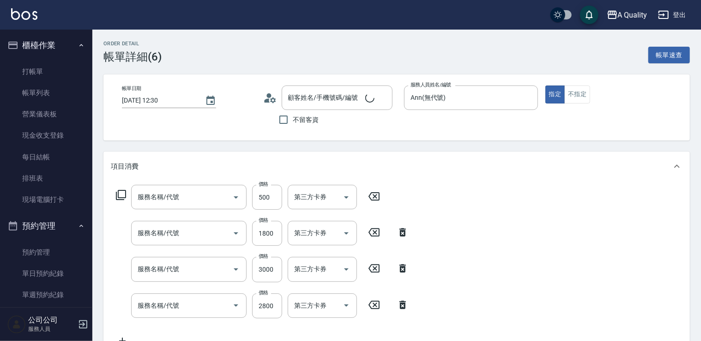
type input "許玉玲/0929539912/"
type input "剪髮(201)"
type input "id結構護(503)"
type input "設計染(402)"
type input "染髮(401)"
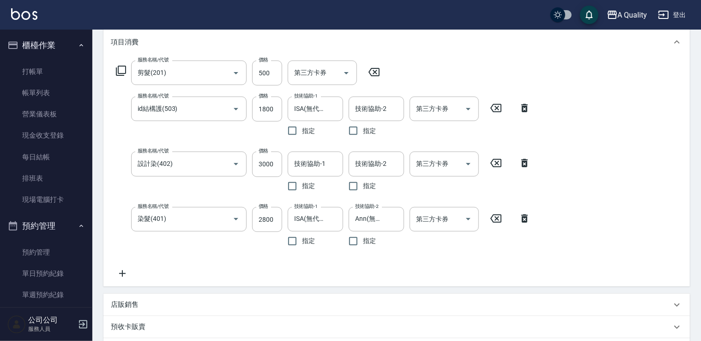
scroll to position [139, 0]
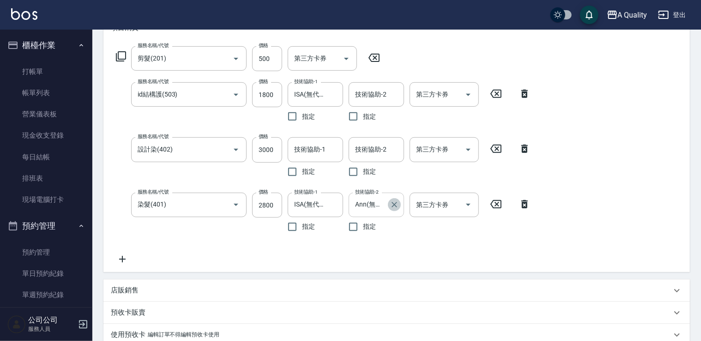
click at [394, 206] on icon "Clear" at bounding box center [394, 204] width 9 height 9
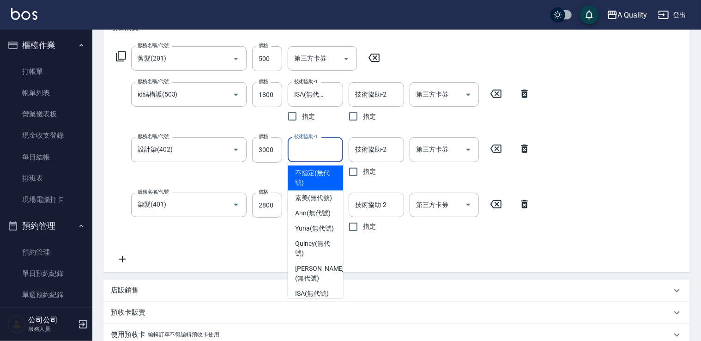
click at [314, 144] on div "技術協助-1 技術協助-1" at bounding box center [315, 149] width 55 height 24
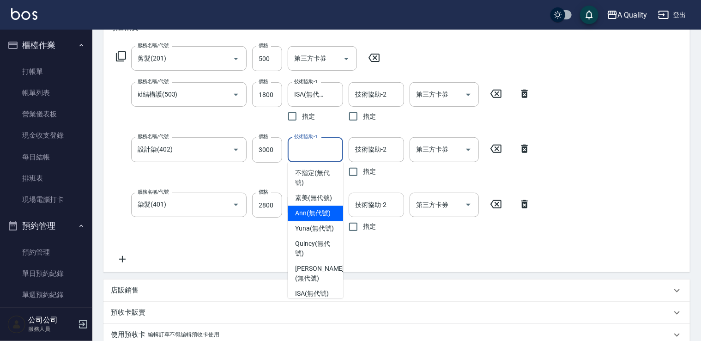
click at [316, 218] on span "Ann (無代號)" at bounding box center [313, 213] width 36 height 10
type input "Ann(無代號)"
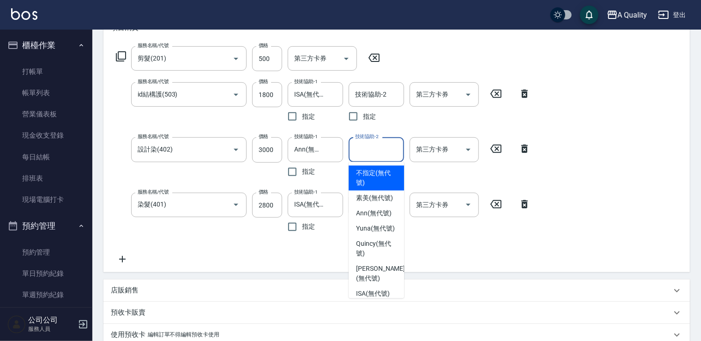
click at [372, 157] on input "技術協助-2" at bounding box center [376, 149] width 47 height 16
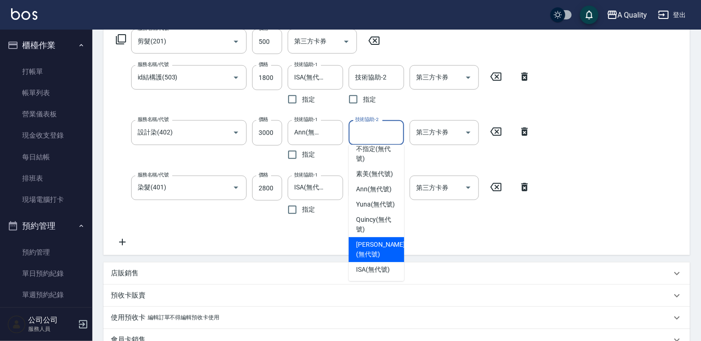
scroll to position [185, 0]
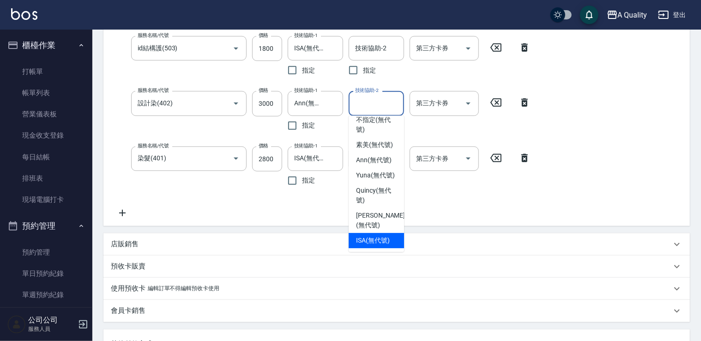
click at [386, 237] on span "ISA (無代號)" at bounding box center [373, 241] width 34 height 10
type input "ISA(無代號)"
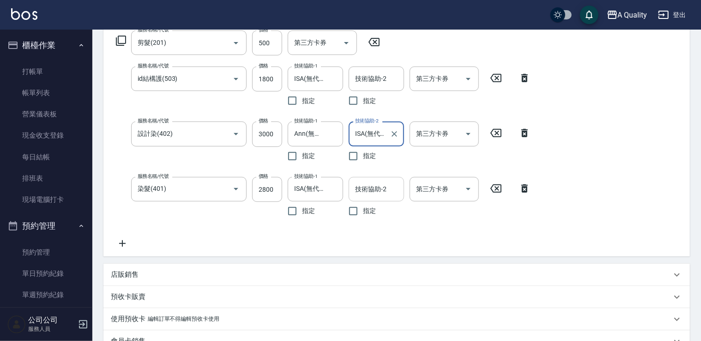
scroll to position [139, 0]
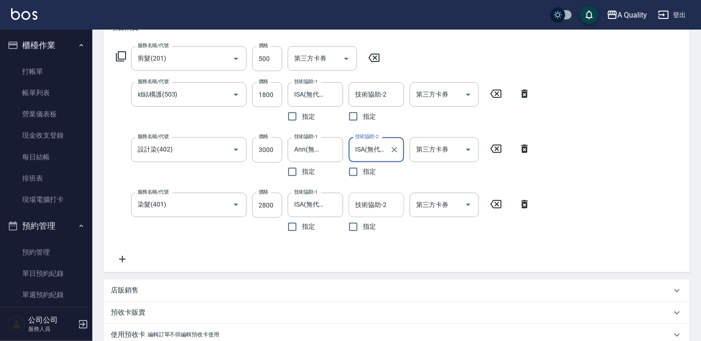
click at [546, 181] on div "服務名稱/代號 剪髮(201) 服務名稱/代號 價格 500 價格 第三方卡券 第三方卡券 服務名稱/代號 id結構護(503) 服務名稱/代號 價格 180…" at bounding box center [396, 157] width 587 height 230
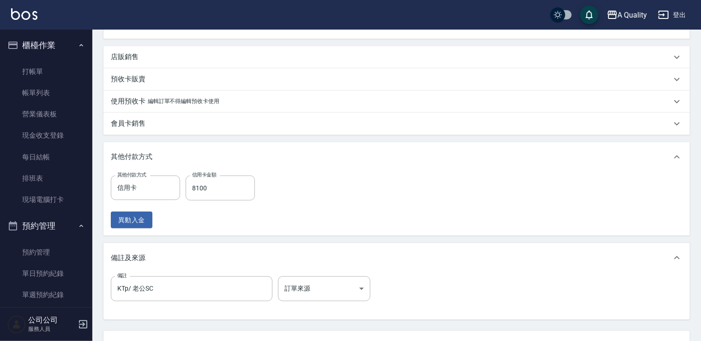
scroll to position [449, 0]
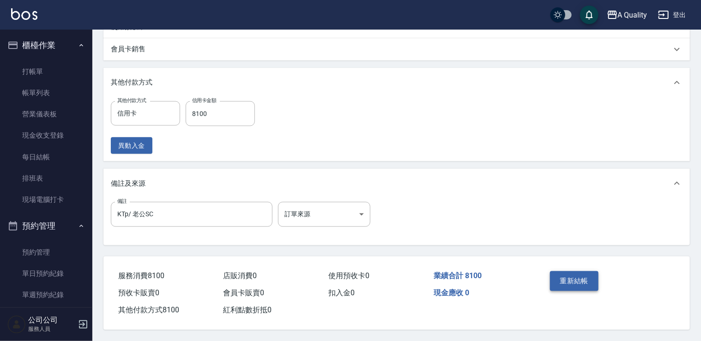
click at [579, 272] on button "重新結帳" at bounding box center [574, 280] width 49 height 19
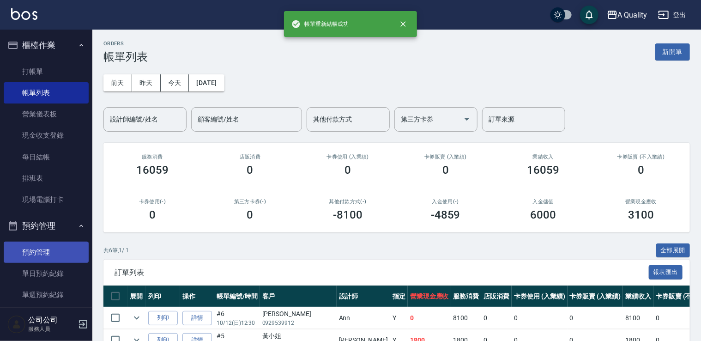
drag, startPoint x: 61, startPoint y: 271, endPoint x: 83, endPoint y: 253, distance: 28.6
click at [61, 271] on link "單日預約紀錄" at bounding box center [46, 273] width 85 height 21
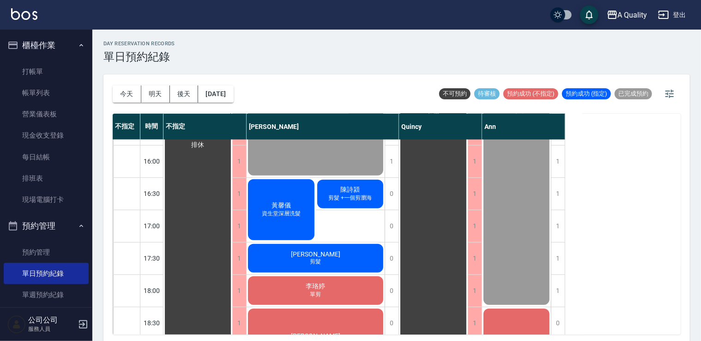
scroll to position [370, 0]
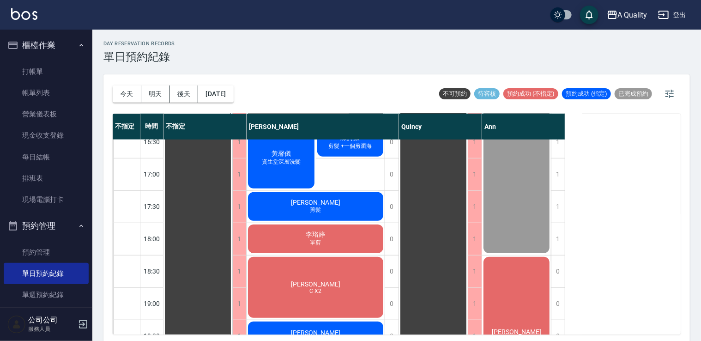
click at [295, 162] on span "資生堂深層洗髮" at bounding box center [281, 162] width 42 height 8
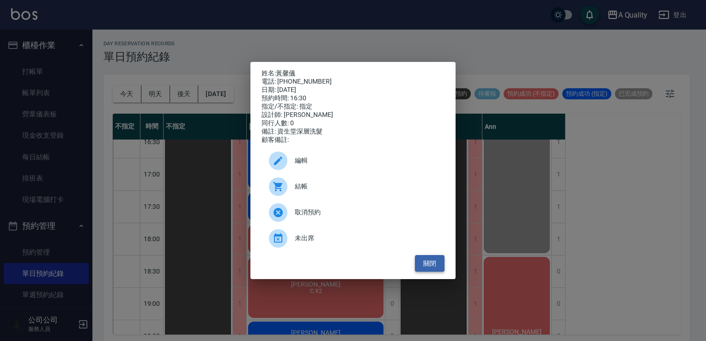
click at [433, 268] on button "關閉" at bounding box center [430, 263] width 30 height 17
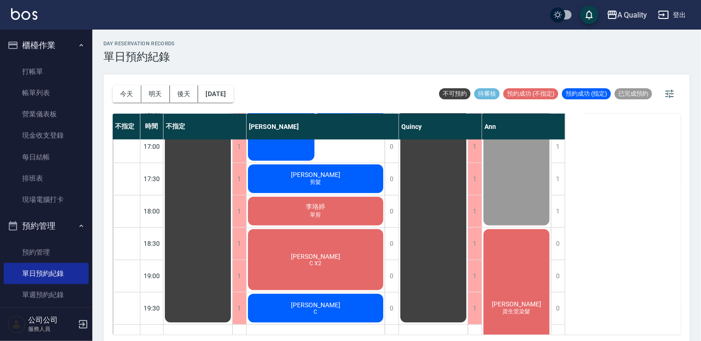
scroll to position [412, 0]
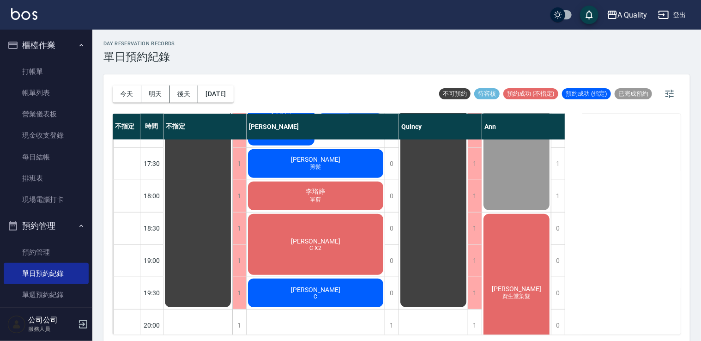
click at [346, 232] on div "梁s C X2" at bounding box center [316, 244] width 138 height 64
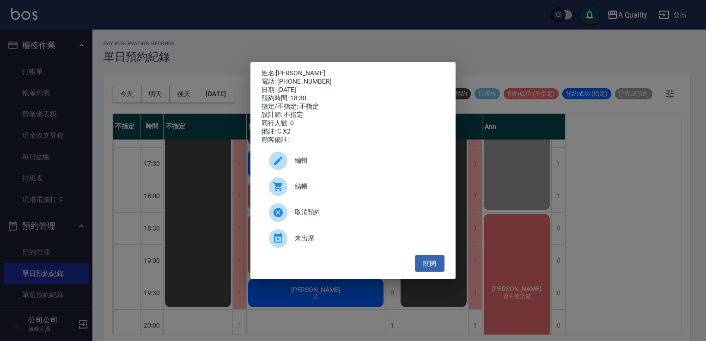
click at [284, 70] on link "[PERSON_NAME]" at bounding box center [300, 72] width 49 height 7
click at [424, 265] on button "關閉" at bounding box center [430, 263] width 30 height 17
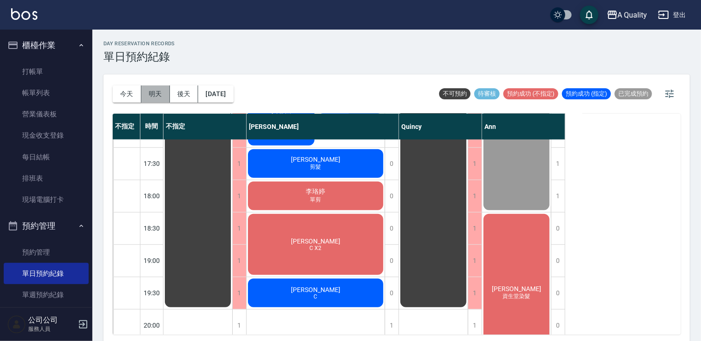
click at [164, 101] on button "明天" at bounding box center [155, 93] width 29 height 17
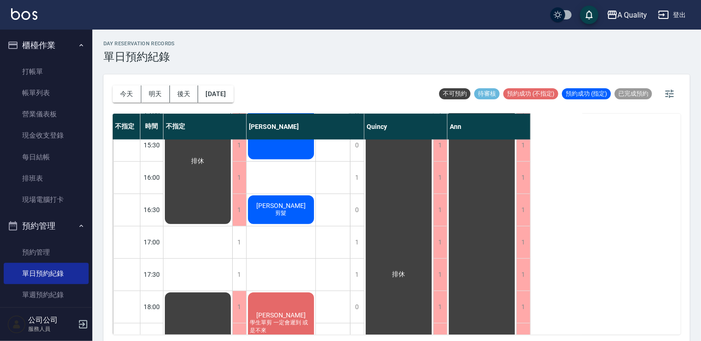
scroll to position [394, 0]
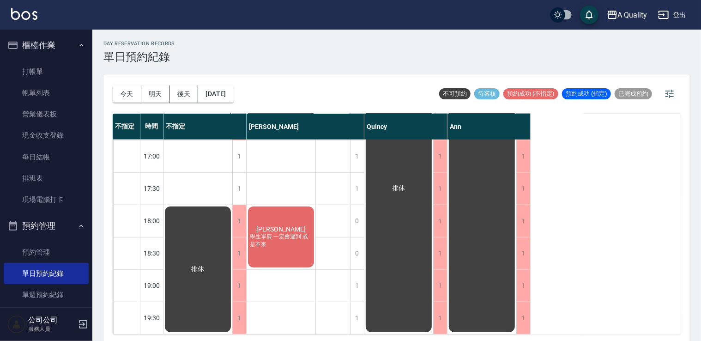
click at [297, 240] on span "學生單剪 一定會遲到 或是不來" at bounding box center [281, 241] width 66 height 16
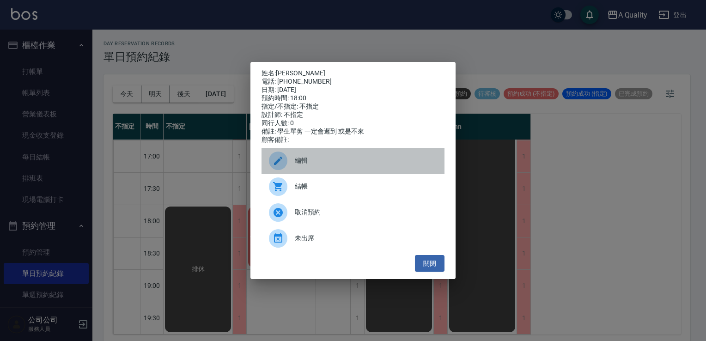
click at [314, 161] on span "編輯" at bounding box center [366, 161] width 142 height 10
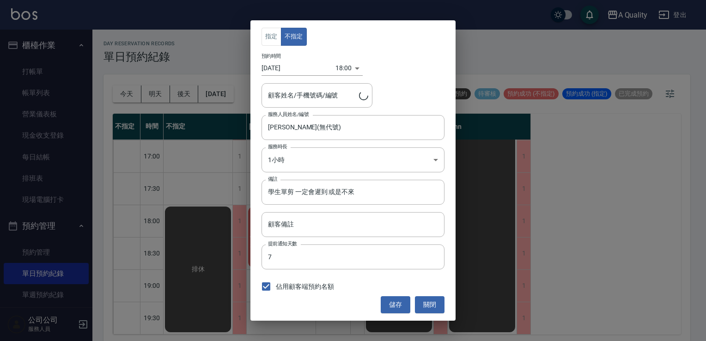
type input "謝西/0963637552"
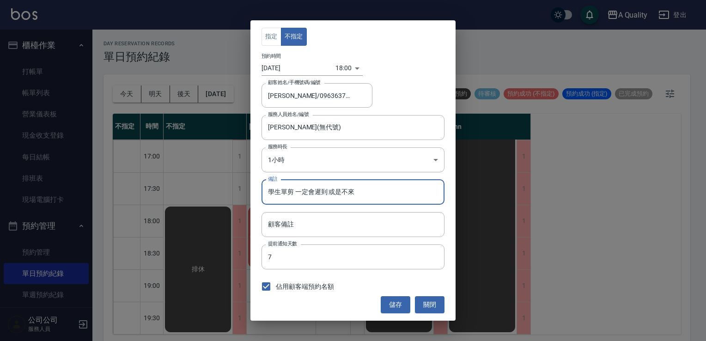
drag, startPoint x: 328, startPoint y: 190, endPoint x: 389, endPoint y: 190, distance: 61.4
click at [389, 190] on input "學生單剪 一定會遲到 或是不來" at bounding box center [352, 192] width 183 height 25
type input "學生單剪 一定會遲到"
click at [394, 302] on button "儲存" at bounding box center [396, 304] width 30 height 17
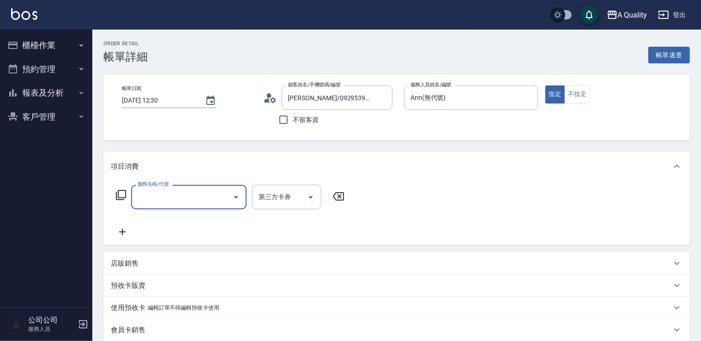
drag, startPoint x: 164, startPoint y: 186, endPoint x: 167, endPoint y: 194, distance: 8.5
click at [164, 188] on label "服務名稱/代號" at bounding box center [153, 184] width 31 height 7
click at [164, 189] on input "服務名稱/代號" at bounding box center [181, 197] width 93 height 16
click at [167, 194] on input "服務名稱/代號" at bounding box center [181, 197] width 93 height 16
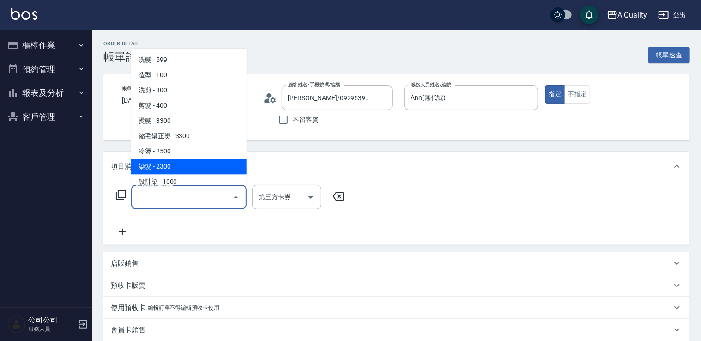
click at [177, 169] on span "染髮 - 2300" at bounding box center [188, 166] width 115 height 15
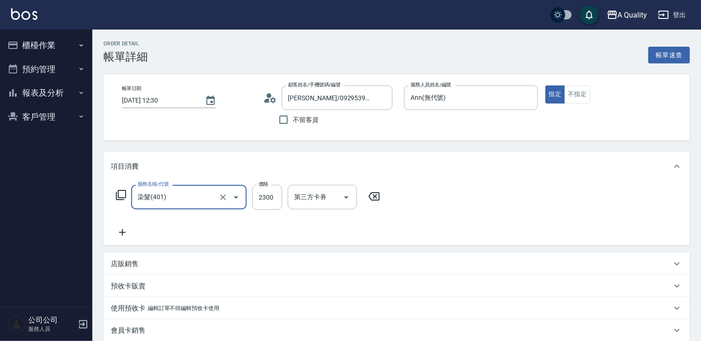
type input "染髮(401)"
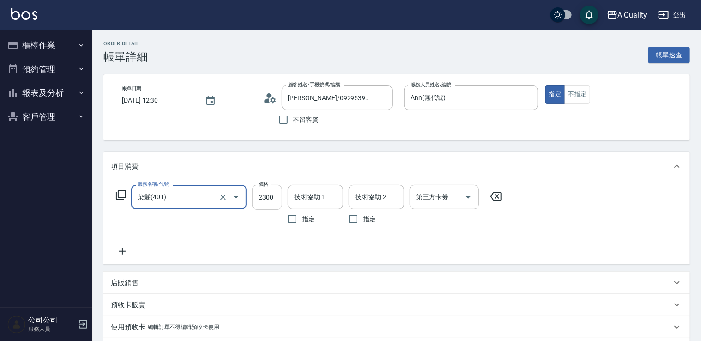
click at [279, 195] on input "2300" at bounding box center [267, 197] width 30 height 25
type input "2800"
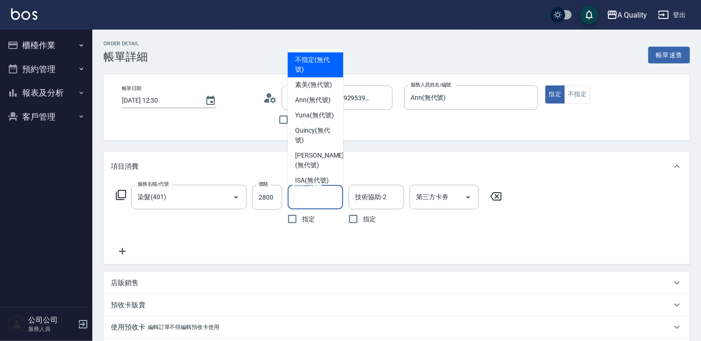
click at [329, 202] on input "技術協助-1" at bounding box center [315, 197] width 47 height 16
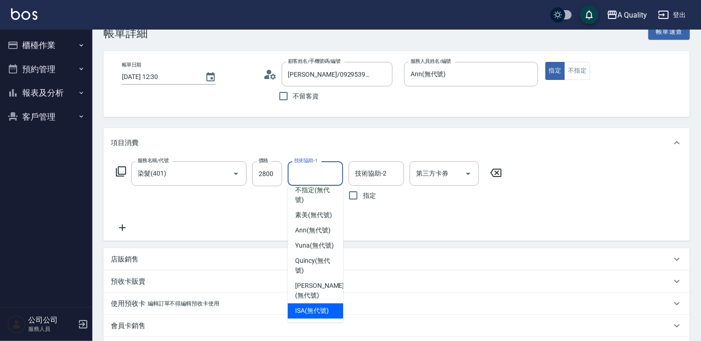
scroll to position [46, 0]
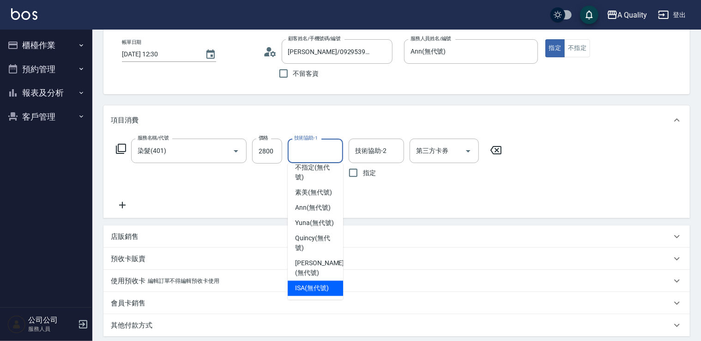
click at [321, 285] on span "ISA (無代號)" at bounding box center [312, 289] width 34 height 10
type input "ISA(無代號)"
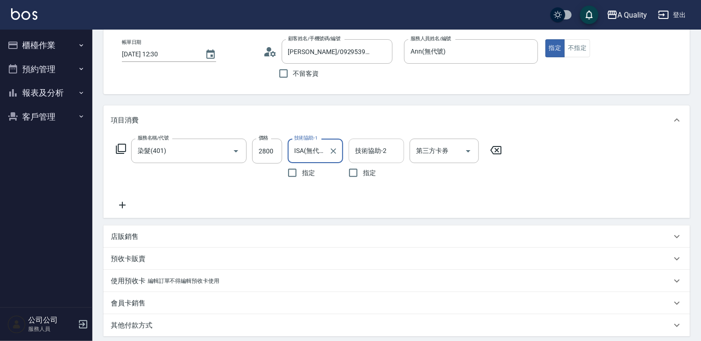
click at [376, 148] on input "技術協助-2" at bounding box center [376, 151] width 47 height 16
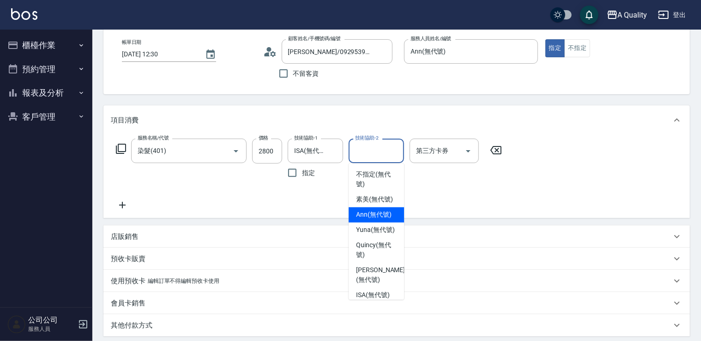
click at [371, 217] on div "Ann (無代號)" at bounding box center [376, 214] width 55 height 15
type input "Ann(無代號)"
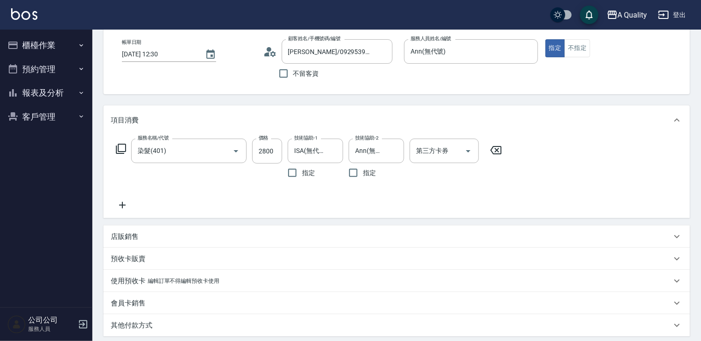
click at [117, 202] on icon at bounding box center [122, 205] width 23 height 11
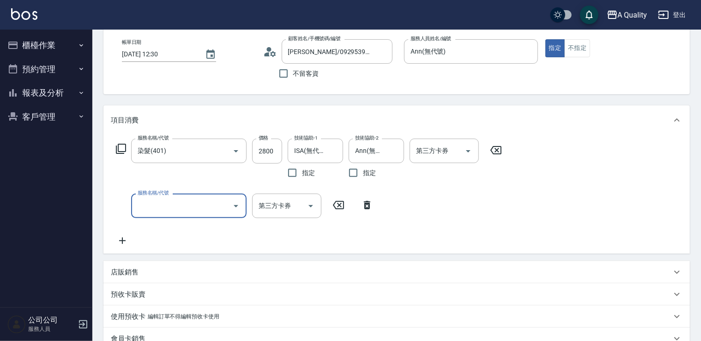
click at [146, 205] on input "服務名稱/代號" at bounding box center [181, 206] width 93 height 16
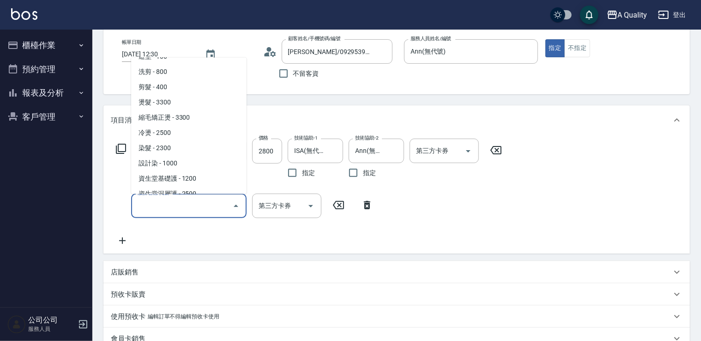
scroll to position [0, 0]
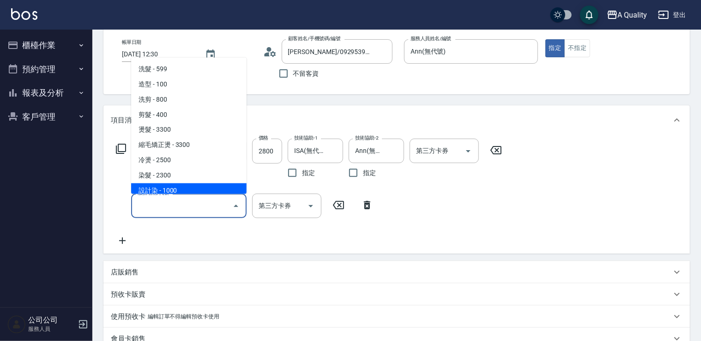
click at [188, 187] on span "設計染 - 1000" at bounding box center [188, 190] width 115 height 15
type input "設計染(402)"
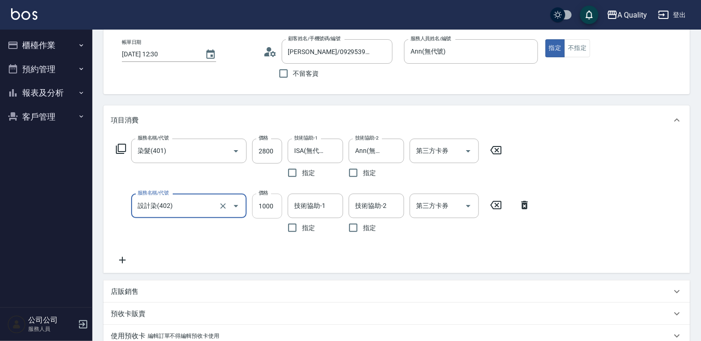
click at [266, 206] on input "1000" at bounding box center [267, 206] width 30 height 25
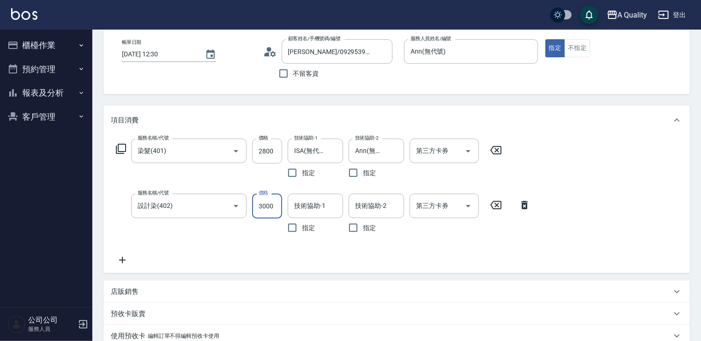
type input "3000"
click at [132, 260] on icon at bounding box center [122, 260] width 23 height 11
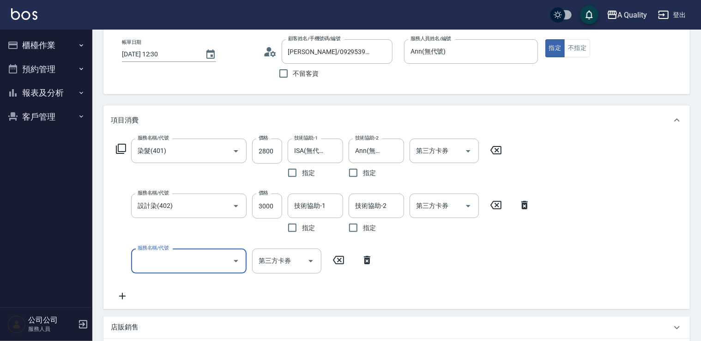
click at [176, 261] on input "服務名稱/代號" at bounding box center [181, 261] width 93 height 16
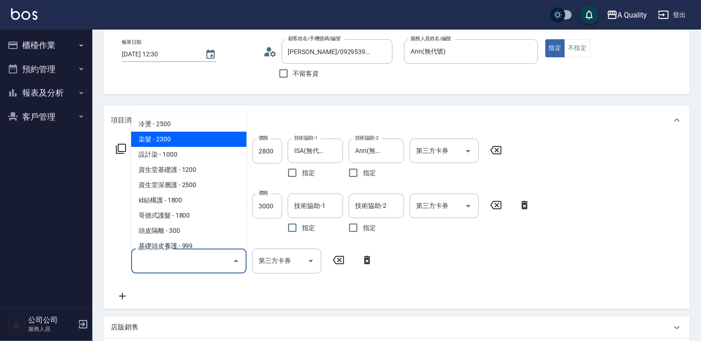
scroll to position [130, 0]
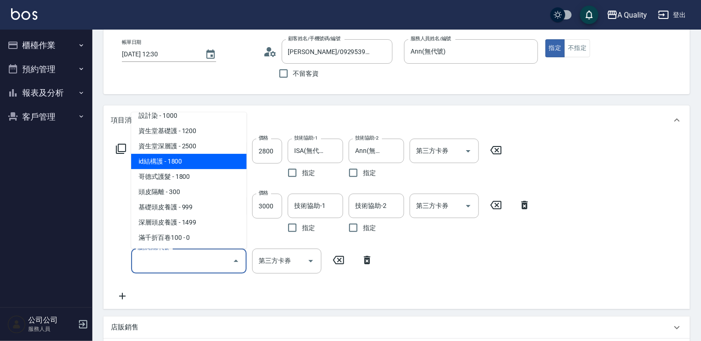
click at [185, 162] on span "id結構護 - 1800" at bounding box center [188, 161] width 115 height 15
type input "id結構護(503)"
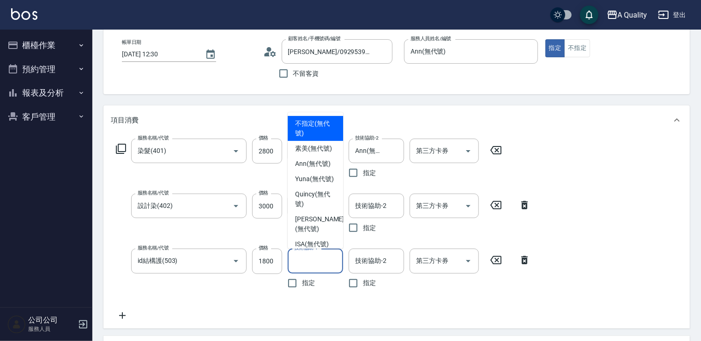
click at [306, 260] on input "技術協助-1" at bounding box center [315, 261] width 47 height 16
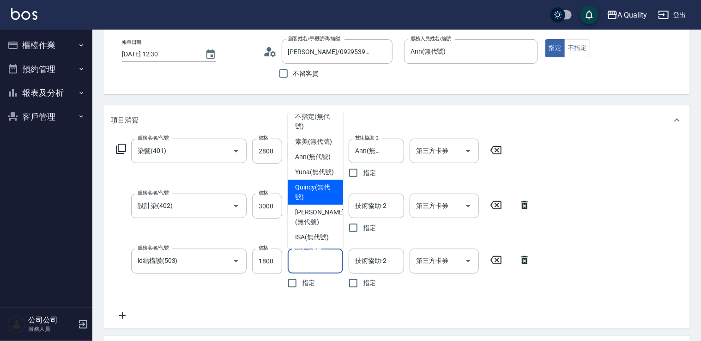
scroll to position [26, 0]
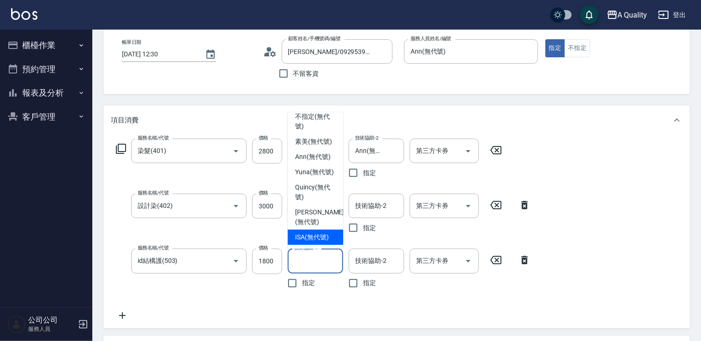
click at [315, 236] on span "ISA (無代號)" at bounding box center [312, 237] width 34 height 10
type input "ISA(無代號)"
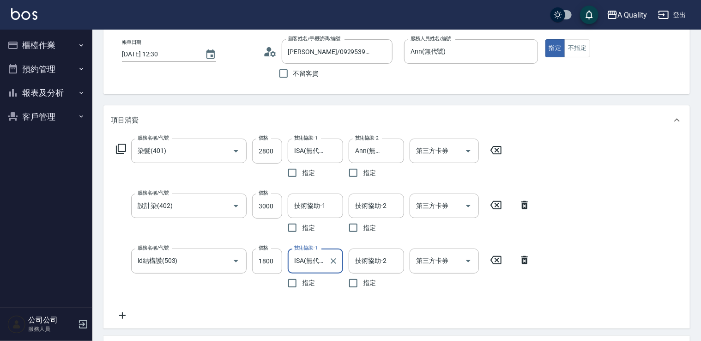
click at [559, 230] on div "服務名稱/代號 染髮(401) 服務名稱/代號 價格 2800 價格 技術協助-1 ISA(無代號) 技術協助-1 指定 技術協助-2 Ann(無代號) 技術…" at bounding box center [396, 231] width 587 height 193
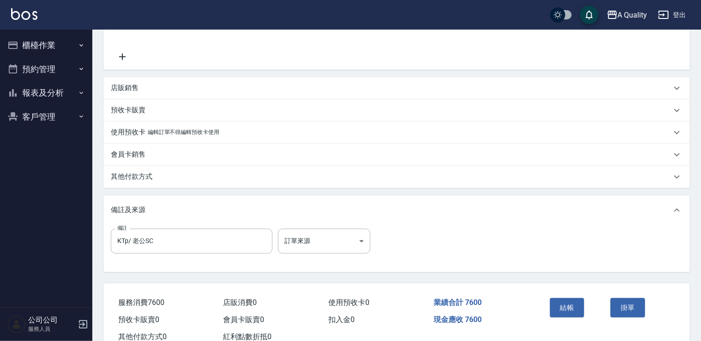
scroll to position [334, 0]
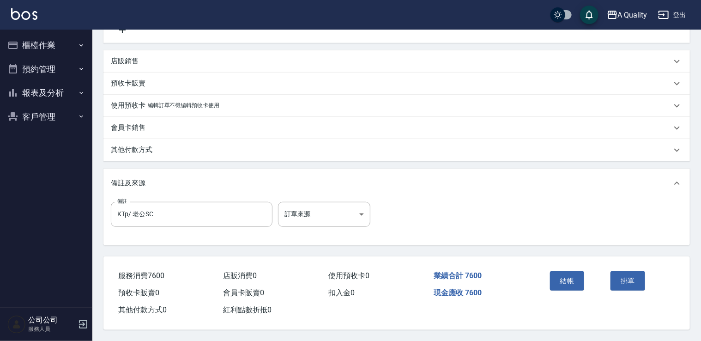
click at [145, 152] on p "其他付款方式" at bounding box center [132, 150] width 42 height 10
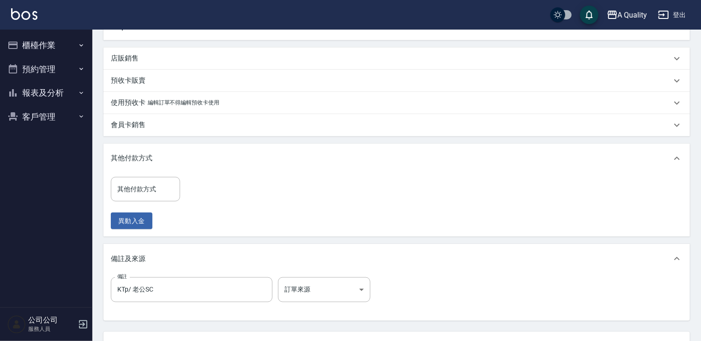
click at [165, 204] on div "其他付款方式 其他付款方式 異動入金" at bounding box center [148, 203] width 75 height 53
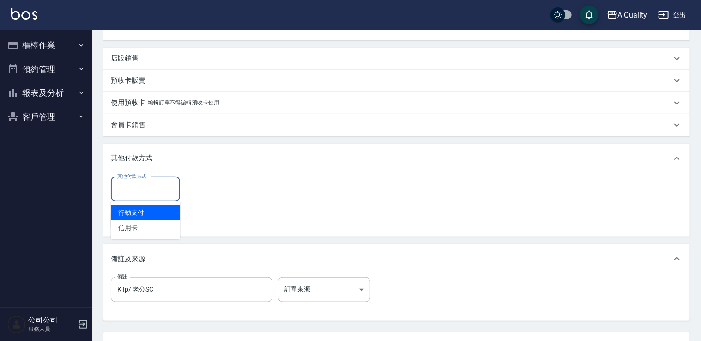
click at [160, 191] on input "其他付款方式" at bounding box center [145, 189] width 61 height 16
click at [148, 212] on span "行動支付" at bounding box center [145, 212] width 69 height 15
type input "行動支付"
click at [173, 188] on icon "Clear" at bounding box center [170, 189] width 9 height 9
click at [139, 192] on input "其他付款方式" at bounding box center [145, 189] width 61 height 16
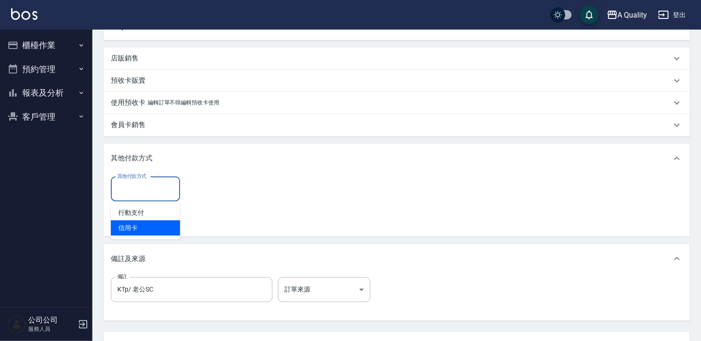
click at [140, 221] on span "信用卡" at bounding box center [145, 227] width 69 height 15
type input "信用卡"
click at [183, 200] on div "其他付款方式 信用卡 其他付款方式 信用卡金額 0 信用卡金額" at bounding box center [186, 189] width 150 height 25
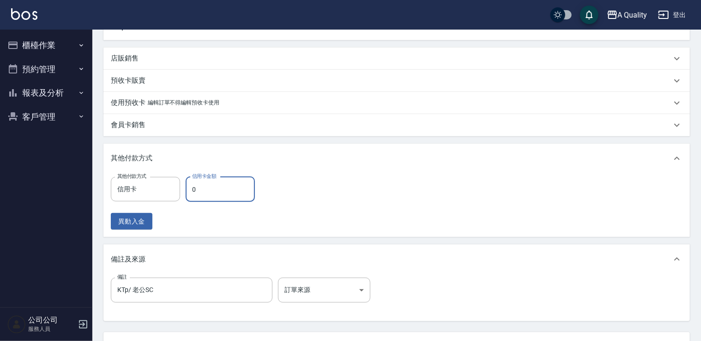
click at [198, 194] on input "0" at bounding box center [220, 189] width 69 height 25
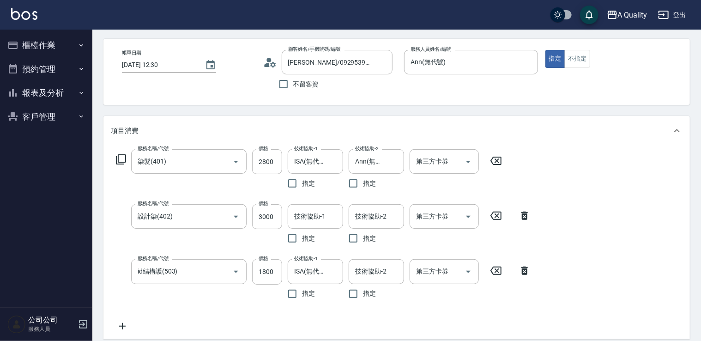
scroll to position [46, 0]
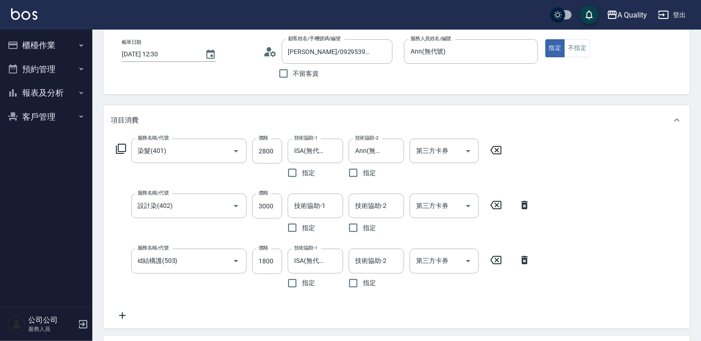
click at [124, 314] on icon at bounding box center [122, 315] width 23 height 11
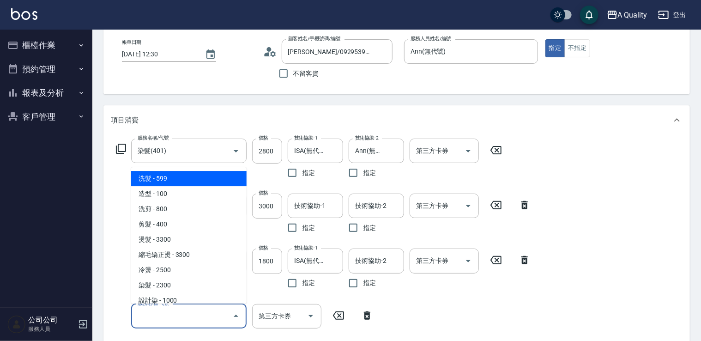
click at [161, 314] on input "服務名稱/代號" at bounding box center [181, 316] width 93 height 16
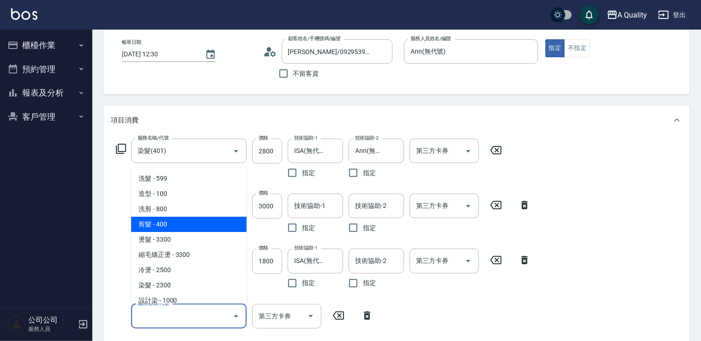
drag, startPoint x: 168, startPoint y: 217, endPoint x: 299, endPoint y: 281, distance: 145.6
click at [169, 217] on span "剪髮 - 400" at bounding box center [188, 224] width 115 height 15
type input "剪髮(201)"
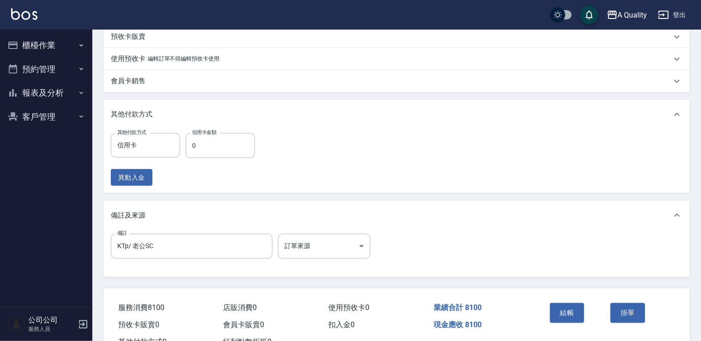
scroll to position [449, 0]
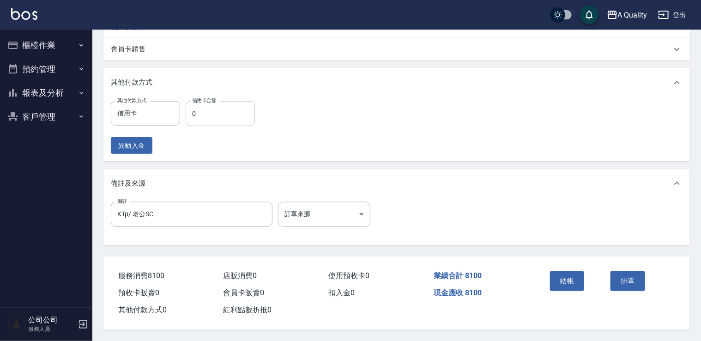
type input "500"
click at [206, 113] on input "0" at bounding box center [220, 113] width 69 height 25
type input "8100"
click at [585, 282] on div "結帳" at bounding box center [576, 287] width 61 height 40
click at [573, 276] on button "結帳" at bounding box center [567, 280] width 35 height 19
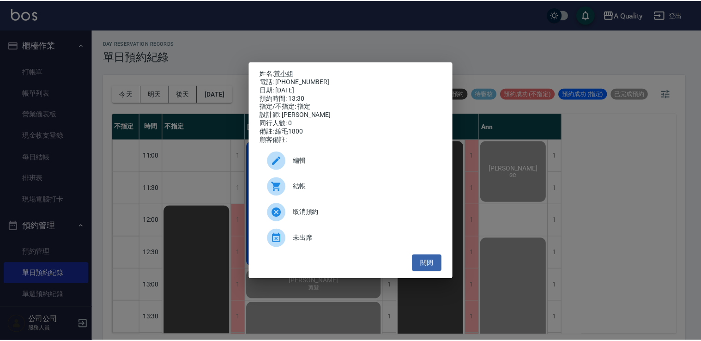
scroll to position [139, 0]
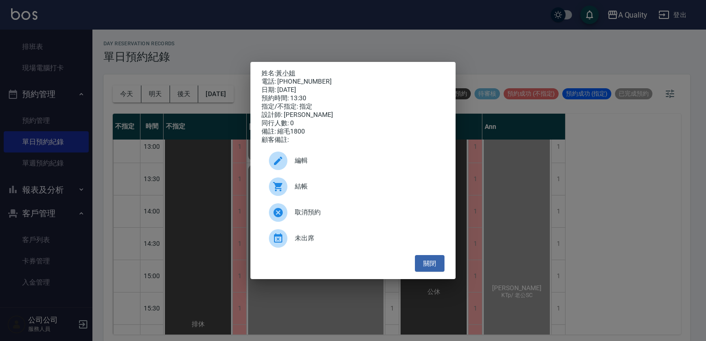
click at [413, 260] on div "關閉" at bounding box center [352, 263] width 183 height 17
click at [423, 260] on button "關閉" at bounding box center [430, 263] width 30 height 17
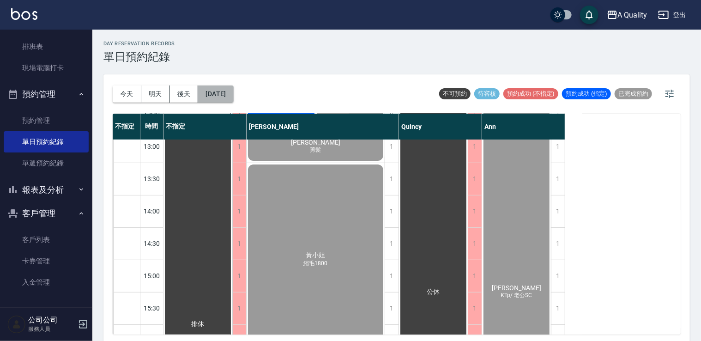
click at [233, 100] on button "[DATE]" at bounding box center [215, 93] width 35 height 17
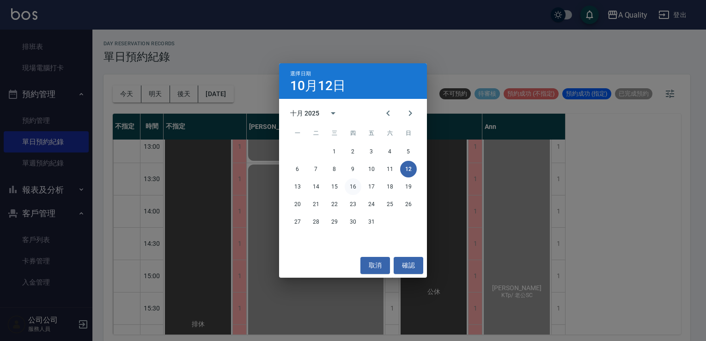
click at [355, 186] on button "16" at bounding box center [353, 186] width 17 height 17
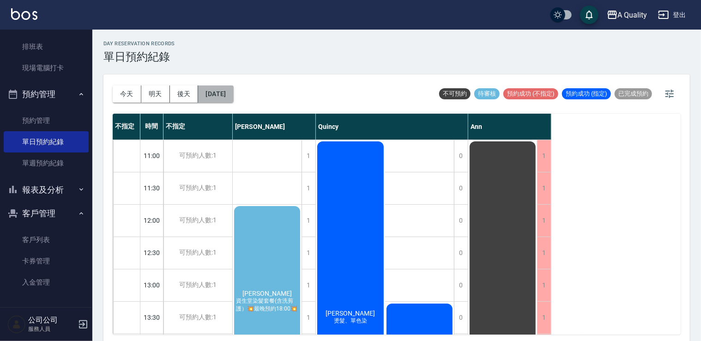
click at [227, 97] on button "[DATE]" at bounding box center [215, 93] width 35 height 17
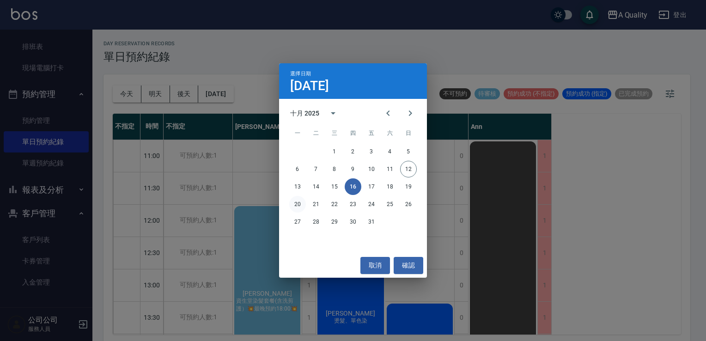
click at [291, 206] on button "20" at bounding box center [297, 204] width 17 height 17
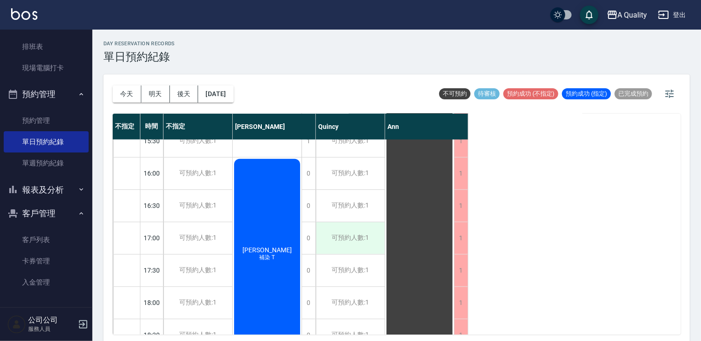
scroll to position [302, 0]
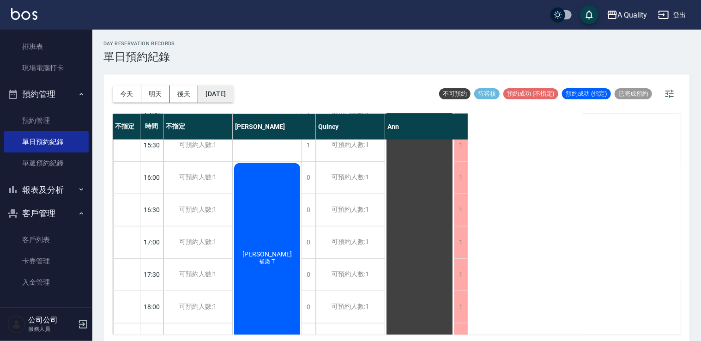
click at [216, 86] on button "[DATE]" at bounding box center [215, 93] width 35 height 17
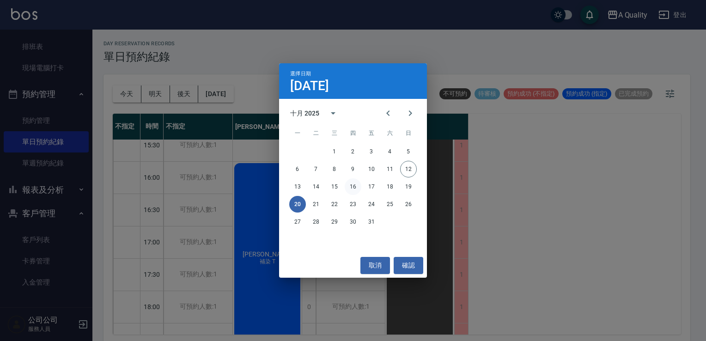
click at [351, 187] on button "16" at bounding box center [353, 186] width 17 height 17
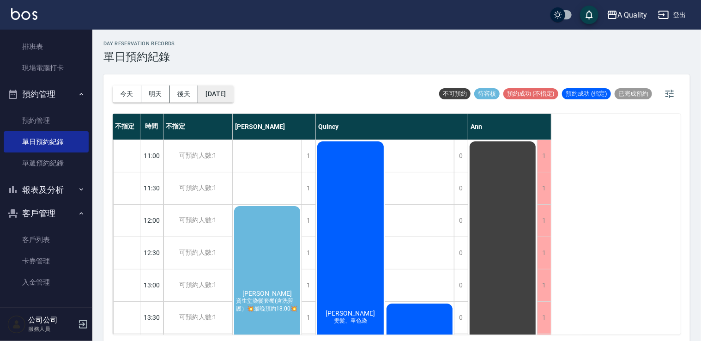
click at [229, 92] on button "[DATE]" at bounding box center [215, 93] width 35 height 17
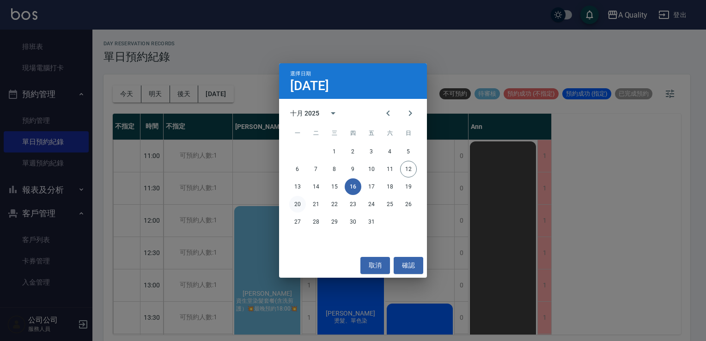
click at [295, 205] on button "20" at bounding box center [297, 204] width 17 height 17
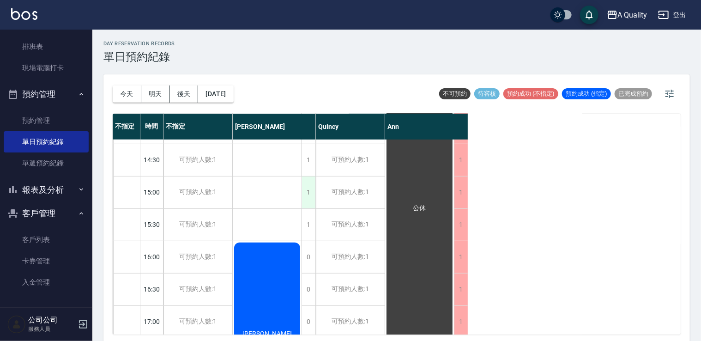
scroll to position [231, 0]
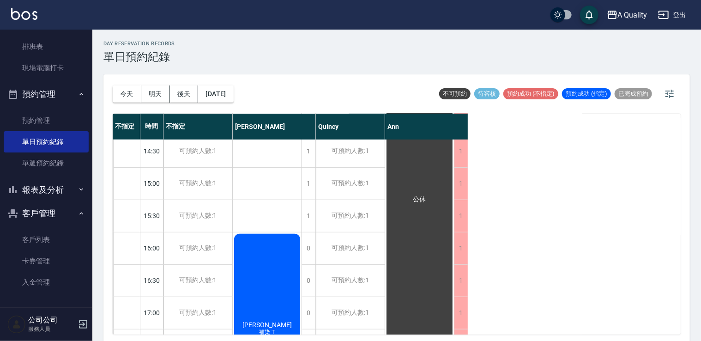
click at [268, 263] on div "[PERSON_NAME] 補染 T" at bounding box center [267, 328] width 69 height 193
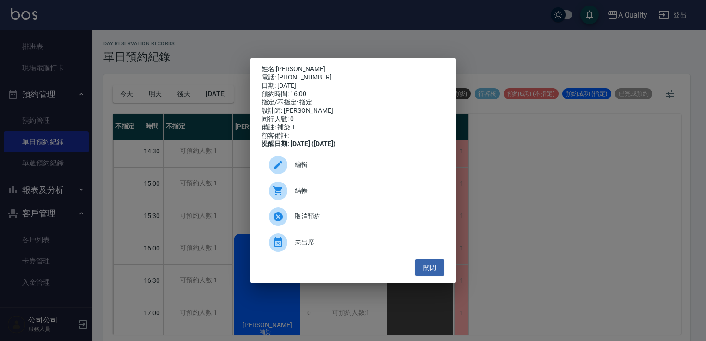
click at [325, 221] on span "取消預約" at bounding box center [366, 217] width 142 height 10
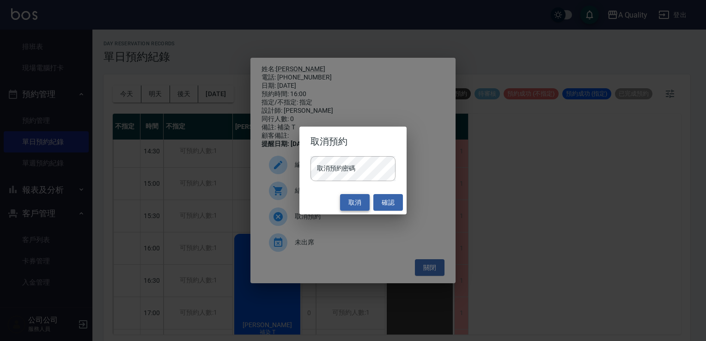
click at [360, 198] on button "取消" at bounding box center [355, 202] width 30 height 17
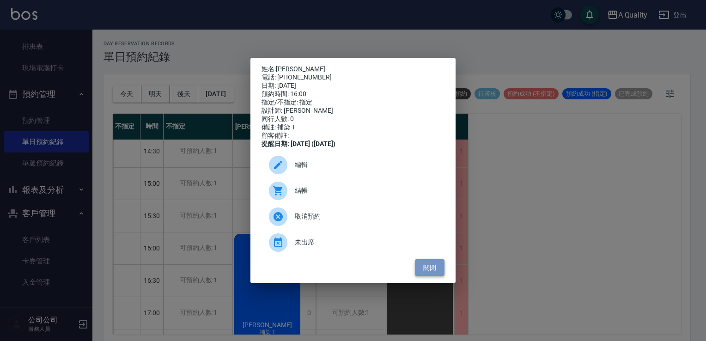
drag, startPoint x: 426, startPoint y: 275, endPoint x: 337, endPoint y: 233, distance: 98.8
click at [425, 274] on button "關閉" at bounding box center [430, 267] width 30 height 17
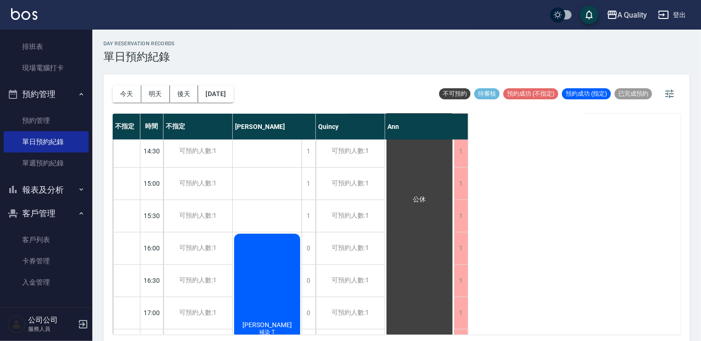
click at [277, 260] on div "李小姐 補染 T" at bounding box center [267, 328] width 69 height 193
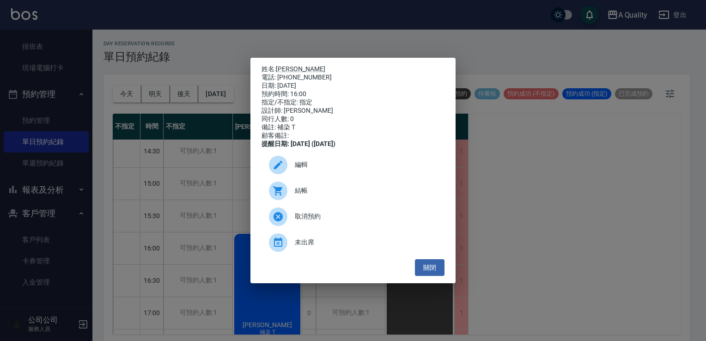
click at [305, 165] on span "編輯" at bounding box center [366, 165] width 142 height 10
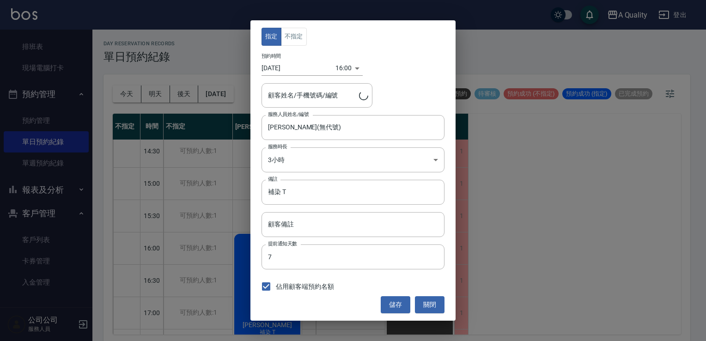
type input "李小姐/0975600638/"
click at [289, 156] on body "A Quality 登出 櫃檯作業 打帳單 帳單列表 營業儀表板 現金收支登錄 每日結帳 排班表 現場電腦打卡 預約管理 預約管理 單日預約紀錄 單週預約紀錄…" at bounding box center [353, 172] width 706 height 344
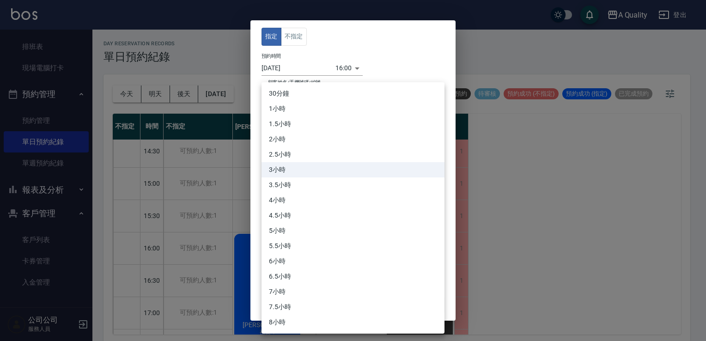
drag, startPoint x: 287, startPoint y: 85, endPoint x: 292, endPoint y: 111, distance: 25.8
click at [288, 85] on ul "30分鐘 1小時 1.5小時 2小時 2.5小時 3小時 3.5小時 4小時 4.5小時 5小時 5.5小時 6小時 6.5小時 7小時 7.5小時 8小時" at bounding box center [352, 207] width 183 height 251
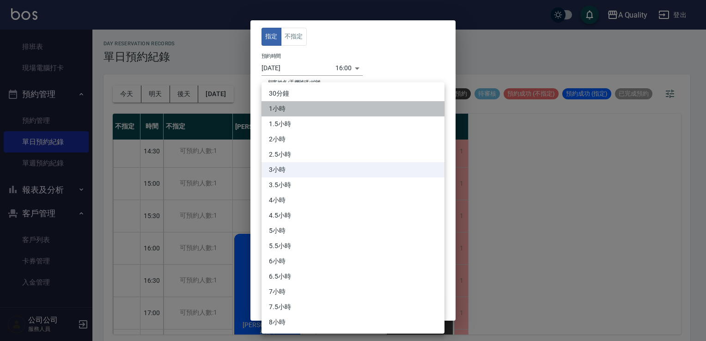
click at [290, 102] on li "1小時" at bounding box center [352, 108] width 183 height 15
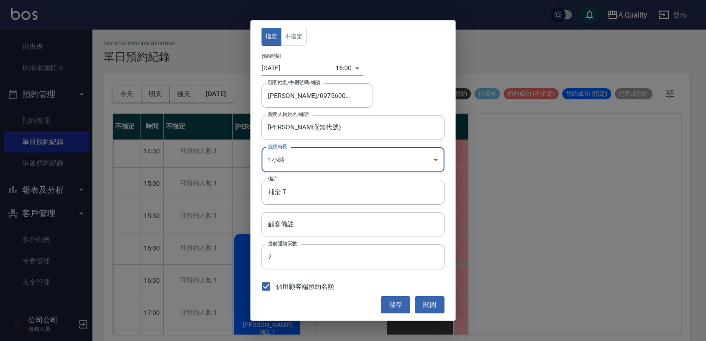
click at [290, 164] on body "A Quality 登出 櫃檯作業 打帳單 帳單列表 營業儀表板 現金收支登錄 每日結帳 排班表 現場電腦打卡 預約管理 預約管理 單日預約紀錄 單週預約紀錄…" at bounding box center [353, 172] width 706 height 344
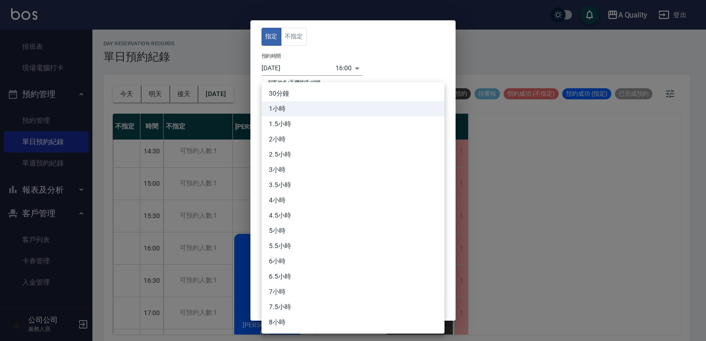
click at [288, 91] on li "30分鐘" at bounding box center [352, 93] width 183 height 15
type input "1"
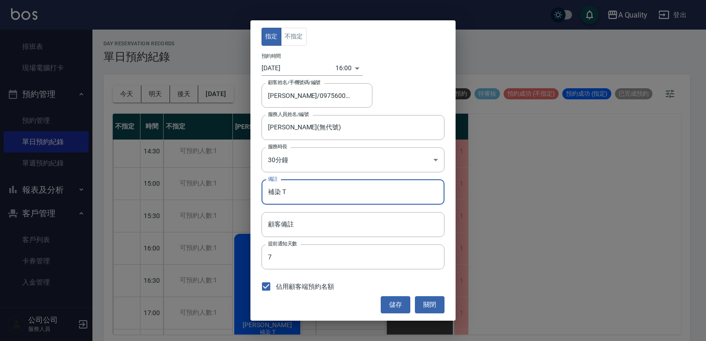
drag, startPoint x: 304, startPoint y: 182, endPoint x: 200, endPoint y: 195, distance: 105.3
click at [199, 197] on div "指定 不指定 預約時間 2025/10/20 16:00 1760947200000 顧客姓名/手機號碼/編號 李小姐/0975600638/ 顧客姓名/手機…" at bounding box center [353, 170] width 706 height 341
type input "取"
type input "改別天了"
drag, startPoint x: 397, startPoint y: 304, endPoint x: 386, endPoint y: 295, distance: 14.7
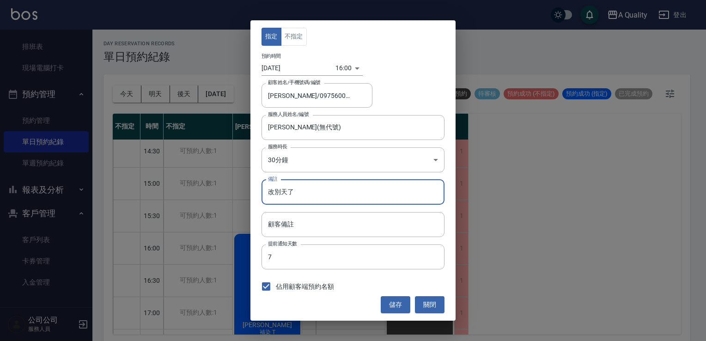
click at [396, 304] on button "儲存" at bounding box center [396, 304] width 30 height 17
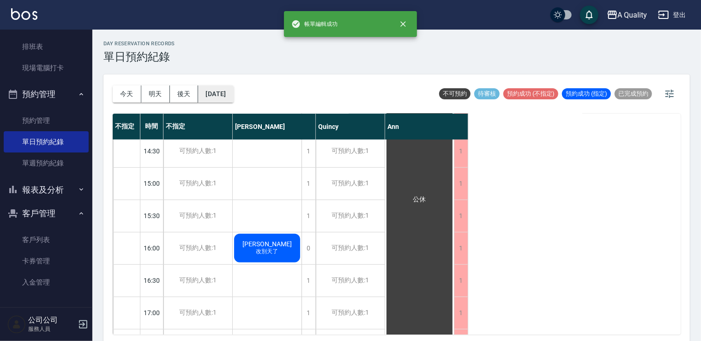
click at [218, 91] on button "2025/10/20" at bounding box center [215, 93] width 35 height 17
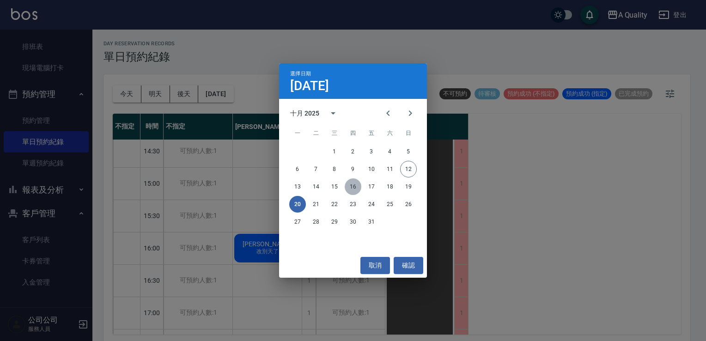
drag, startPoint x: 357, startPoint y: 186, endPoint x: 323, endPoint y: 176, distance: 34.5
click at [356, 186] on button "16" at bounding box center [353, 186] width 17 height 17
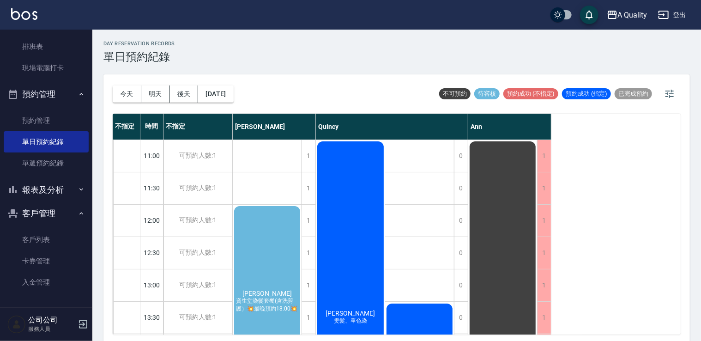
click at [268, 256] on div "李小姐 資生堂染髮套餐(含洗剪護）💥最晚預約18:00💥" at bounding box center [267, 301] width 69 height 193
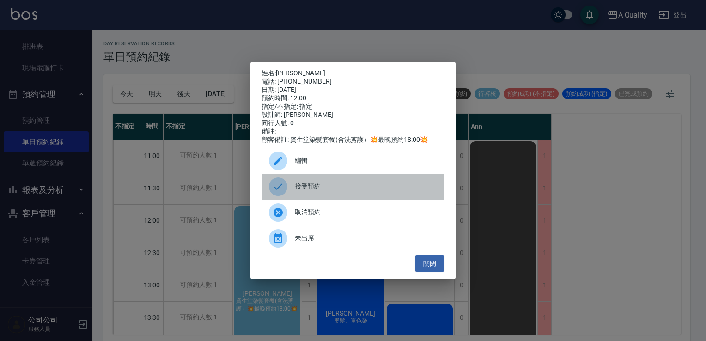
click at [308, 189] on span "接受預約" at bounding box center [366, 187] width 142 height 10
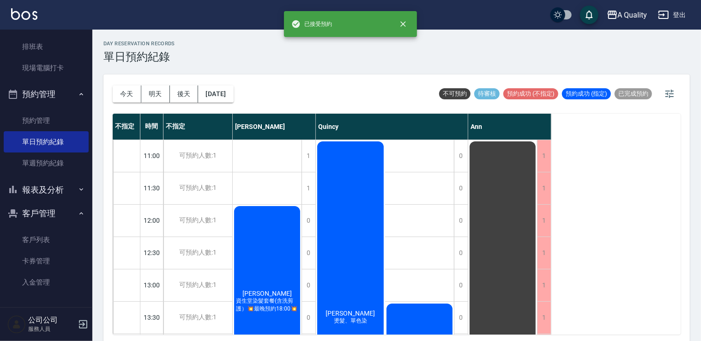
click at [276, 229] on div "李小姐 資生堂染髮套餐(含洗剪護）💥最晚預約18:00💥" at bounding box center [267, 301] width 69 height 193
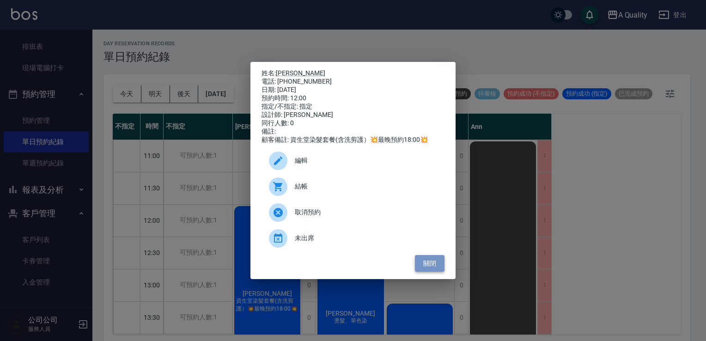
drag, startPoint x: 437, startPoint y: 268, endPoint x: 430, endPoint y: 261, distance: 9.8
click at [437, 268] on button "關閉" at bounding box center [430, 263] width 30 height 17
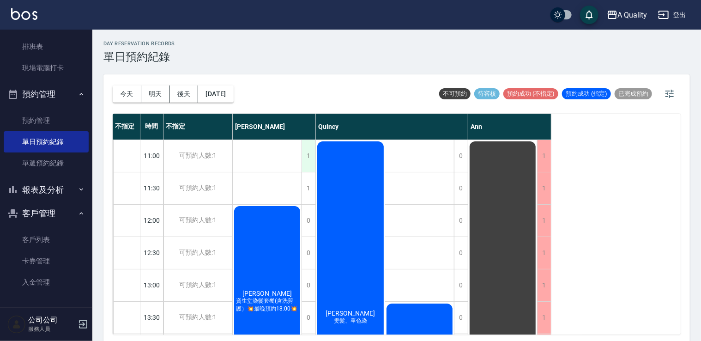
click at [307, 155] on div "1" at bounding box center [309, 156] width 14 height 32
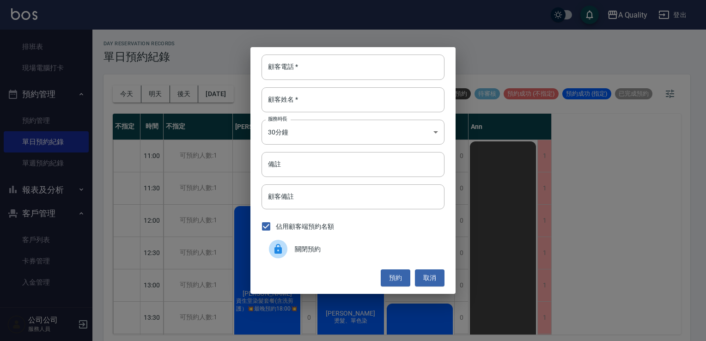
drag, startPoint x: 347, startPoint y: 251, endPoint x: 346, endPoint y: 247, distance: 4.8
click at [347, 250] on span "關閉預約" at bounding box center [366, 249] width 142 height 10
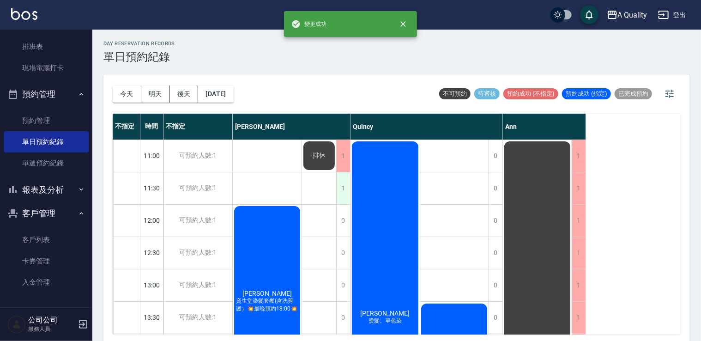
click at [346, 188] on div "1" at bounding box center [343, 188] width 14 height 32
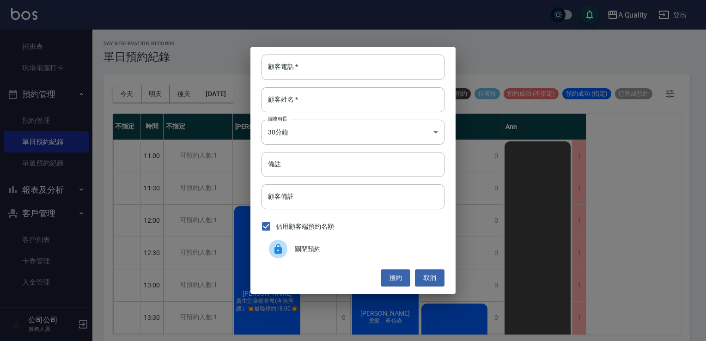
click at [351, 246] on span "關閉預約" at bounding box center [366, 249] width 142 height 10
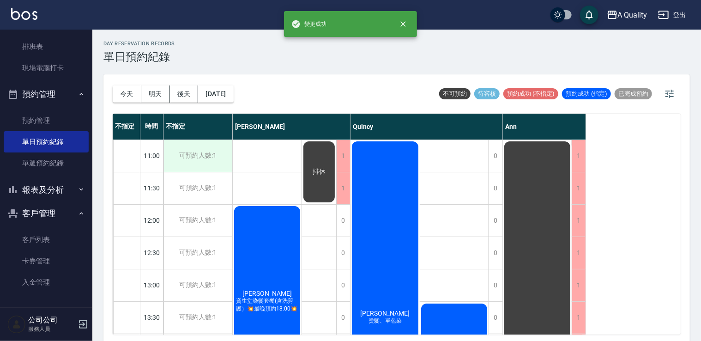
click at [212, 156] on div "可預約人數:1" at bounding box center [198, 156] width 69 height 32
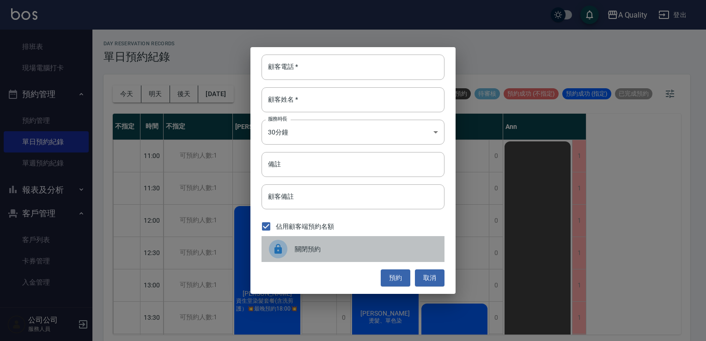
drag, startPoint x: 280, startPoint y: 252, endPoint x: 255, endPoint y: 227, distance: 35.9
click at [279, 251] on icon at bounding box center [277, 249] width 7 height 10
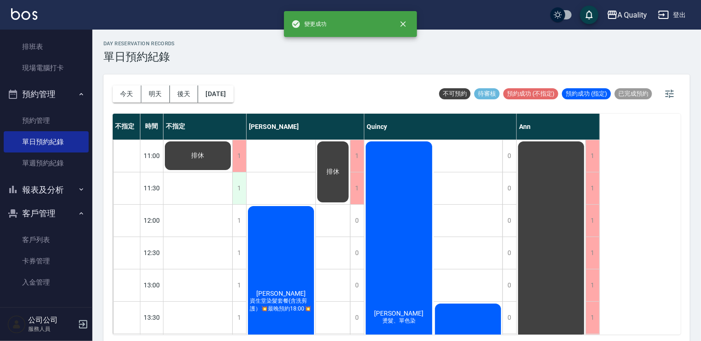
click at [235, 197] on div "1" at bounding box center [239, 188] width 14 height 32
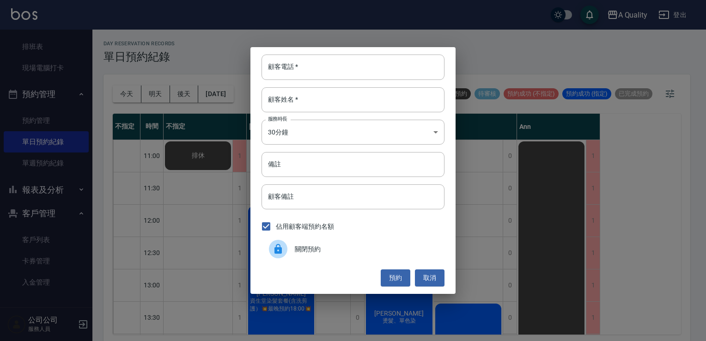
click at [243, 197] on div "顧客電話   * 顧客電話   * 顧客姓名   * 顧客姓名   * 服務時長 30分鐘 1 服務時長 備註 備註 顧客備註 顧客備註 佔用顧客端預約名額 …" at bounding box center [353, 170] width 706 height 341
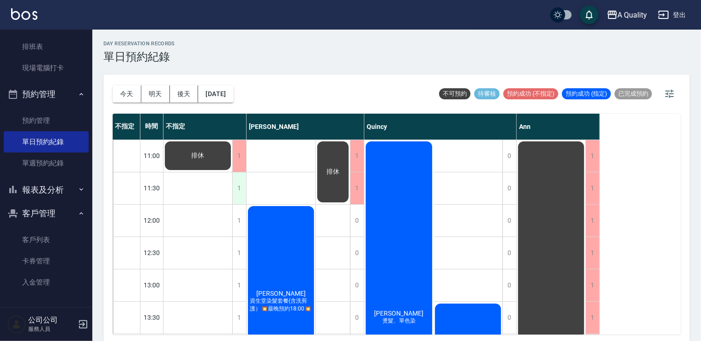
click at [238, 186] on div "1" at bounding box center [239, 188] width 14 height 32
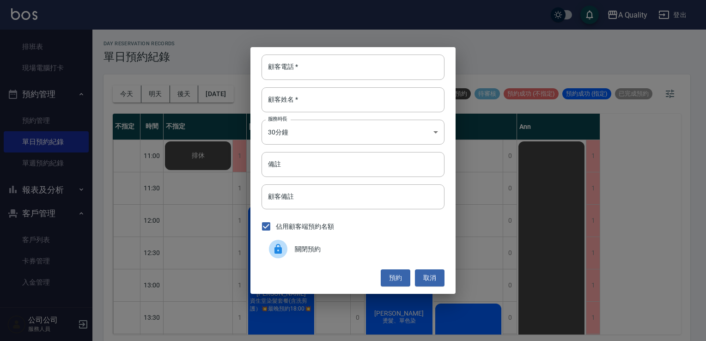
drag, startPoint x: 283, startPoint y: 246, endPoint x: 265, endPoint y: 241, distance: 18.3
click at [280, 245] on icon at bounding box center [278, 248] width 11 height 11
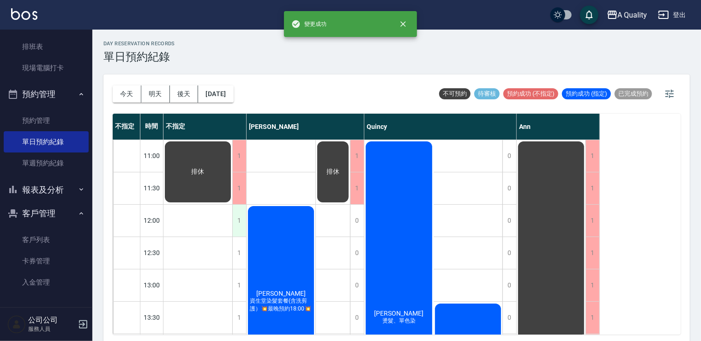
click at [236, 226] on div "1" at bounding box center [239, 221] width 14 height 32
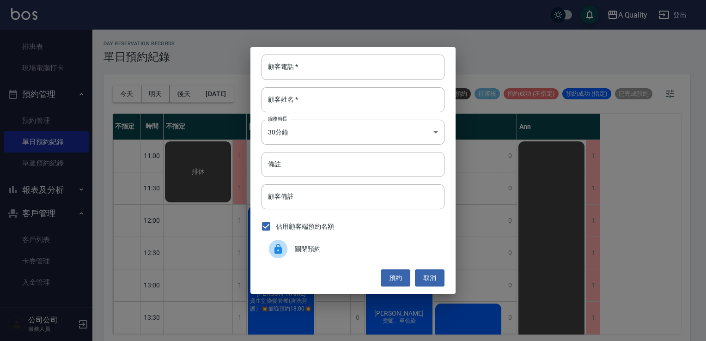
click at [280, 251] on icon at bounding box center [277, 249] width 7 height 10
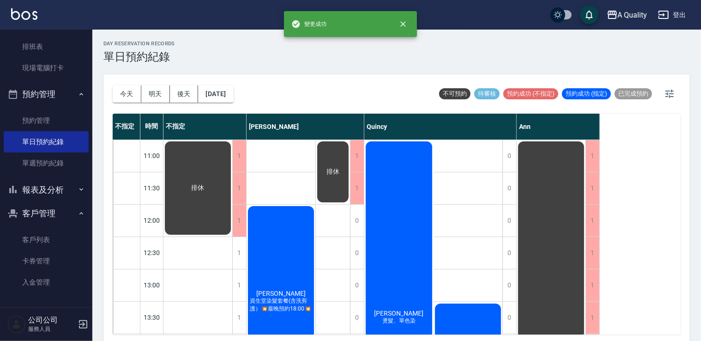
scroll to position [46, 0]
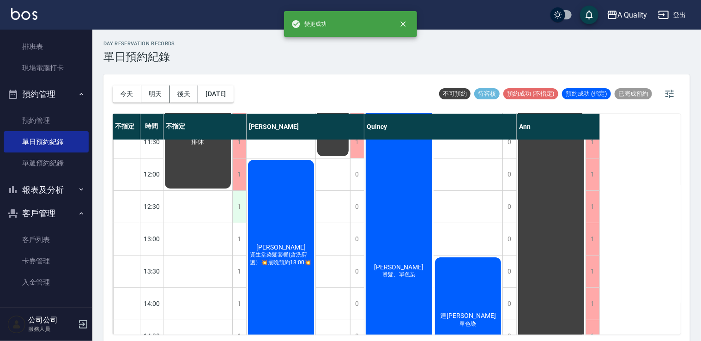
click at [238, 210] on div "1" at bounding box center [239, 207] width 14 height 32
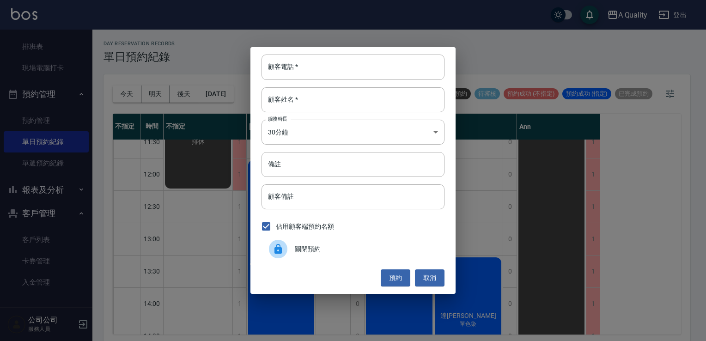
drag, startPoint x: 300, startPoint y: 245, endPoint x: 265, endPoint y: 245, distance: 35.1
click at [298, 246] on span "關閉預約" at bounding box center [366, 249] width 142 height 10
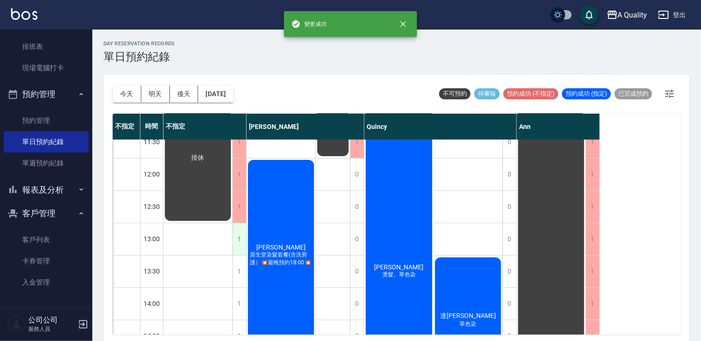
click at [240, 239] on div "1" at bounding box center [239, 239] width 14 height 32
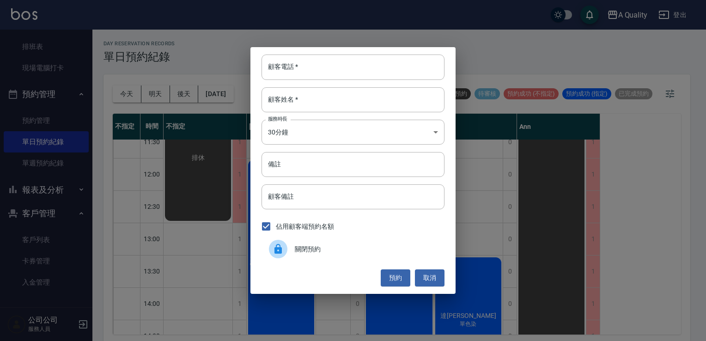
click at [290, 240] on div "關閉預約" at bounding box center [352, 249] width 183 height 26
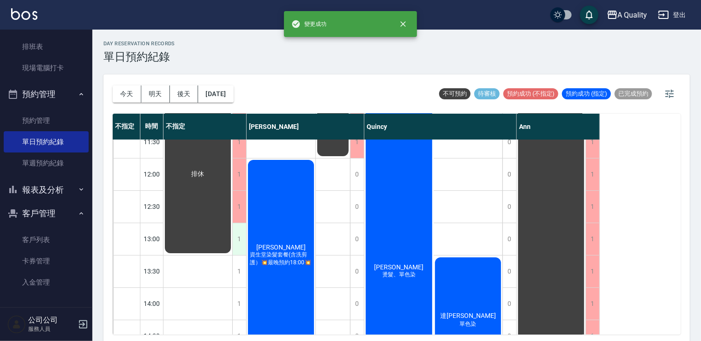
scroll to position [2, 0]
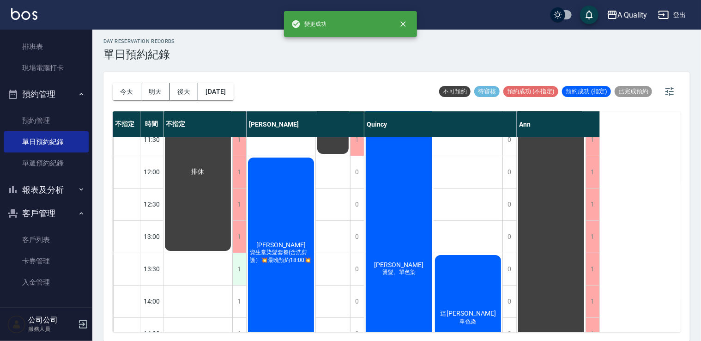
click at [241, 265] on div "1" at bounding box center [239, 269] width 14 height 32
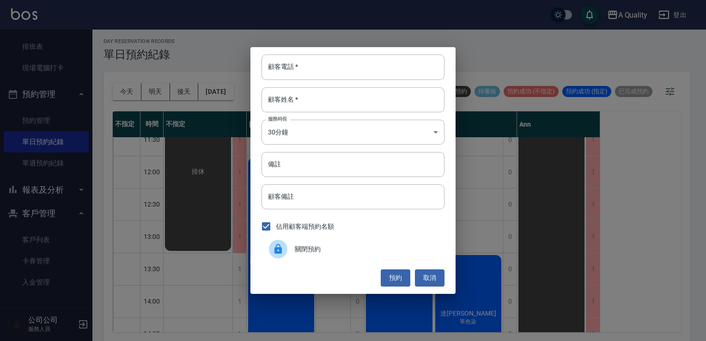
drag, startPoint x: 291, startPoint y: 254, endPoint x: 272, endPoint y: 243, distance: 22.1
click at [291, 254] on div at bounding box center [282, 249] width 26 height 18
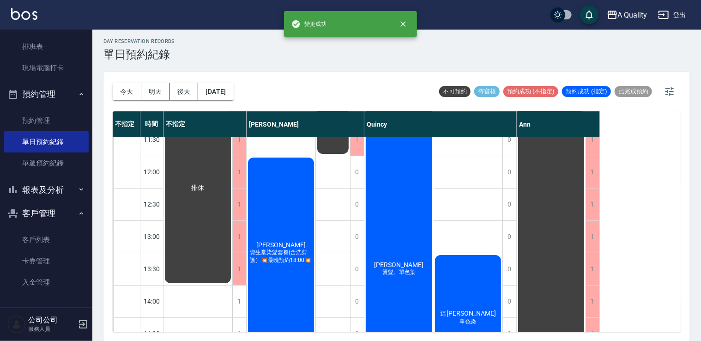
scroll to position [139, 0]
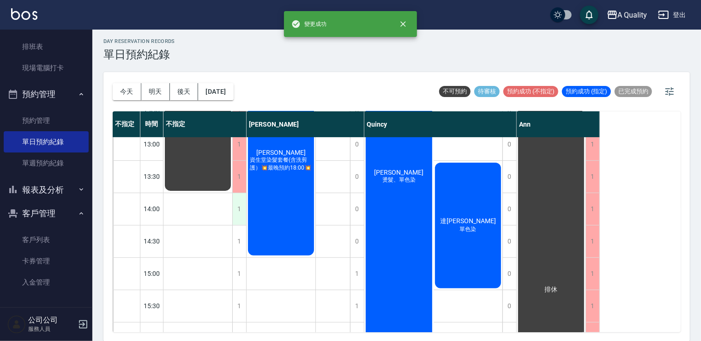
click at [242, 209] on div "1" at bounding box center [239, 209] width 14 height 32
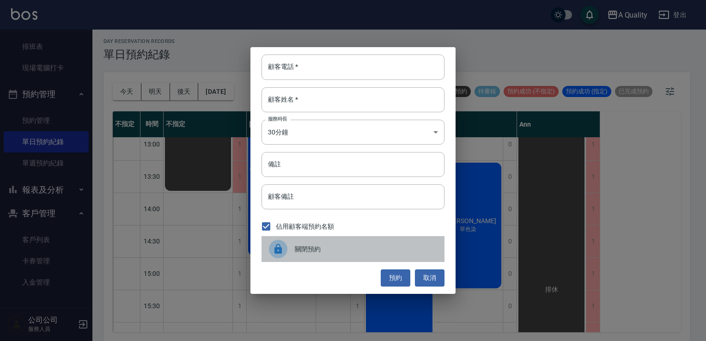
drag, startPoint x: 314, startPoint y: 255, endPoint x: 309, endPoint y: 251, distance: 6.2
click at [314, 255] on div "關閉預約" at bounding box center [352, 249] width 183 height 26
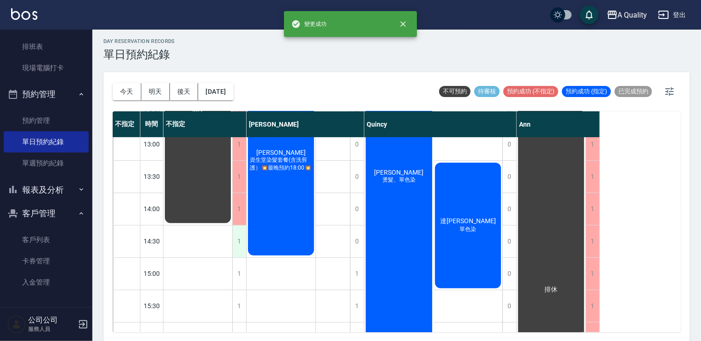
click at [235, 242] on div "1" at bounding box center [239, 241] width 14 height 32
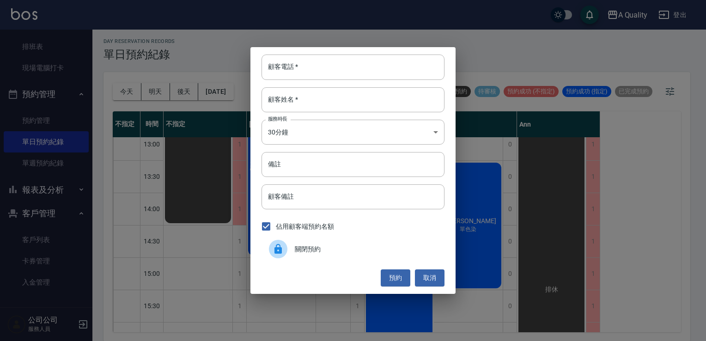
click at [320, 255] on div "關閉預約" at bounding box center [352, 249] width 183 height 26
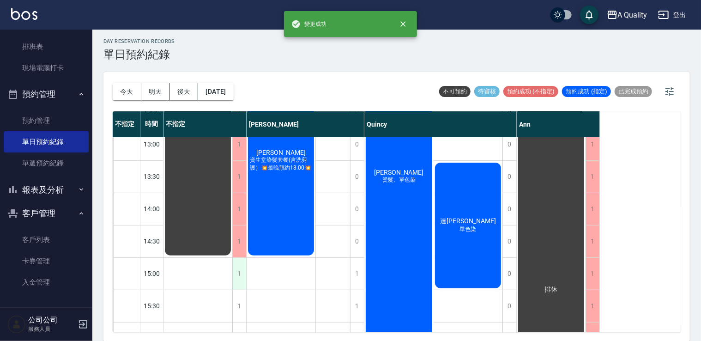
click at [240, 267] on div "1" at bounding box center [239, 274] width 14 height 32
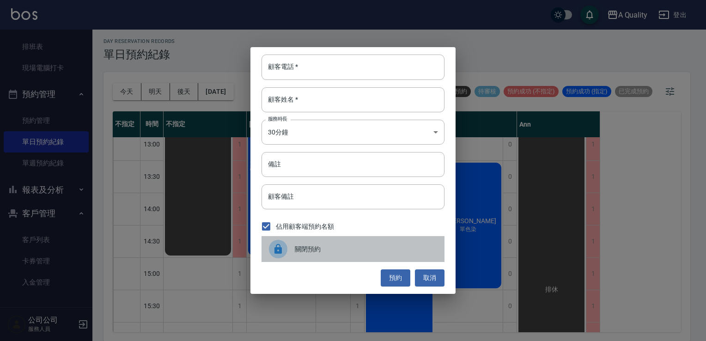
click at [303, 252] on span "關閉預約" at bounding box center [366, 249] width 142 height 10
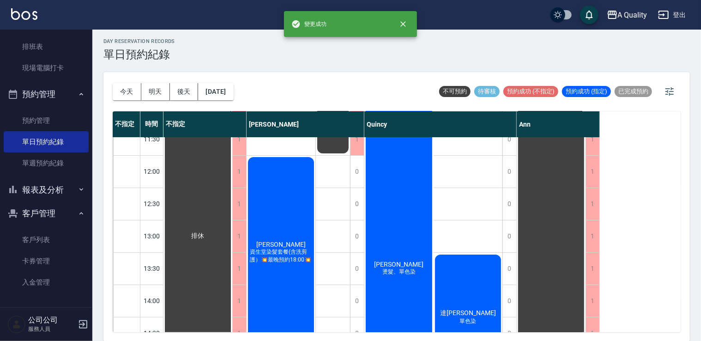
scroll to position [46, 0]
click at [283, 231] on div "李小姐 資生堂染髮套餐(含洗剪護）💥最晚預約18:00💥" at bounding box center [281, 252] width 69 height 193
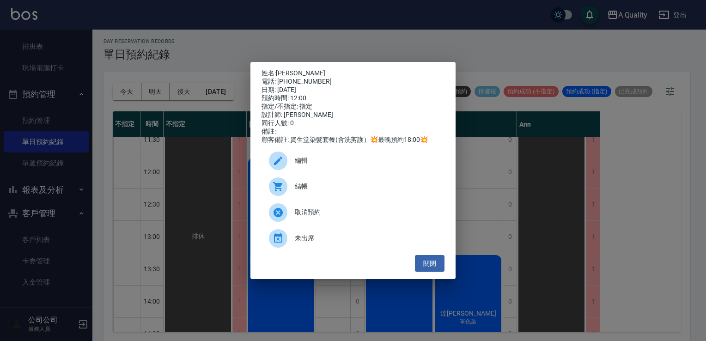
click at [340, 161] on span "編輯" at bounding box center [366, 161] width 142 height 10
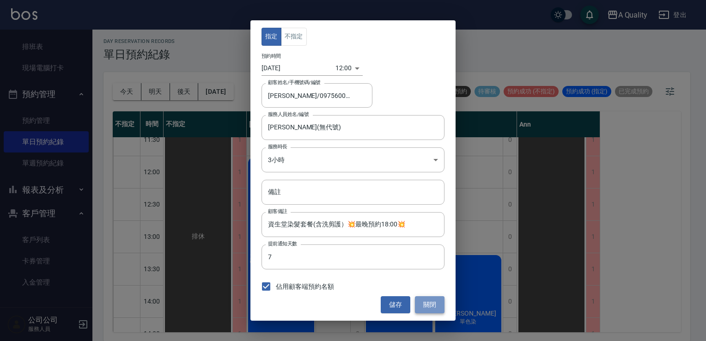
click at [431, 303] on button "關閉" at bounding box center [430, 304] width 30 height 17
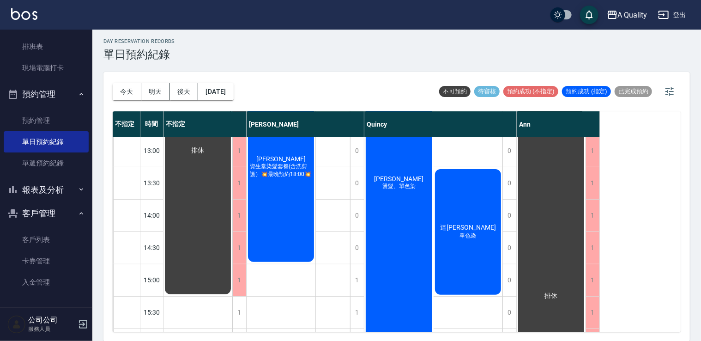
scroll to position [71, 0]
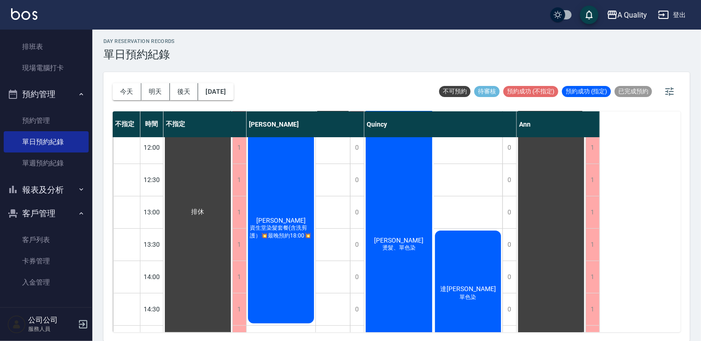
click at [410, 206] on div "劉育君 燙髮、單色染" at bounding box center [398, 244] width 69 height 355
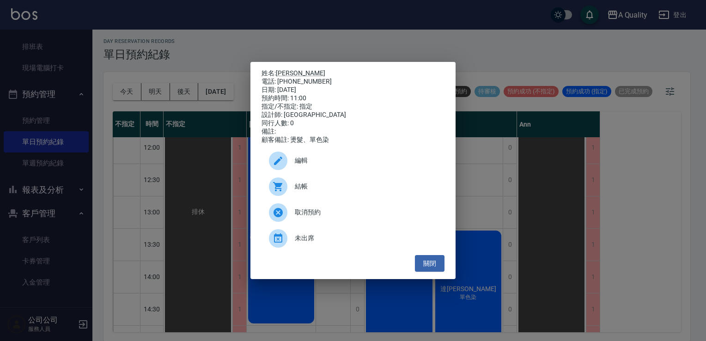
click at [346, 170] on div "編輯" at bounding box center [352, 161] width 183 height 26
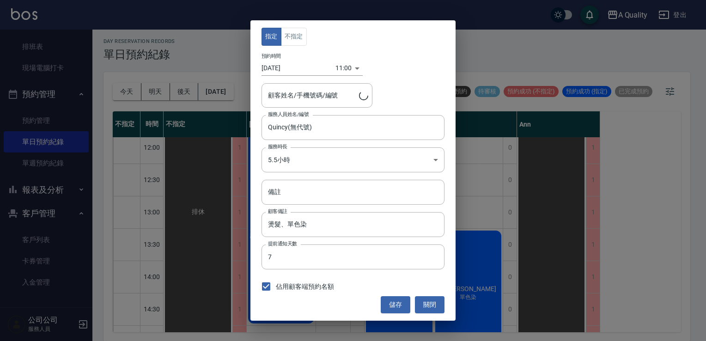
type input "劉育君/0937524779/"
click at [323, 164] on body "A Quality 登出 櫃檯作業 打帳單 帳單列表 營業儀表板 現金收支登錄 每日結帳 排班表 現場電腦打卡 預約管理 預約管理 單日預約紀錄 單週預約紀錄…" at bounding box center [353, 170] width 706 height 344
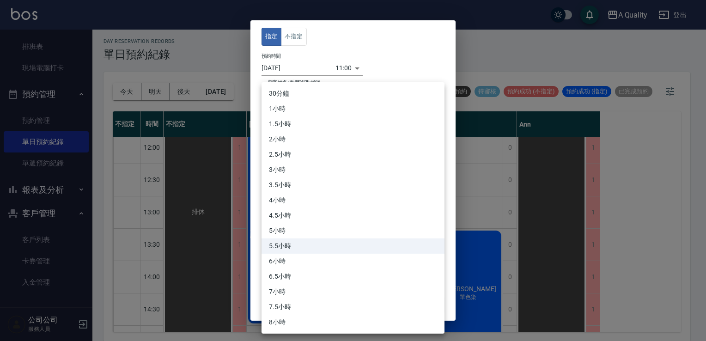
click at [281, 254] on li "6小時" at bounding box center [352, 261] width 183 height 15
type input "12"
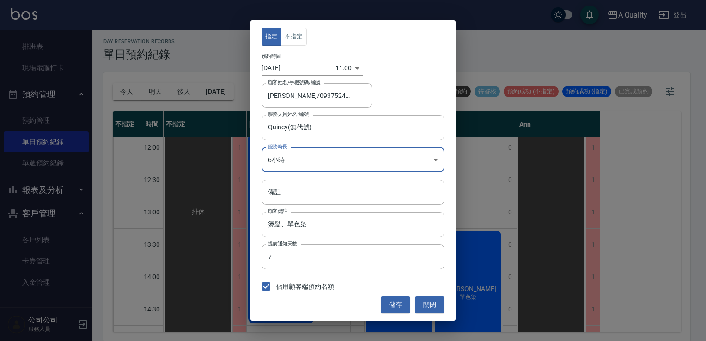
drag, startPoint x: 387, startPoint y: 309, endPoint x: 388, endPoint y: 304, distance: 5.6
click at [387, 308] on button "儲存" at bounding box center [396, 304] width 30 height 17
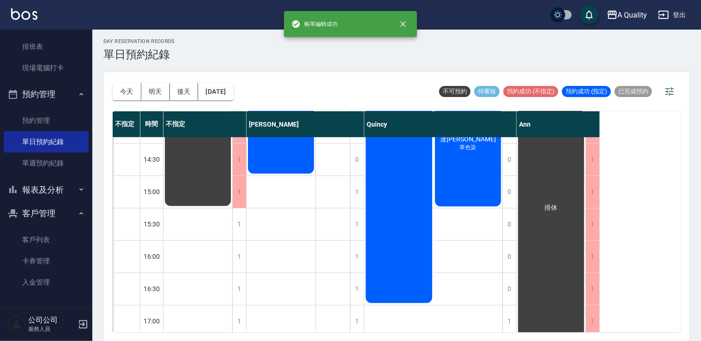
scroll to position [255, 0]
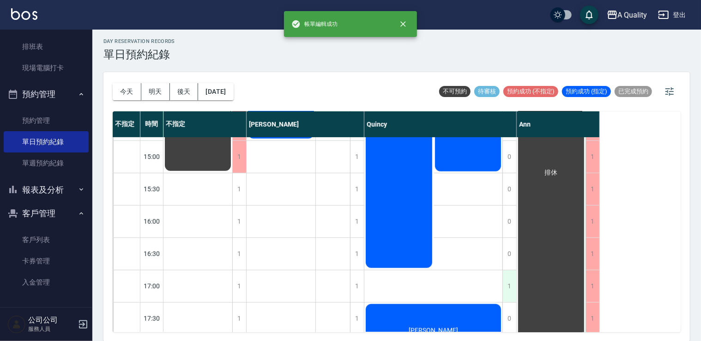
click at [504, 287] on div "1" at bounding box center [510, 286] width 14 height 32
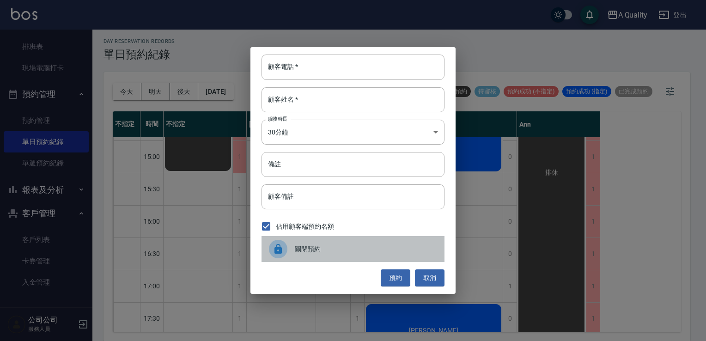
click at [353, 243] on div "關閉預約" at bounding box center [352, 249] width 183 height 26
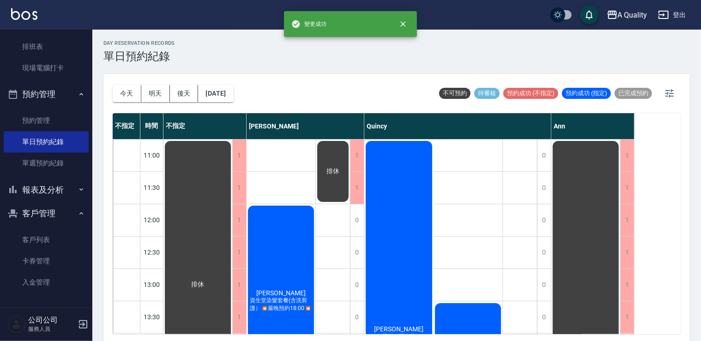
scroll to position [0, 0]
